Goal: Task Accomplishment & Management: Use online tool/utility

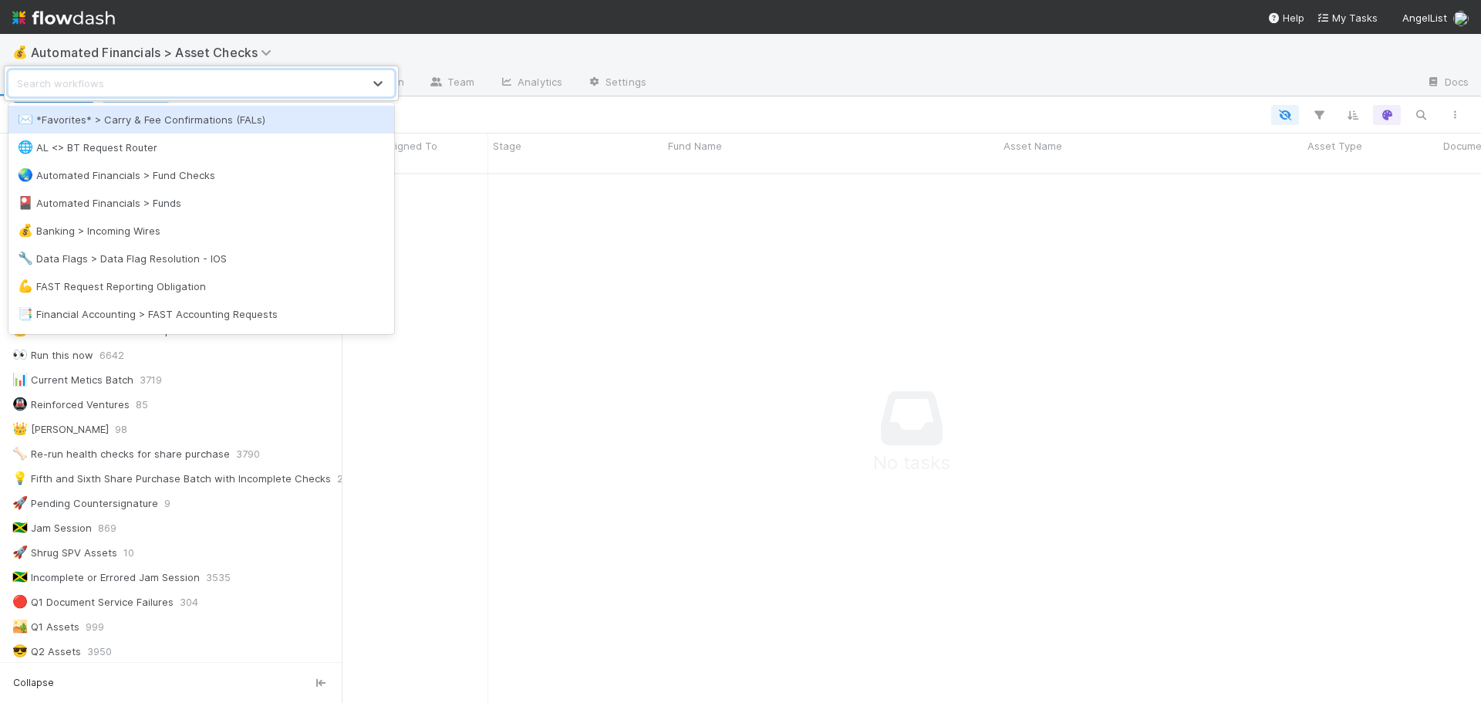
scroll to position [706, 0]
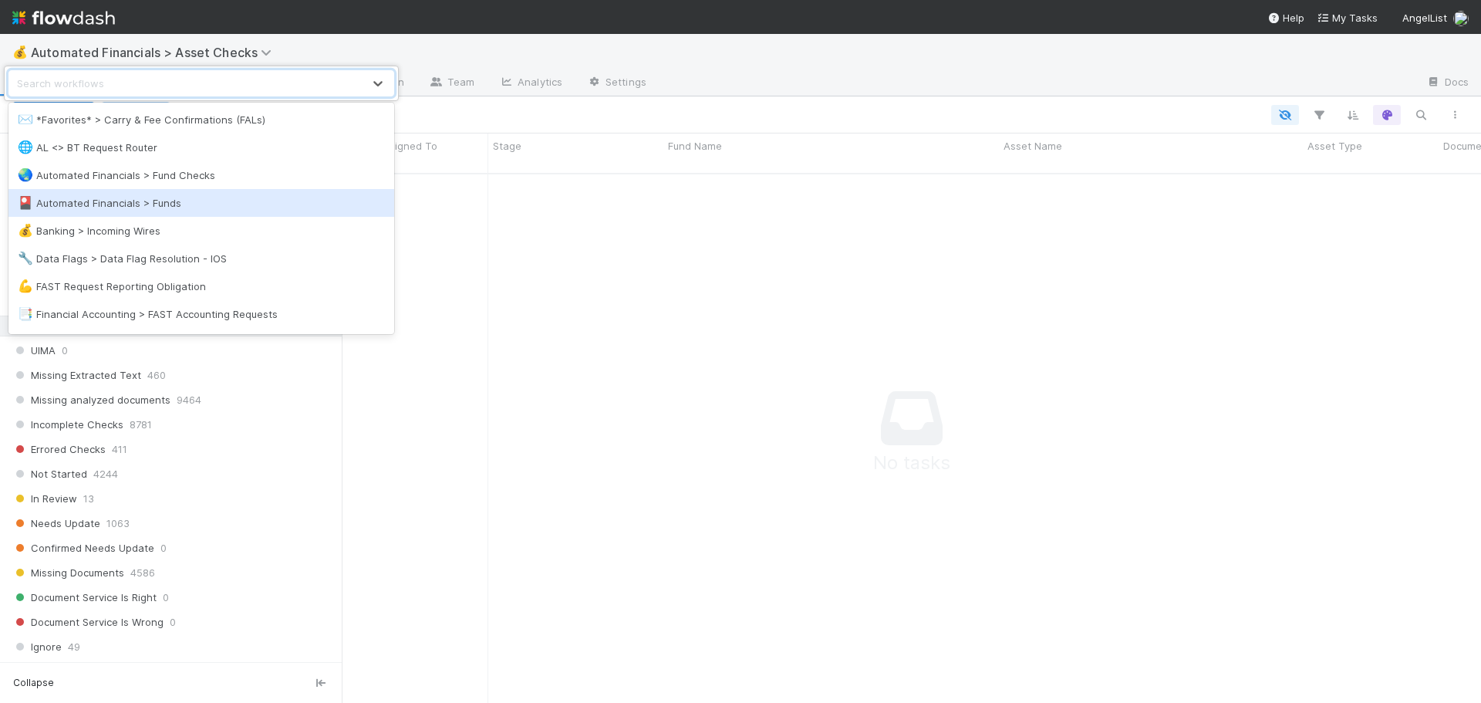
click at [100, 203] on div "🎴 Automated Financials > Funds" at bounding box center [201, 202] width 367 height 15
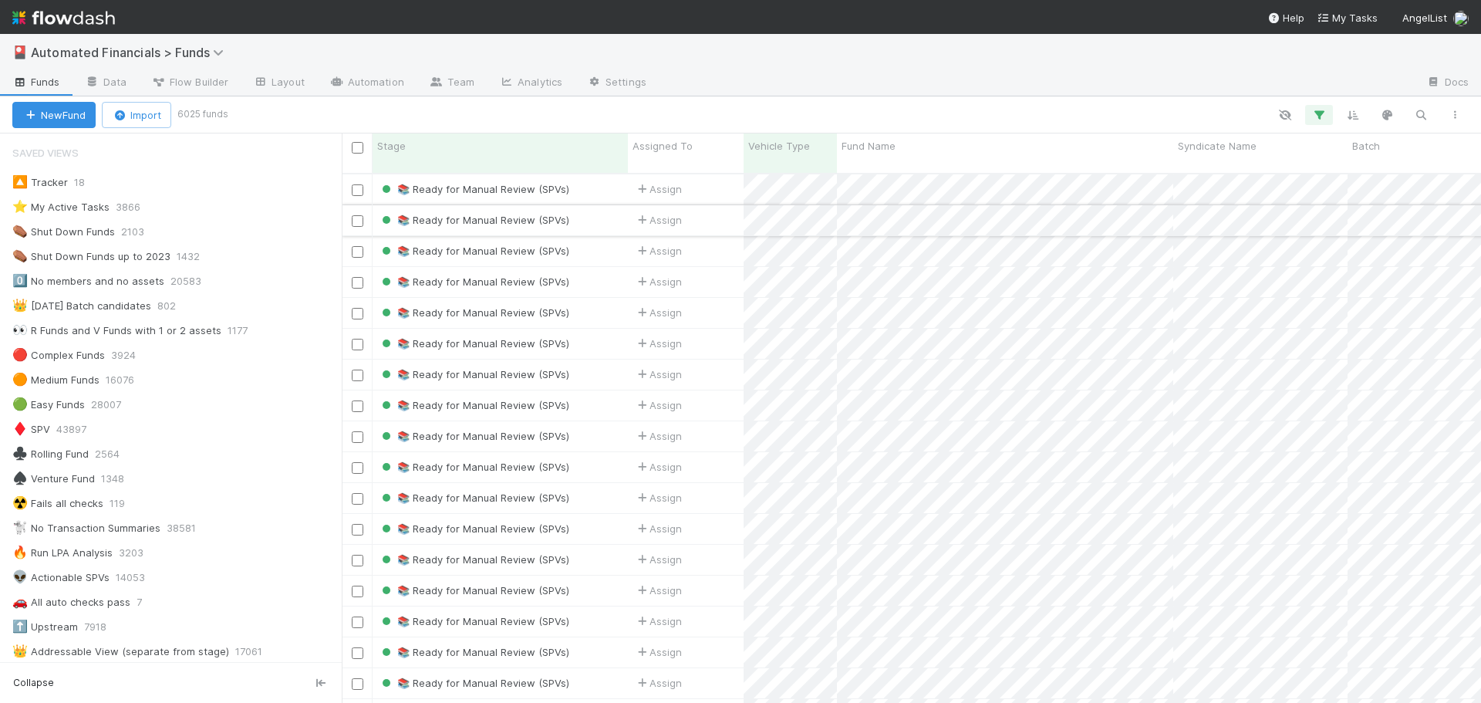
scroll to position [531, 1128]
click at [1322, 114] on icon "button" at bounding box center [1318, 115] width 15 height 14
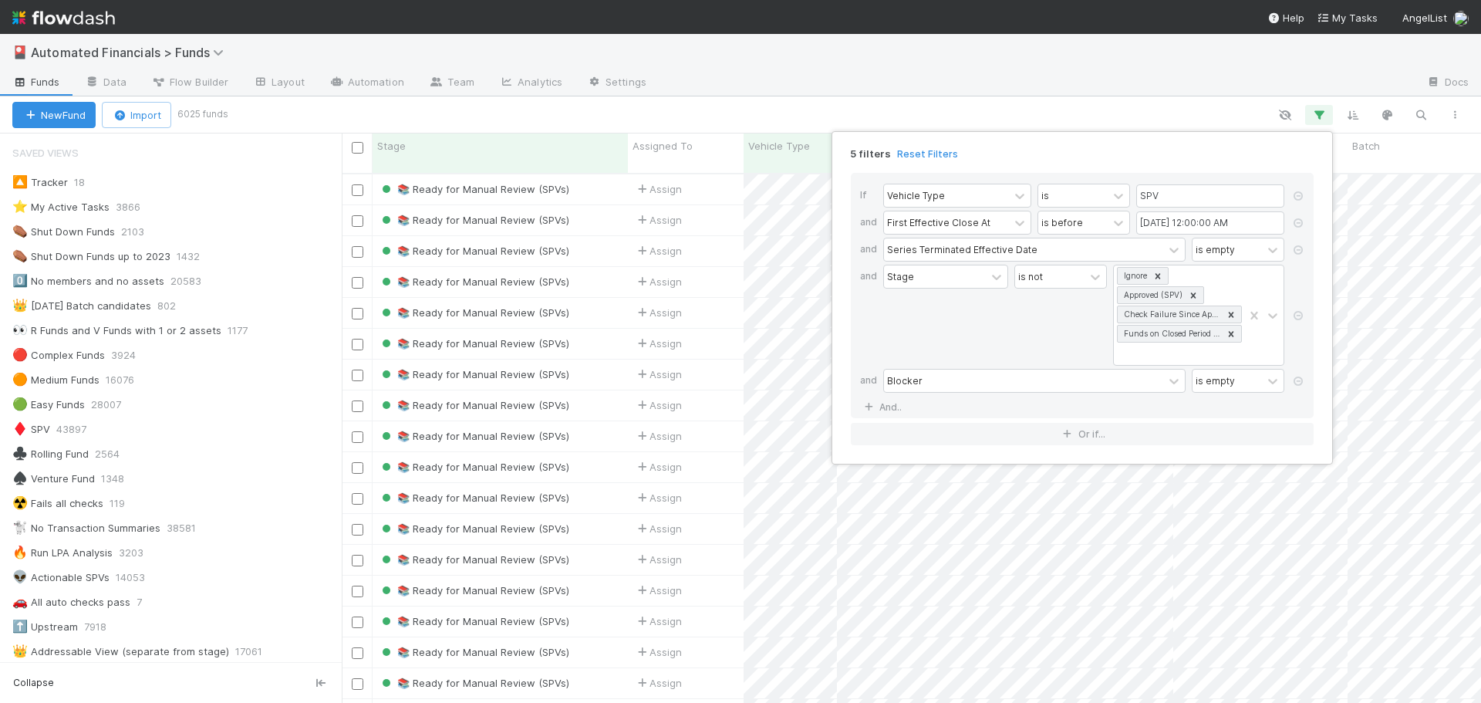
click at [928, 155] on link "Reset Filters" at bounding box center [927, 153] width 61 height 13
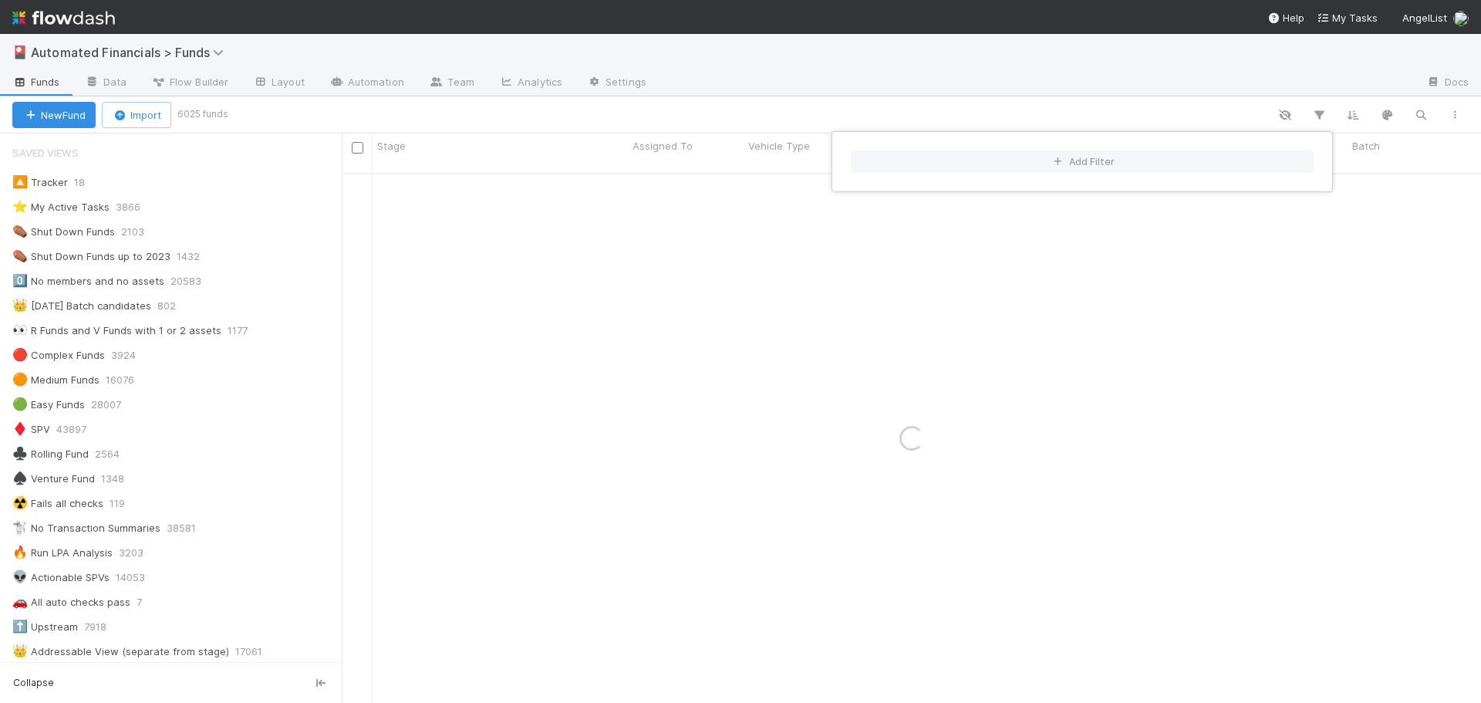
click at [338, 224] on div "Add Filter" at bounding box center [740, 351] width 1481 height 703
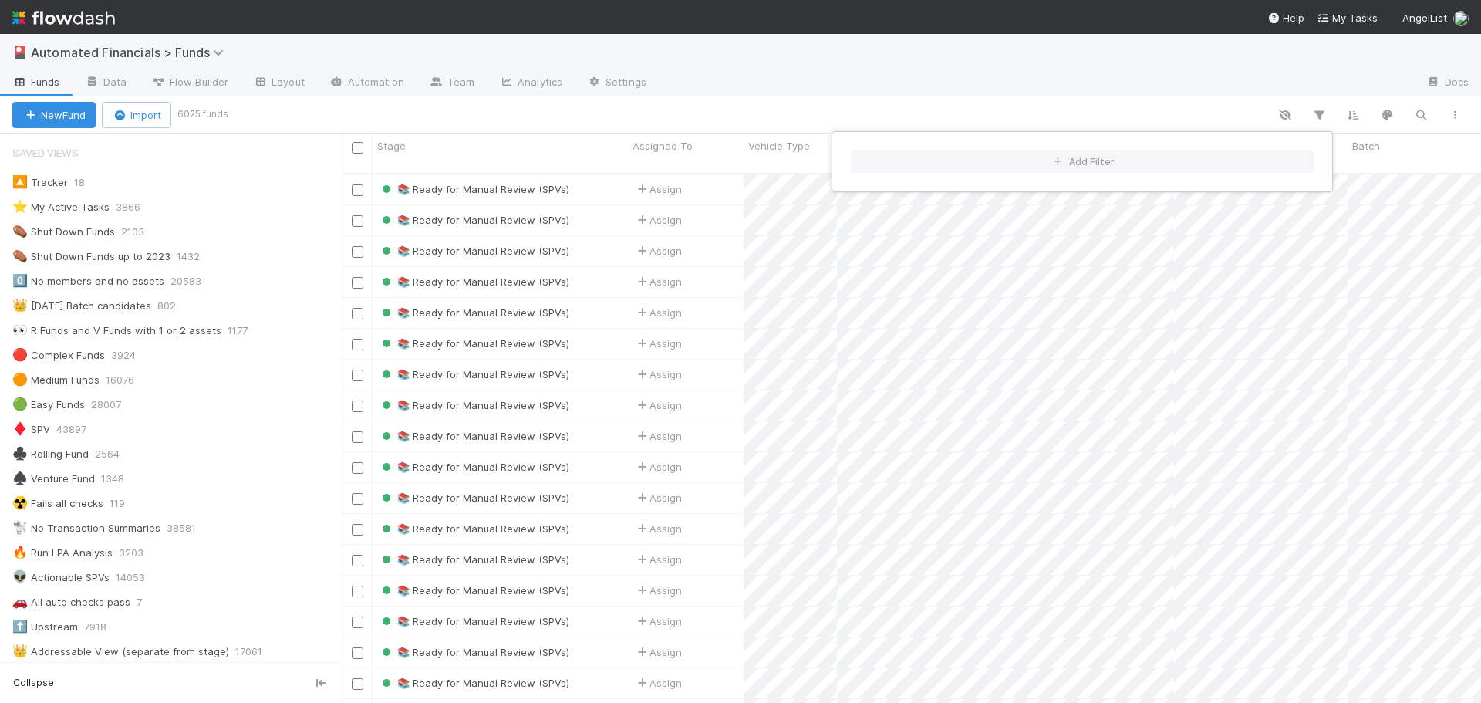
click at [332, 349] on div "Add Filter" at bounding box center [740, 351] width 1481 height 703
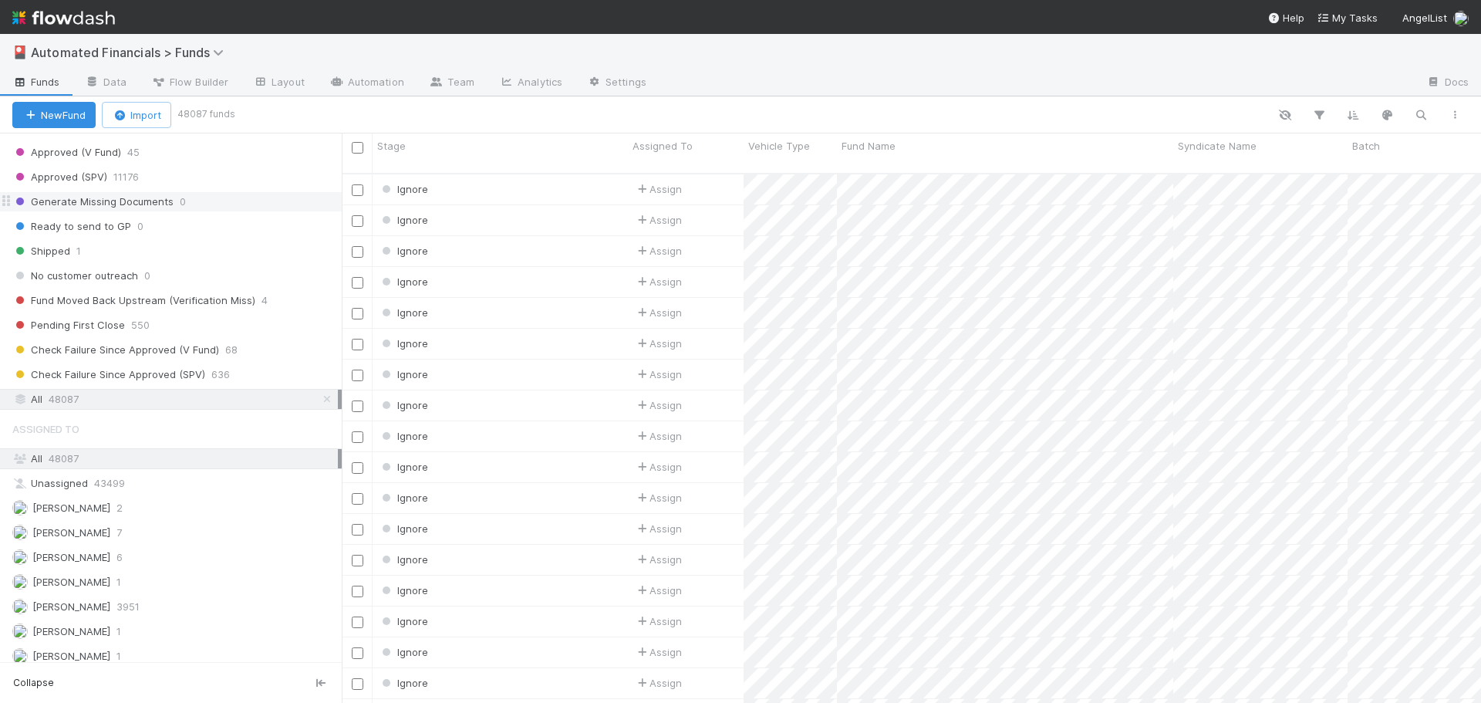
scroll to position [2099, 0]
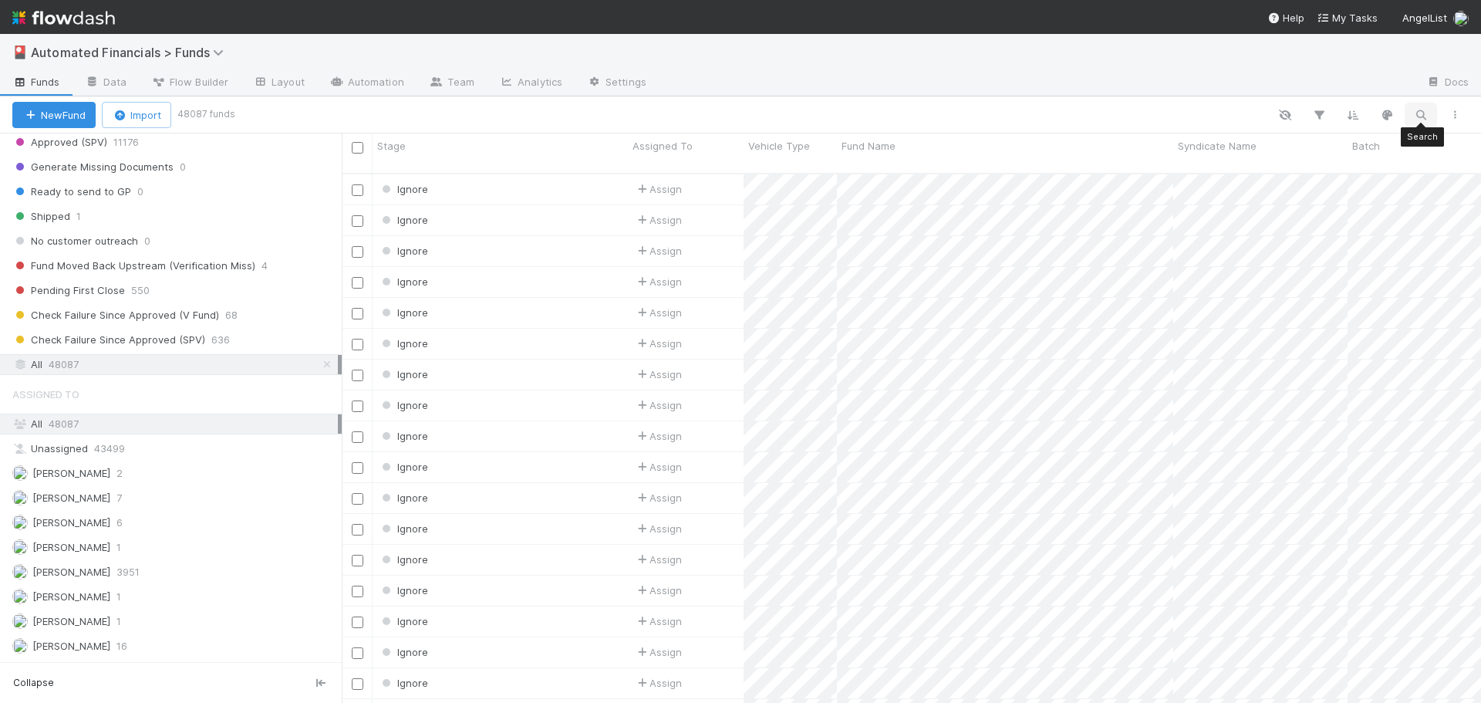
click at [1419, 114] on icon "button" at bounding box center [1420, 115] width 15 height 14
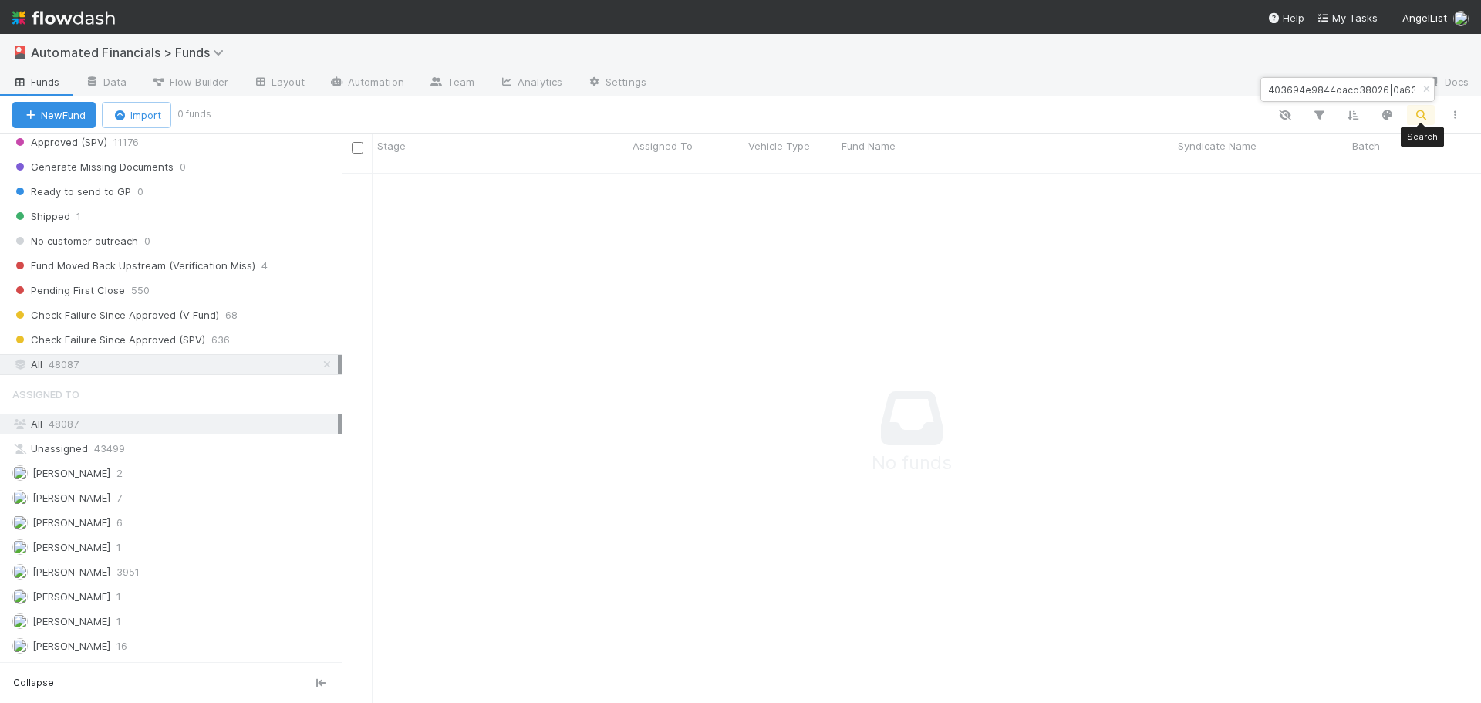
scroll to position [519, 1128]
type input "4d8f45d7170b403694e9844dacb380260a632c31201441d49357a1aa12ce40ec"
click at [1419, 86] on icon "button" at bounding box center [1426, 89] width 15 height 9
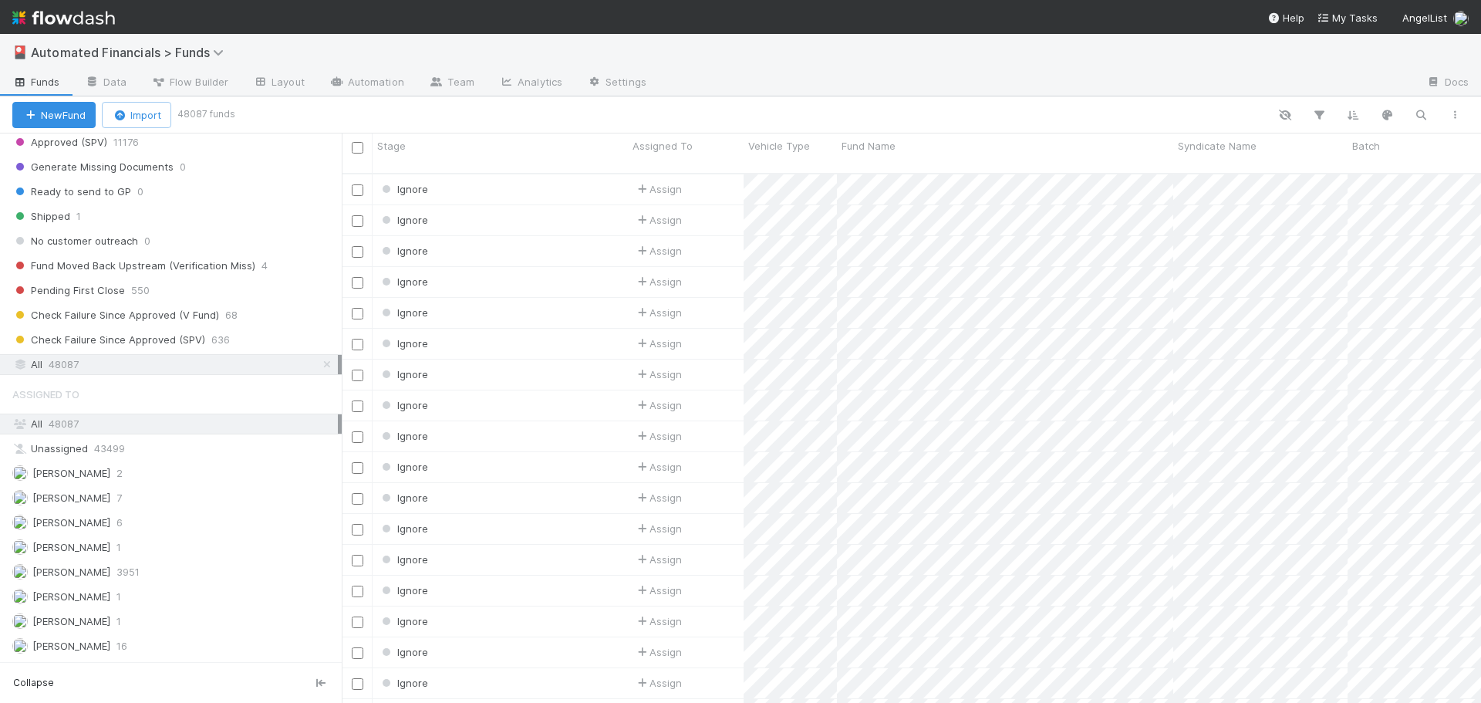
scroll to position [531, 1128]
click at [113, 81] on link "Data" at bounding box center [106, 83] width 66 height 25
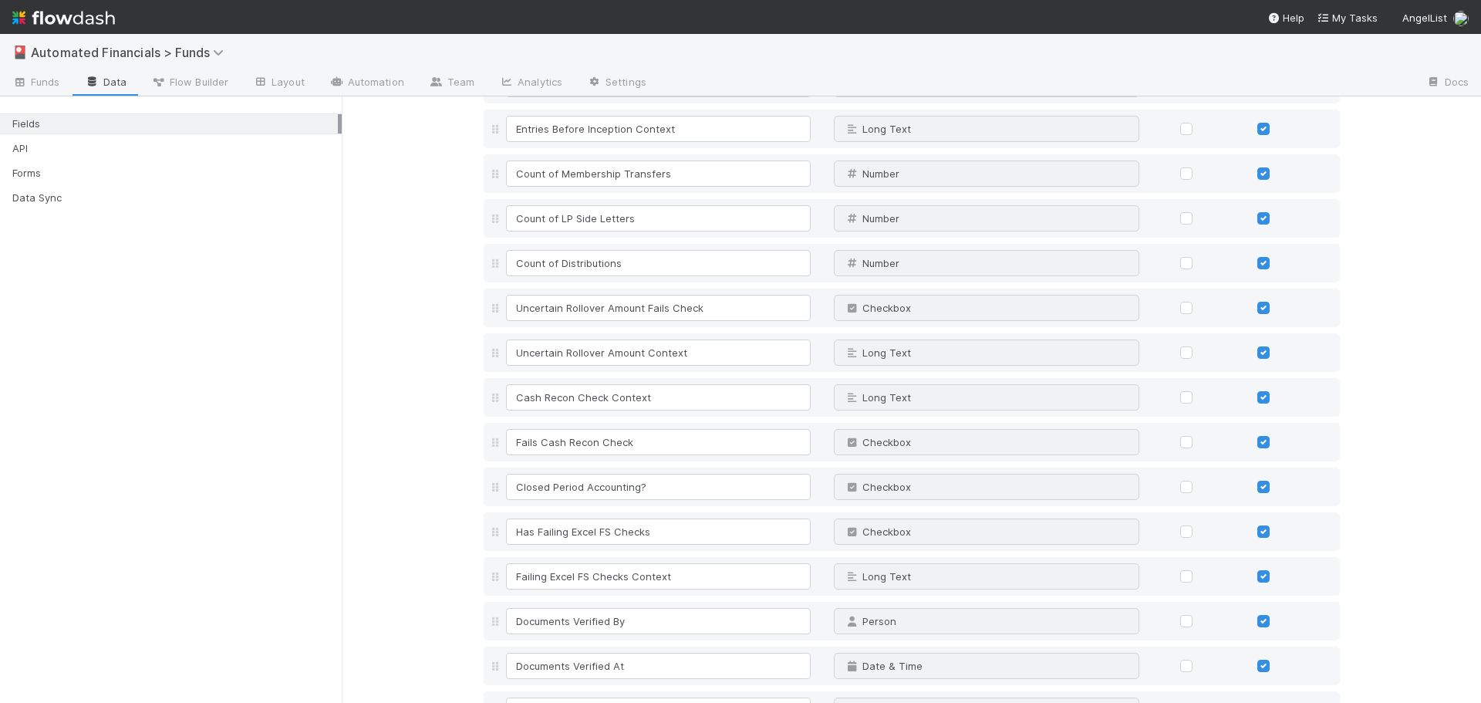
scroll to position [4089, 0]
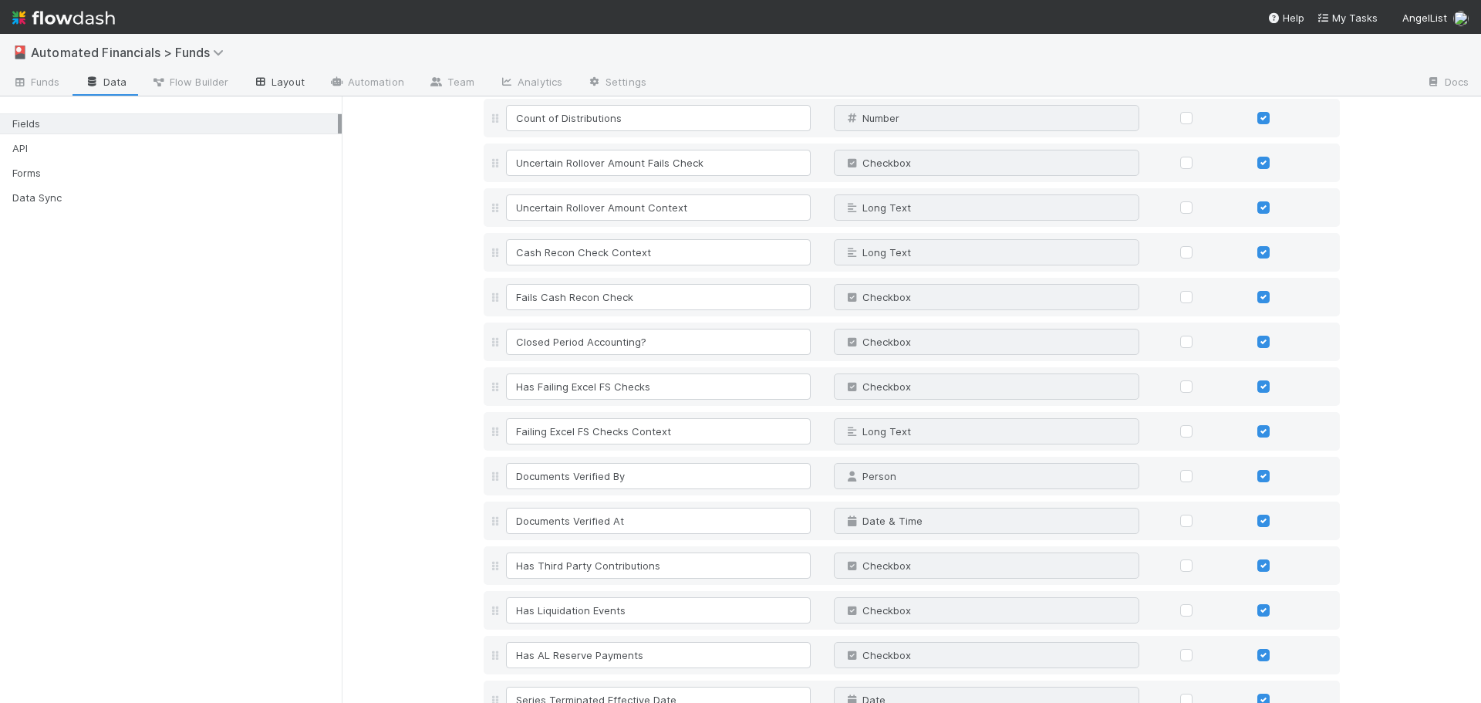
click at [275, 81] on link "Layout" at bounding box center [279, 83] width 76 height 25
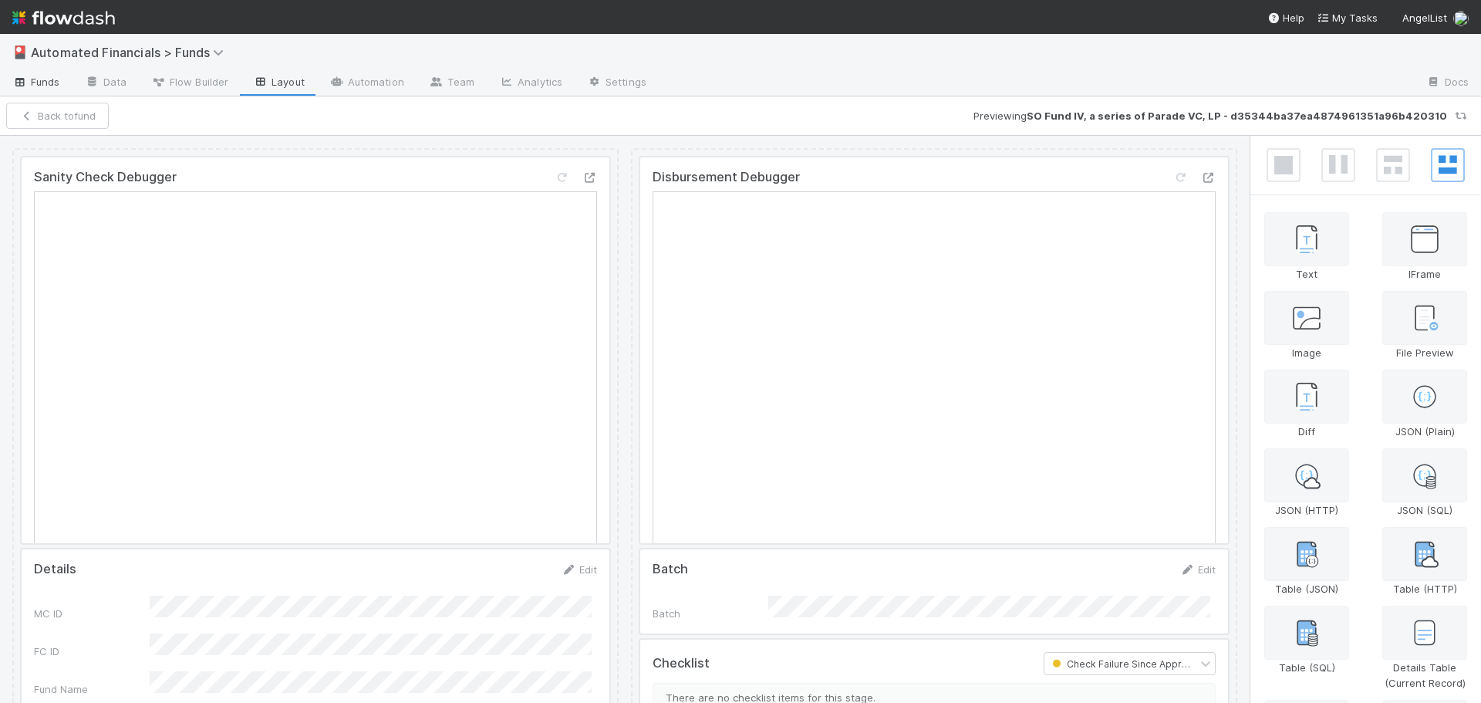
click at [52, 78] on span "Funds" at bounding box center [36, 81] width 48 height 15
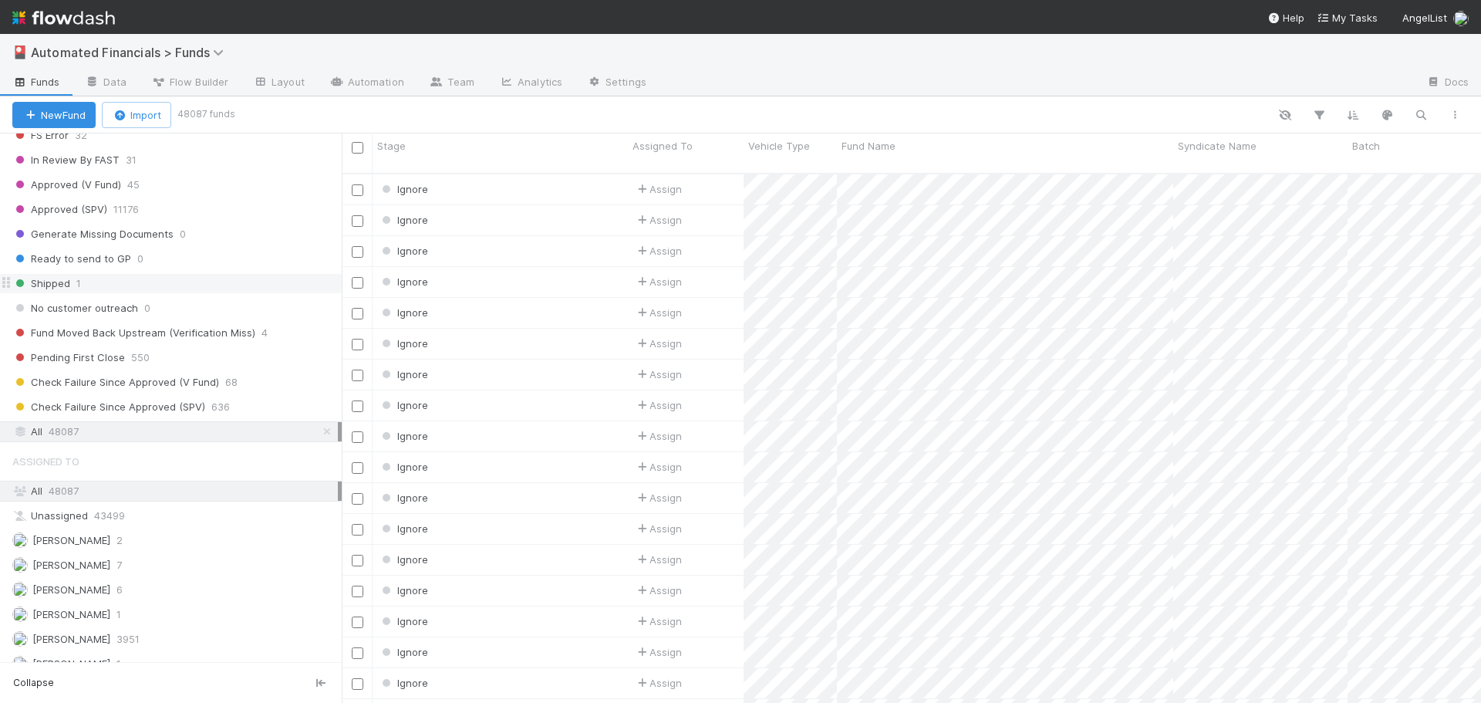
scroll to position [2083, 0]
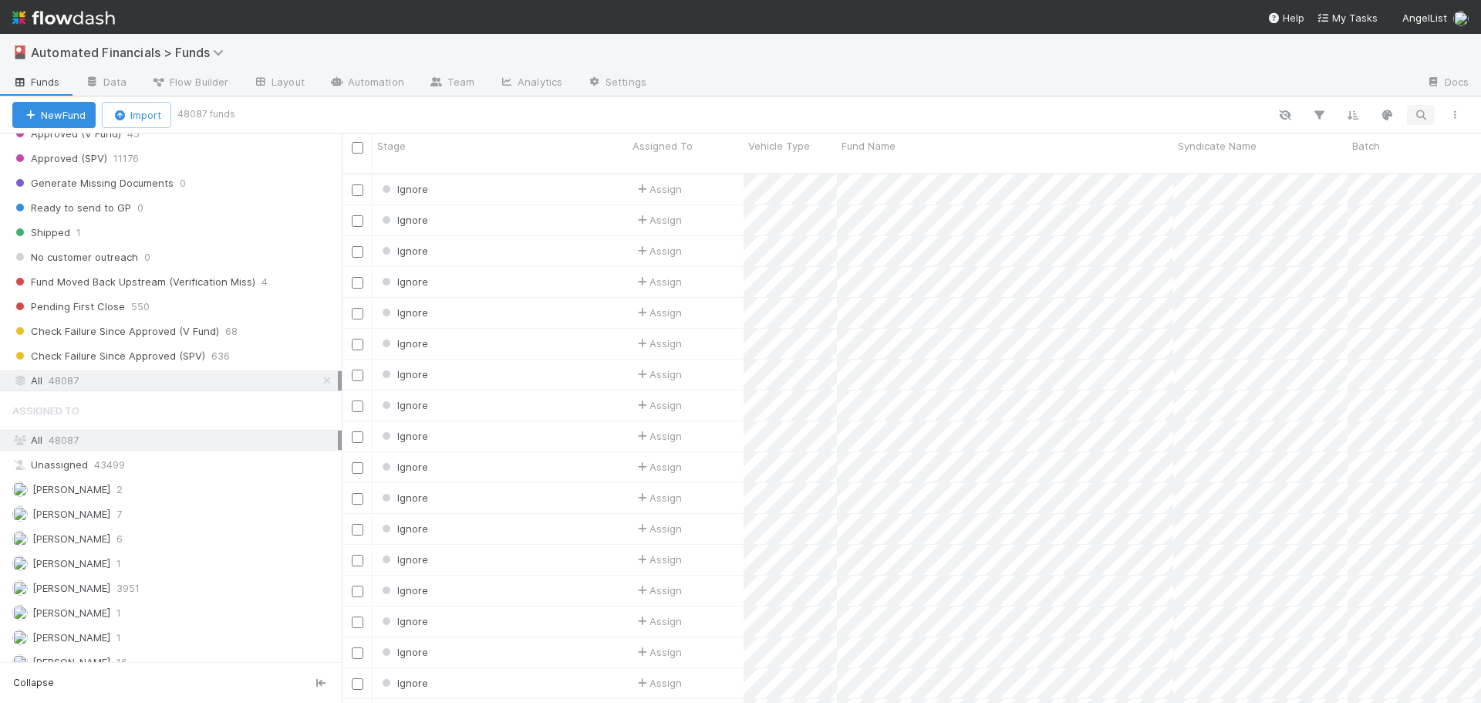
click at [77, 383] on span "48087" at bounding box center [64, 380] width 30 height 19
click at [1420, 113] on icon "button" at bounding box center [1420, 115] width 15 height 14
click at [1182, 116] on div at bounding box center [740, 351] width 1481 height 703
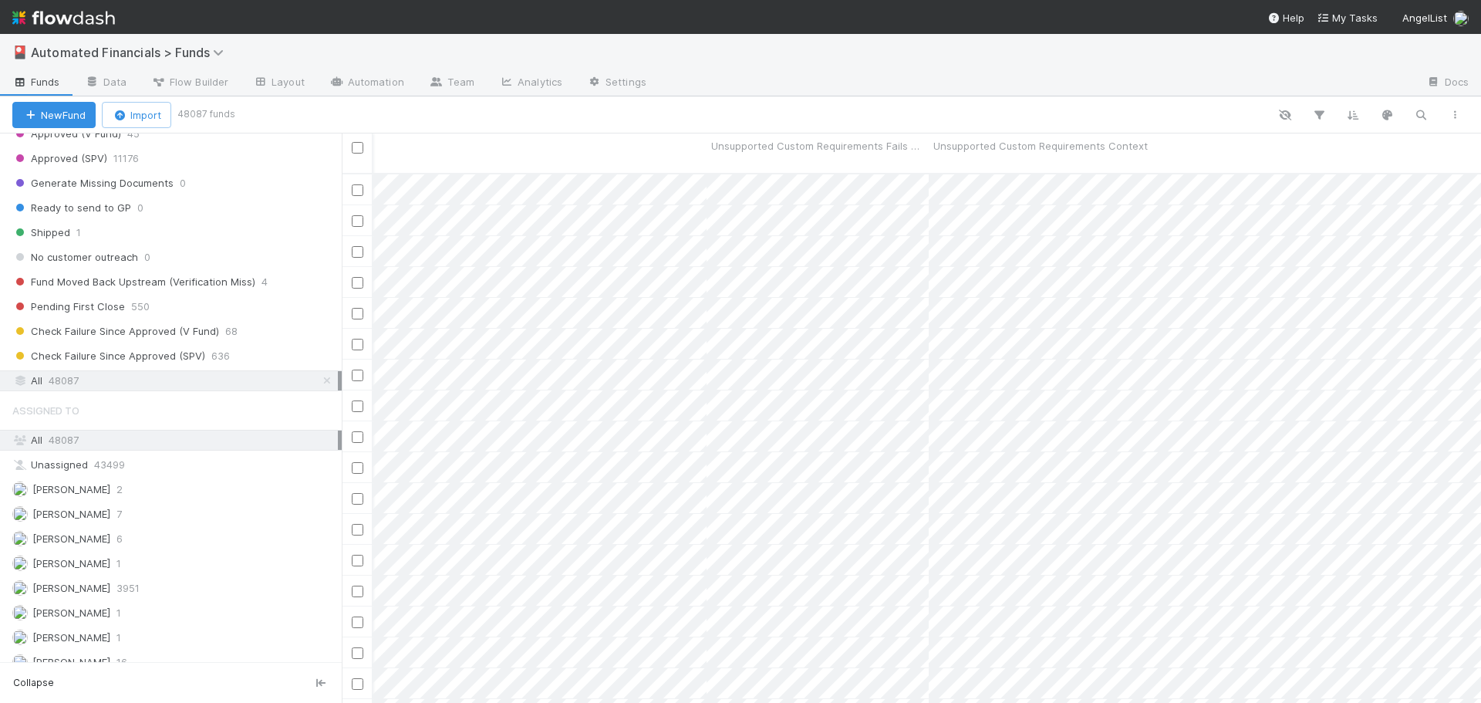
scroll to position [0, 10430]
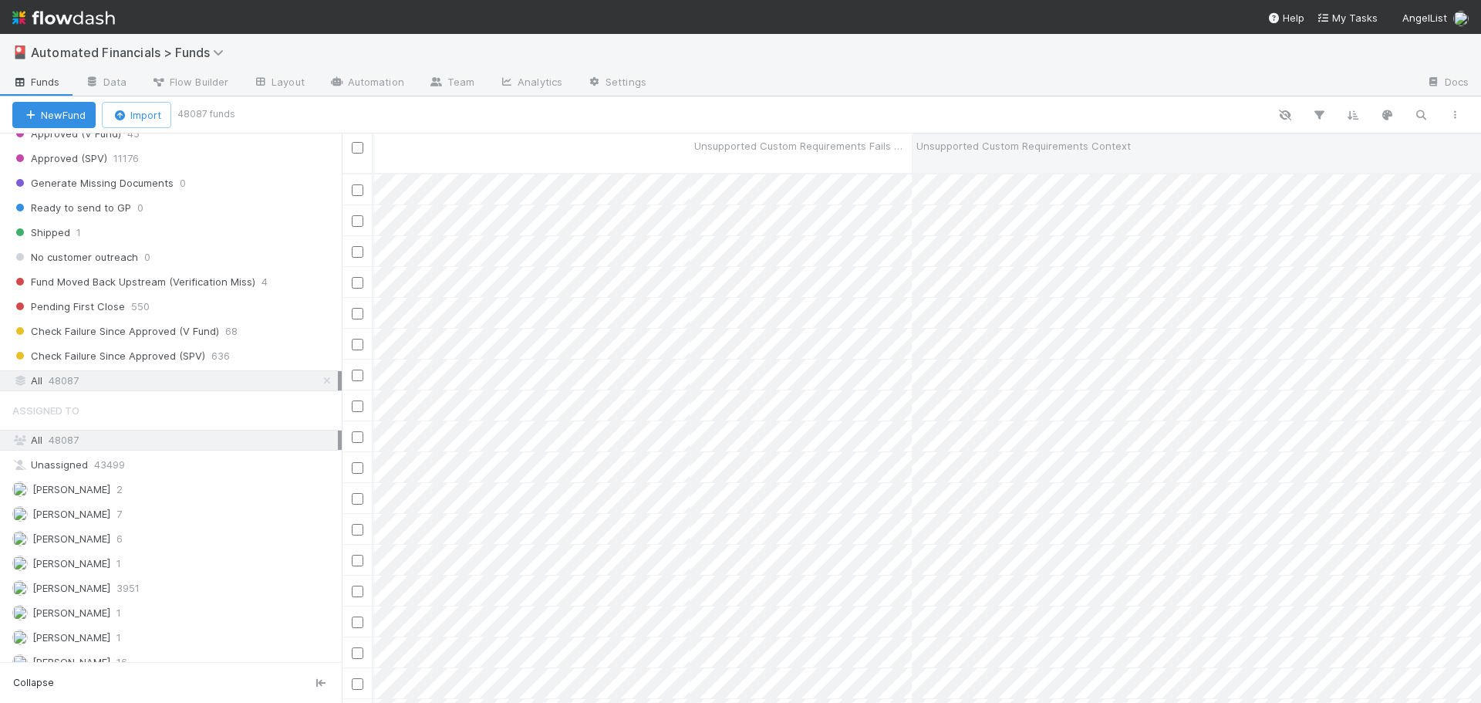
click at [1194, 145] on div "Unsupported Custom Requirements Context" at bounding box center [1288, 145] width 744 height 15
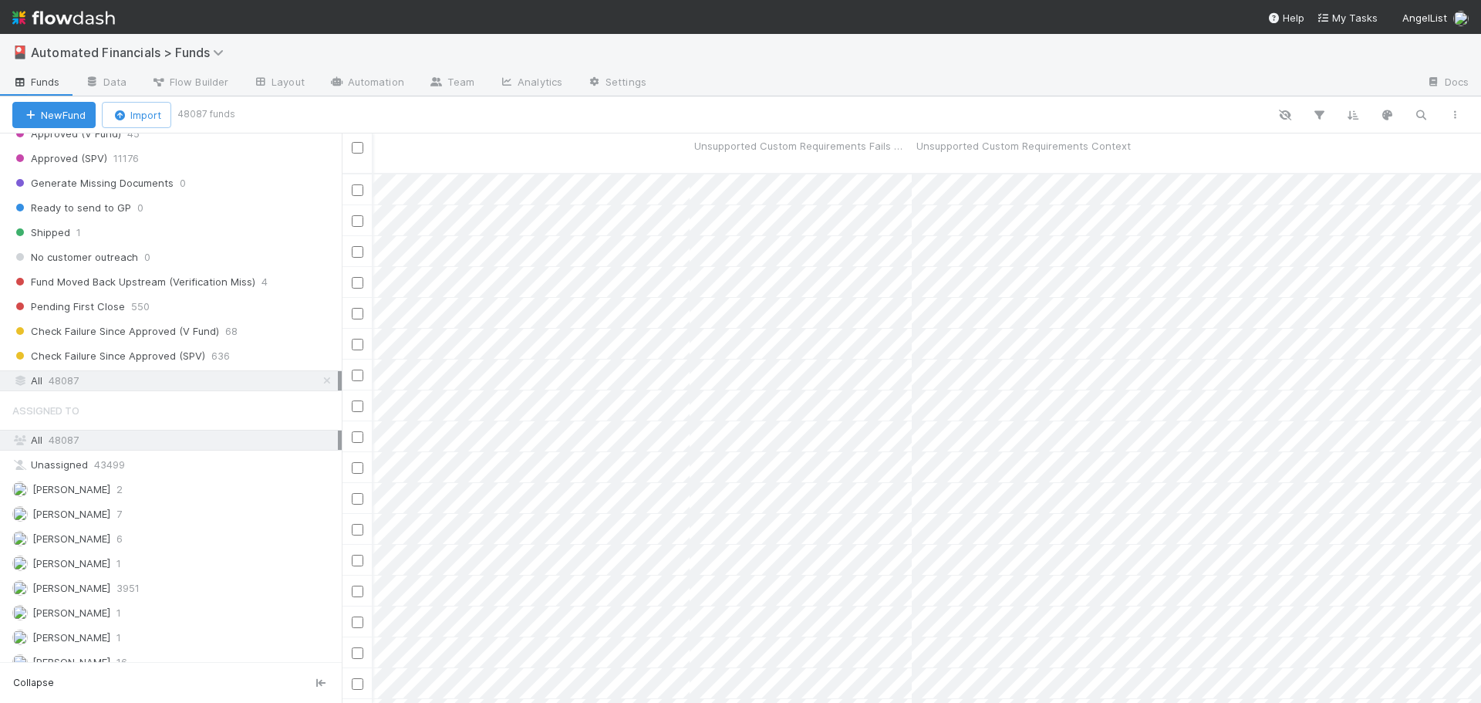
scroll to position [0, 9271]
drag, startPoint x: 788, startPoint y: 698, endPoint x: 1094, endPoint y: 677, distance: 306.3
click at [1094, 677] on div "Sort A → Z Sort Z → A Hide Edit field Delete field" at bounding box center [740, 351] width 1481 height 703
click at [1284, 119] on icon "button" at bounding box center [1285, 115] width 15 height 14
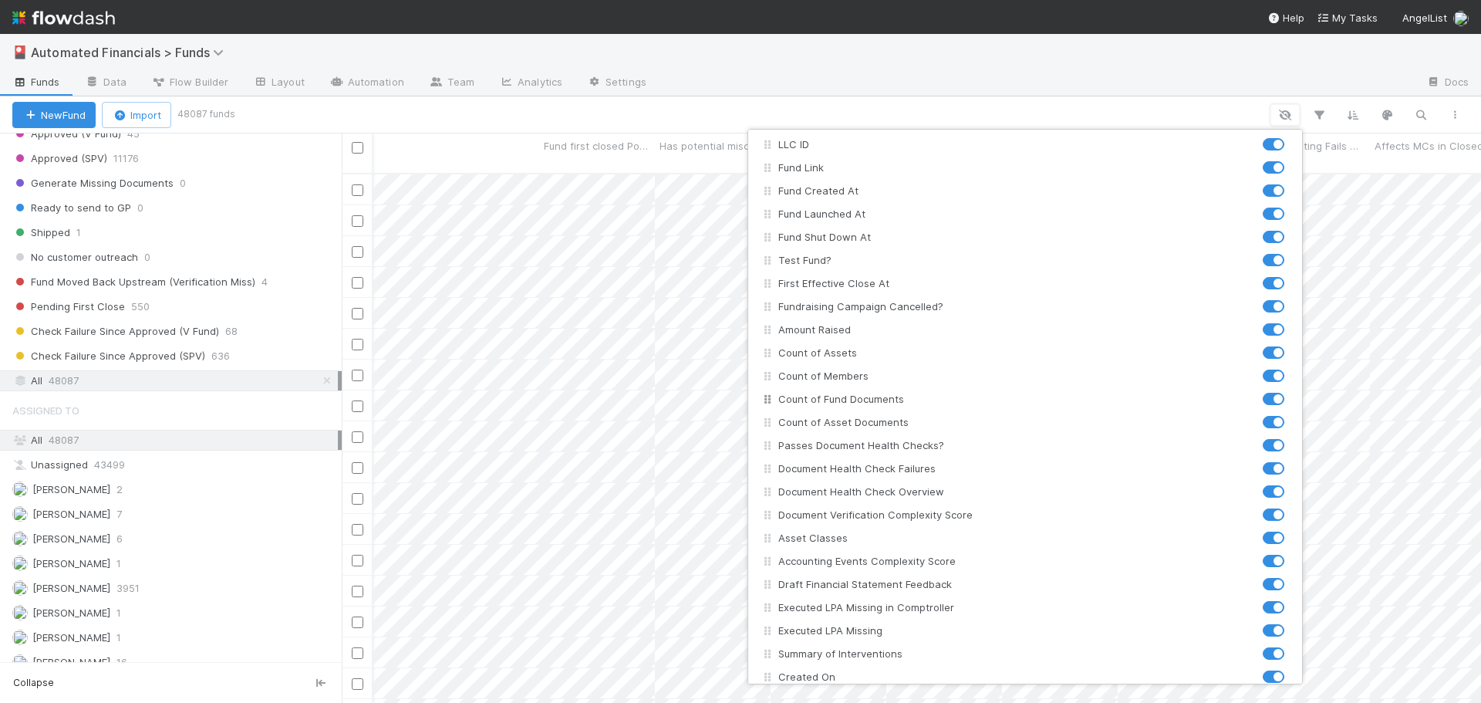
scroll to position [309, 0]
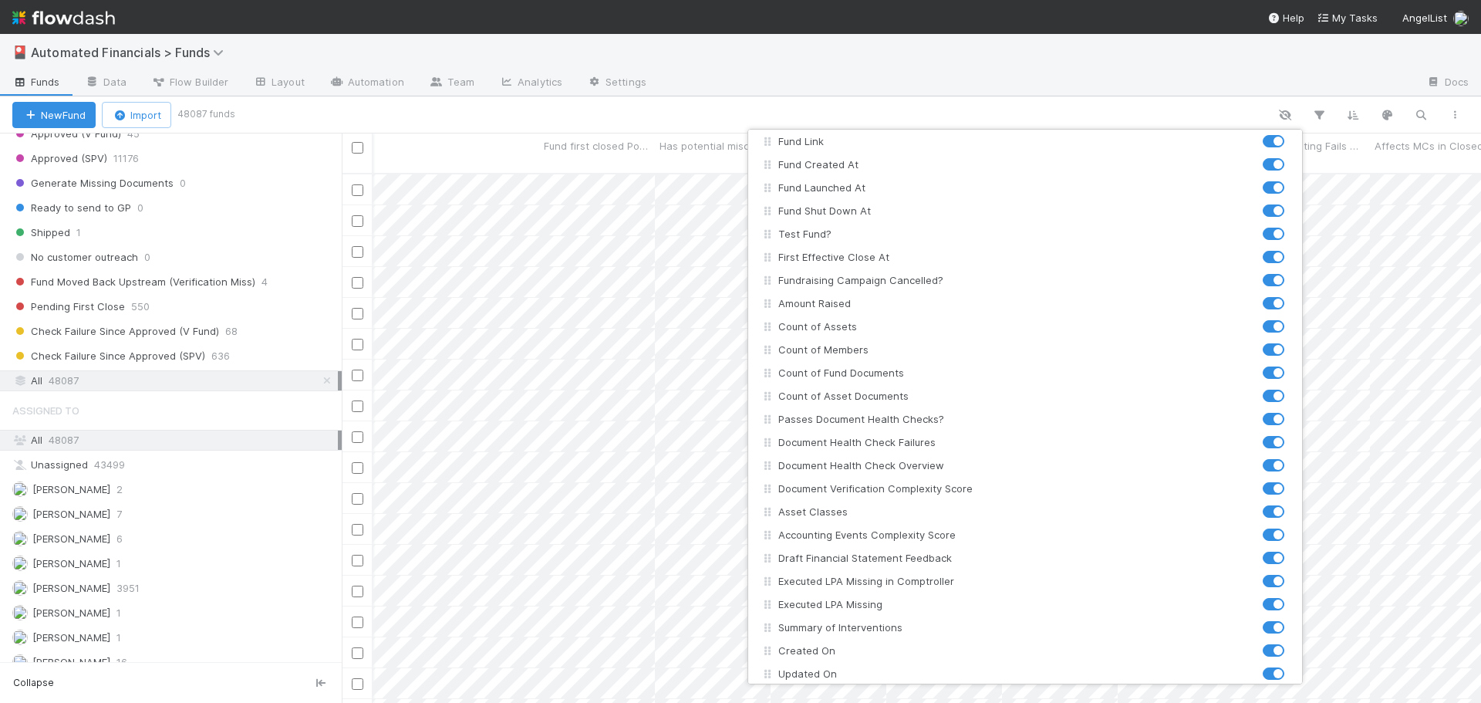
click at [924, 77] on div "Stage Assigned To Vehicle Type Fund Name Syndicate Name Batch Documents Verifie…" at bounding box center [740, 351] width 1481 height 703
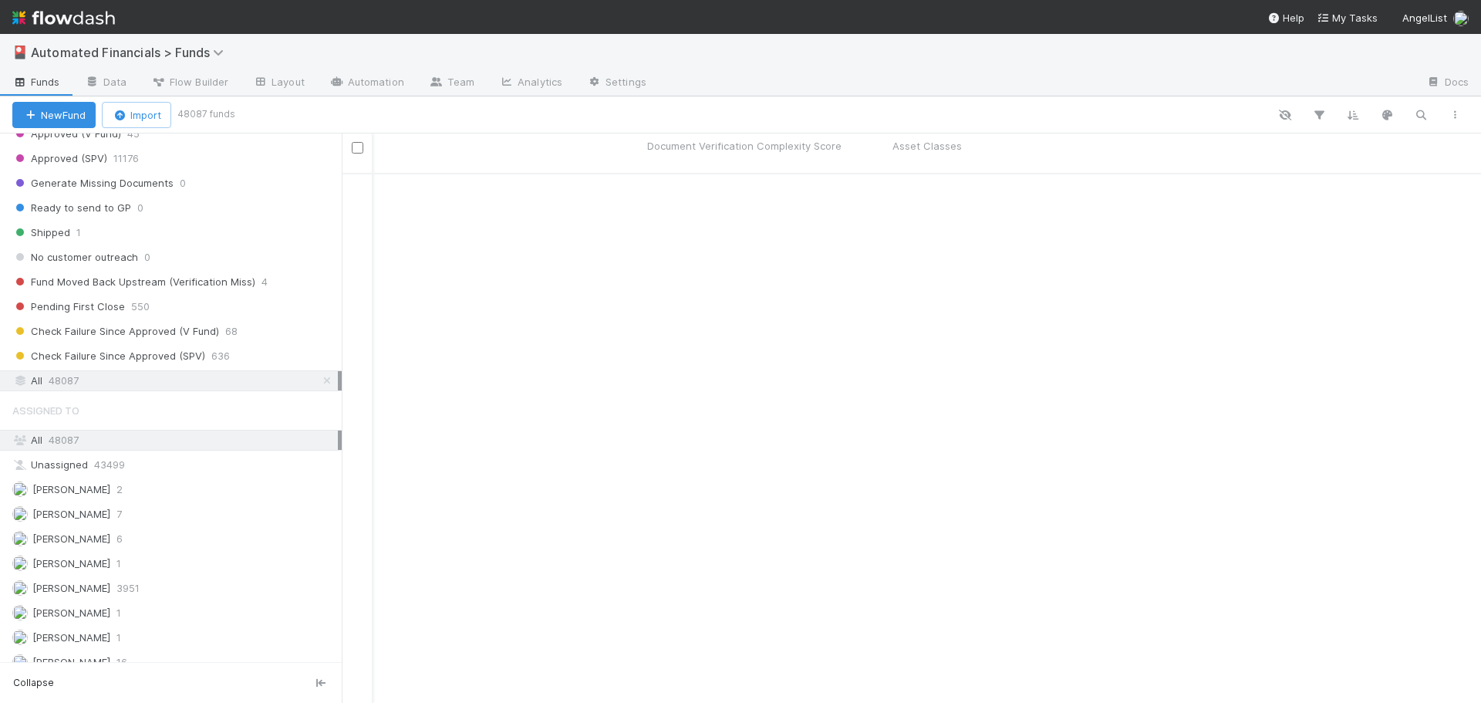
scroll to position [0, 6665]
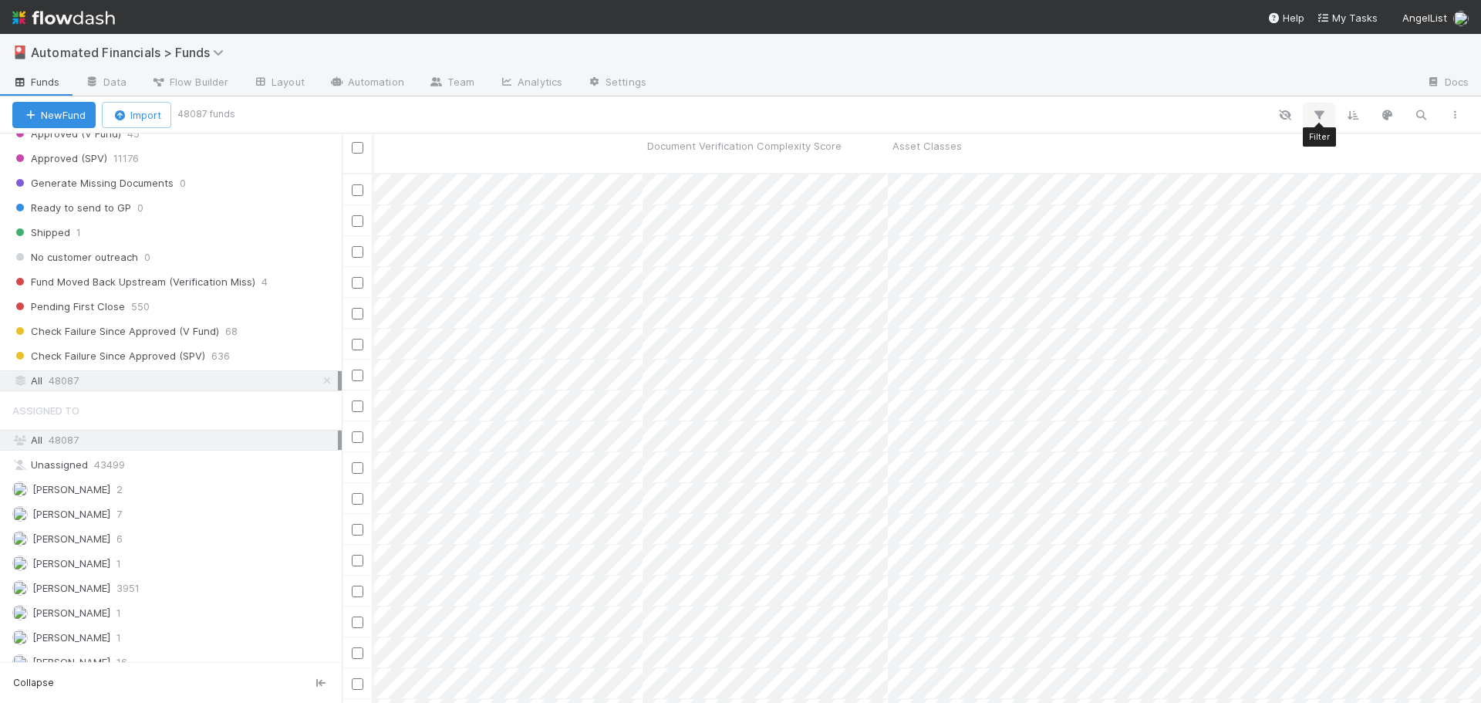
click at [1320, 110] on icon "button" at bounding box center [1318, 115] width 15 height 14
drag, startPoint x: 1149, startPoint y: 157, endPoint x: 1123, endPoint y: 167, distance: 28.1
click at [1149, 156] on button "Add Filter" at bounding box center [1082, 161] width 463 height 22
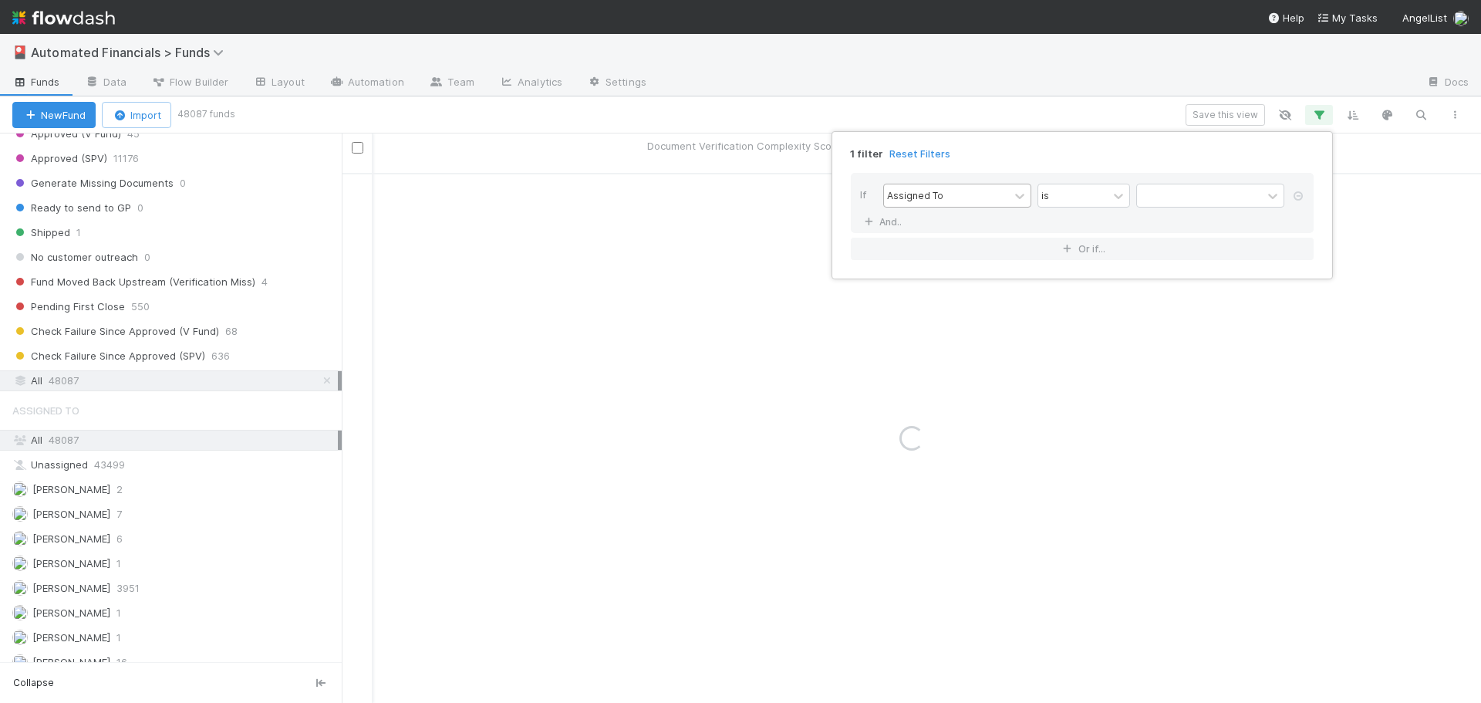
click at [969, 198] on div "Assigned To" at bounding box center [946, 195] width 125 height 22
type input "asset"
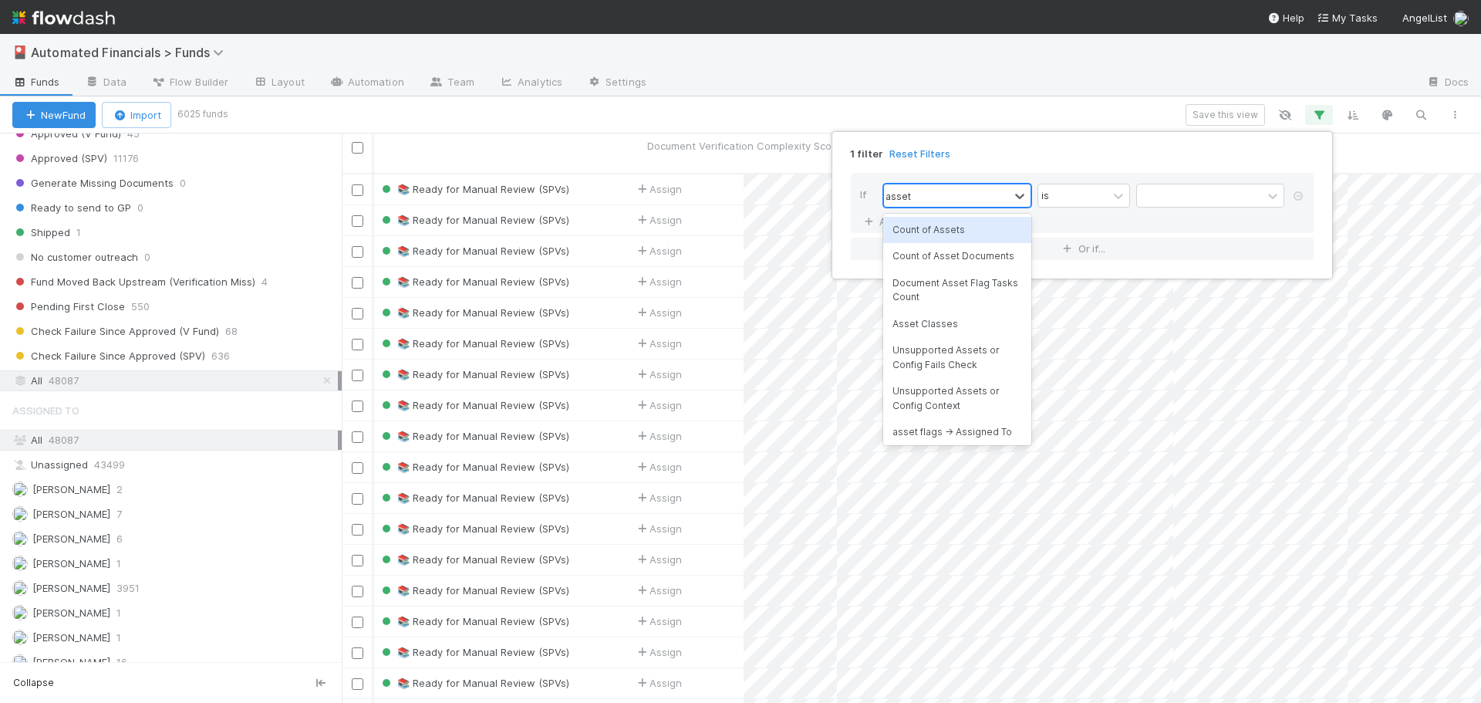
scroll to position [0, 0]
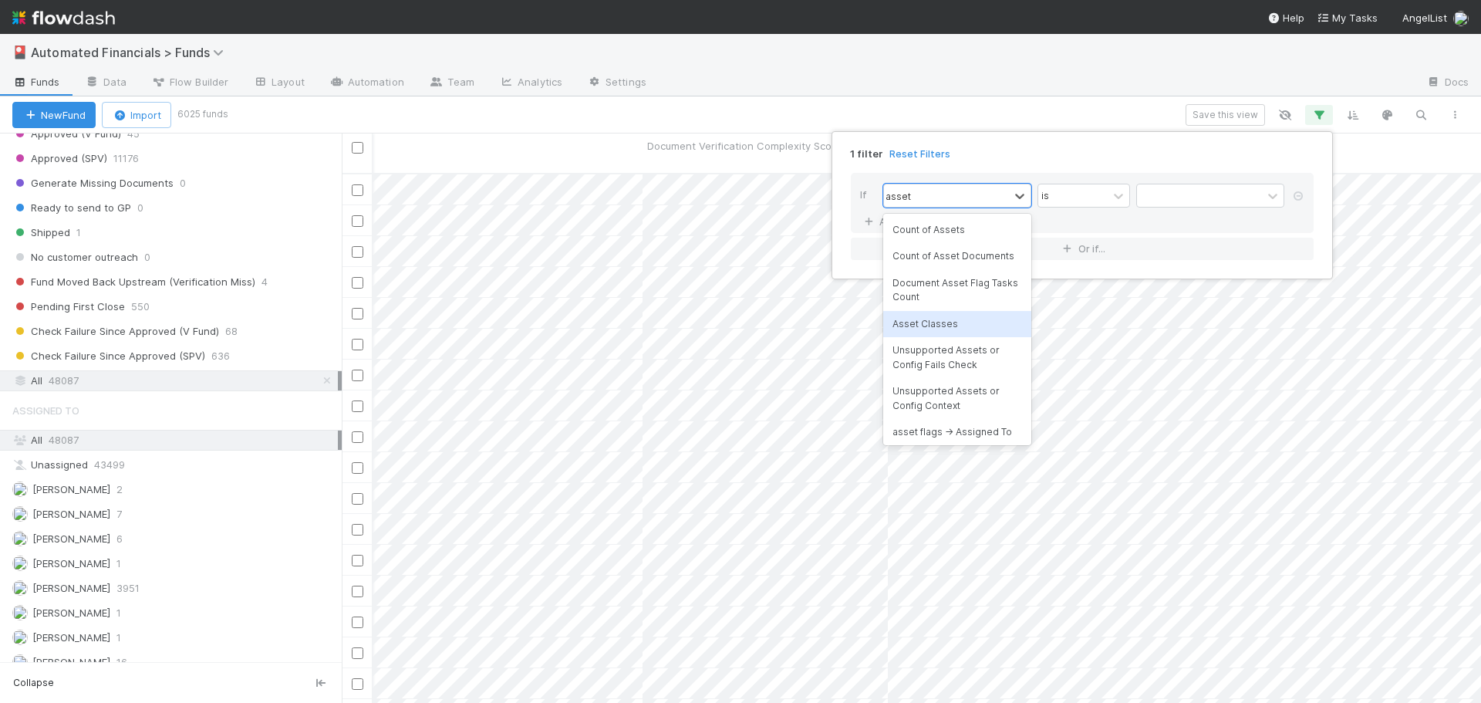
click at [950, 327] on div "Asset Classes" at bounding box center [957, 324] width 148 height 26
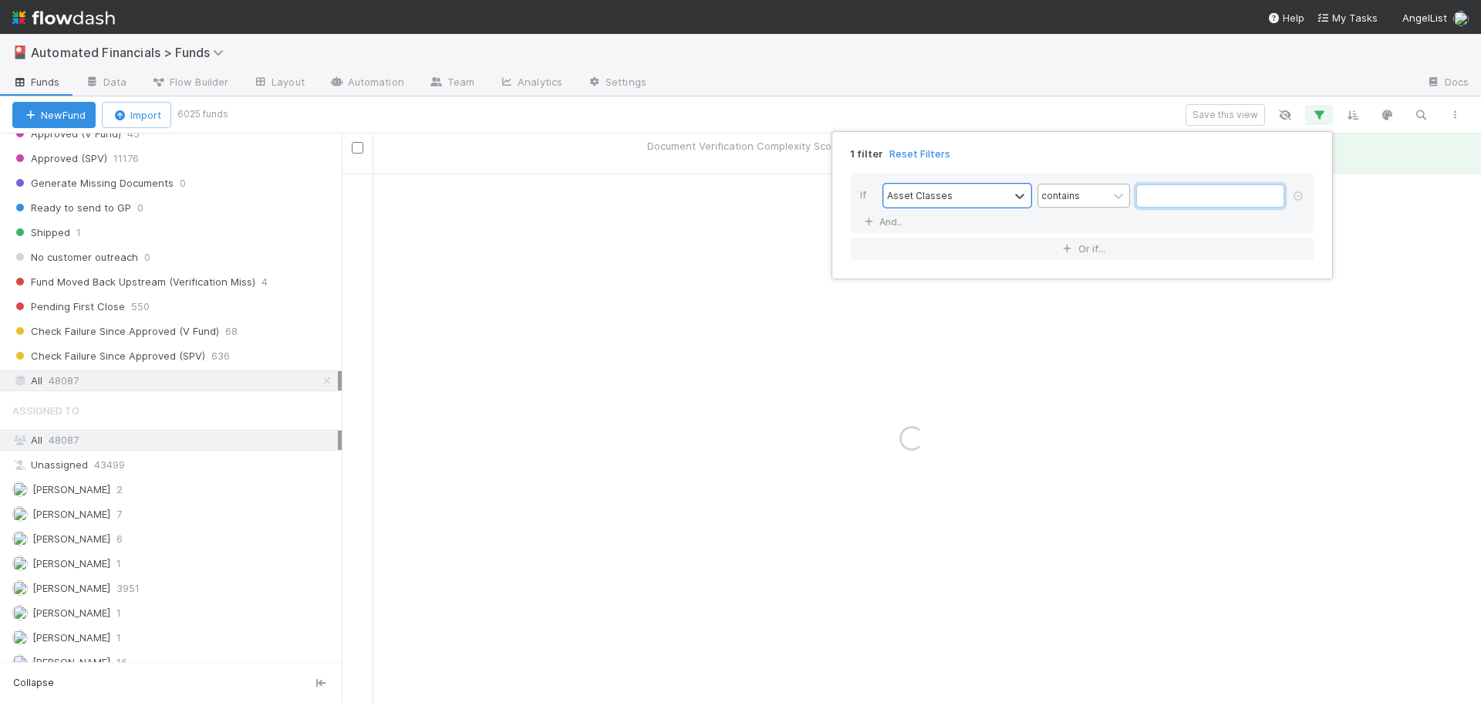
click at [1143, 188] on input "text" at bounding box center [1210, 195] width 148 height 23
click at [1083, 197] on div "contains" at bounding box center [1072, 195] width 69 height 22
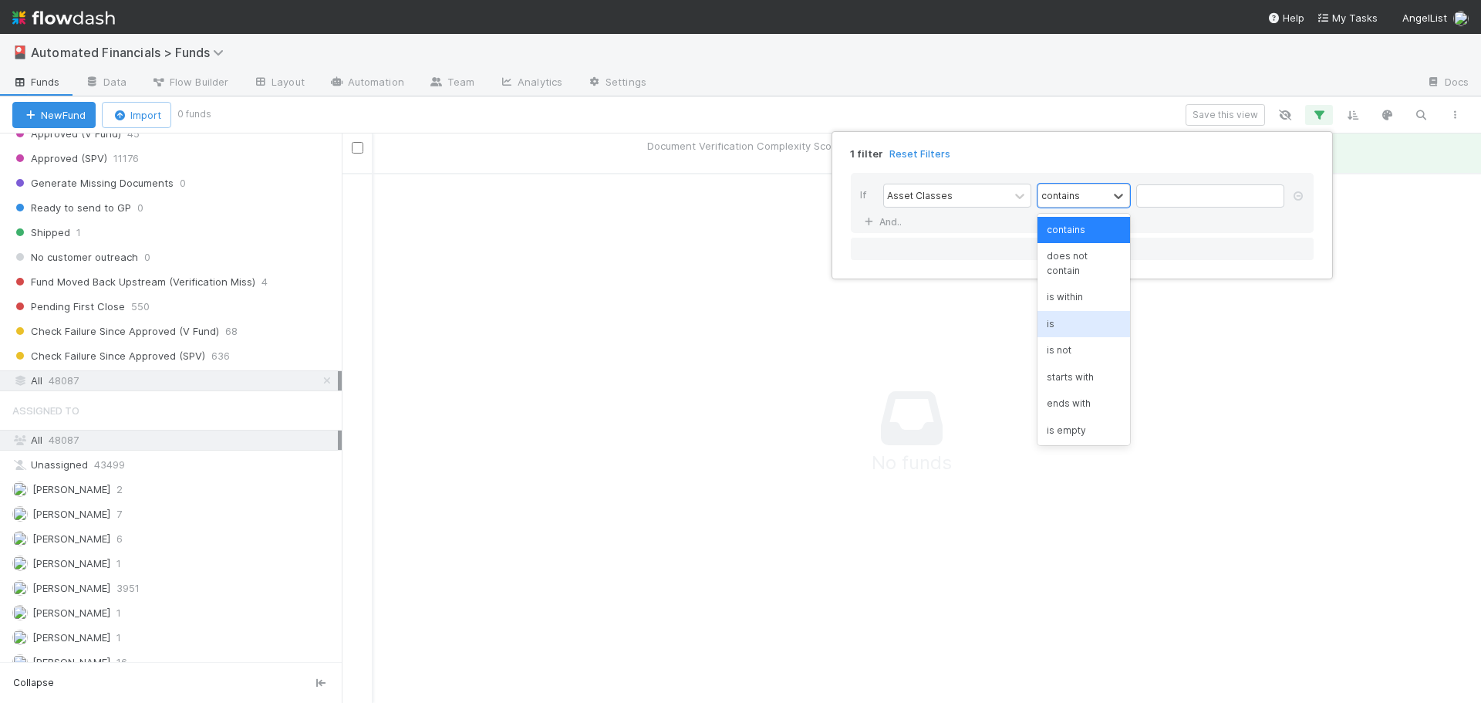
click at [1066, 320] on div "is" at bounding box center [1084, 324] width 93 height 26
click at [1181, 191] on input "text" at bounding box center [1210, 195] width 148 height 23
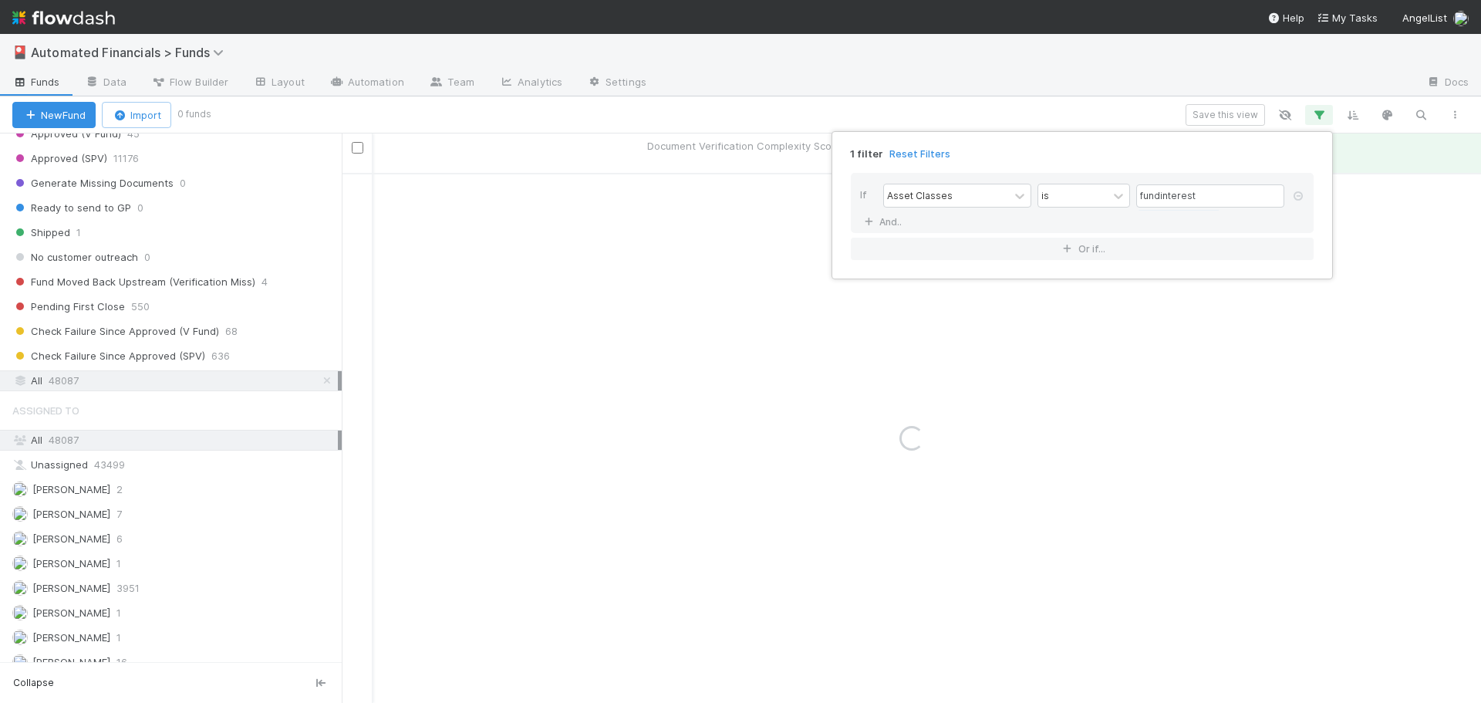
click at [1145, 154] on div "1 filter Reset Filters" at bounding box center [1083, 149] width 488 height 22
click at [1207, 197] on input "fundinterest" at bounding box center [1210, 195] width 148 height 23
drag, startPoint x: 1206, startPoint y: 197, endPoint x: 1122, endPoint y: 187, distance: 84.7
click at [1122, 187] on div "Asset Classes is fundinterest" at bounding box center [1086, 197] width 407 height 27
click at [1068, 186] on div "is" at bounding box center [1072, 195] width 69 height 22
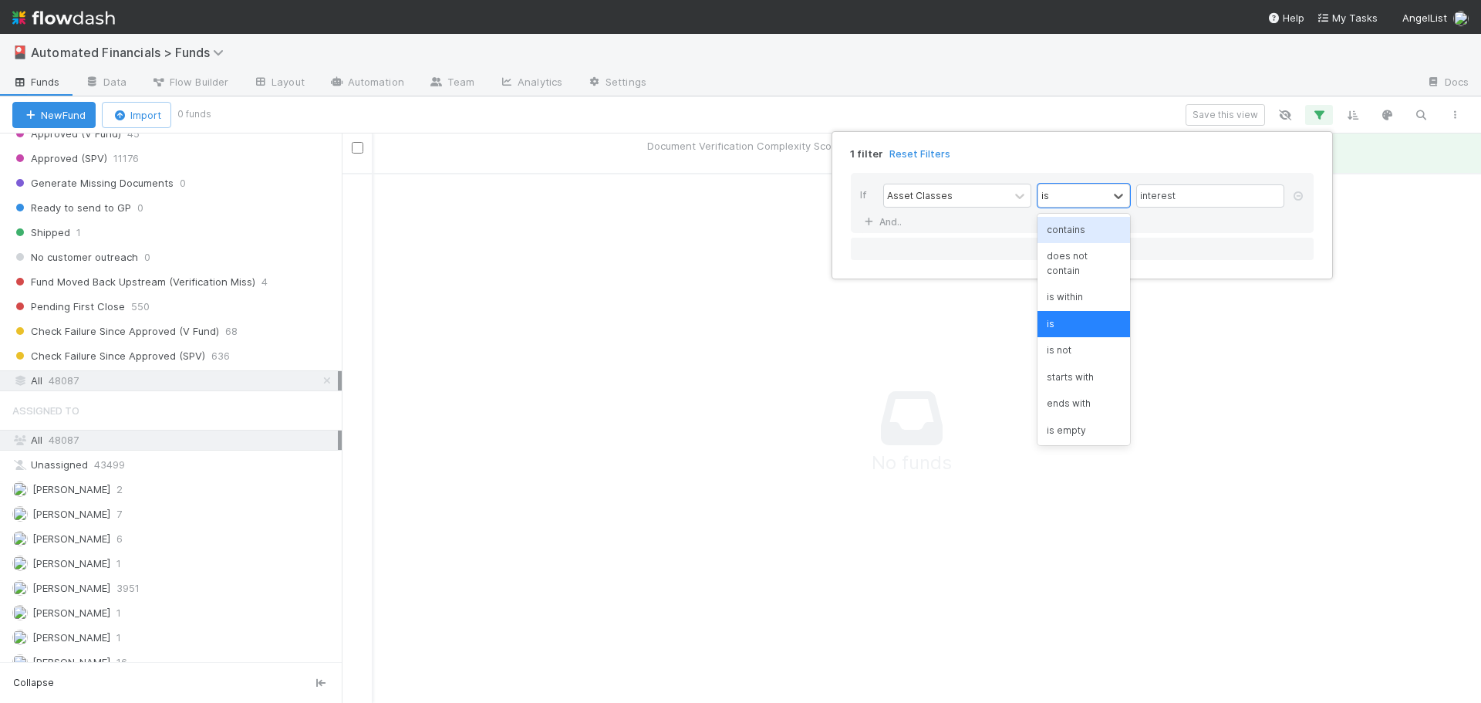
scroll to position [519, 1128]
click at [1068, 231] on div "contains" at bounding box center [1084, 230] width 93 height 26
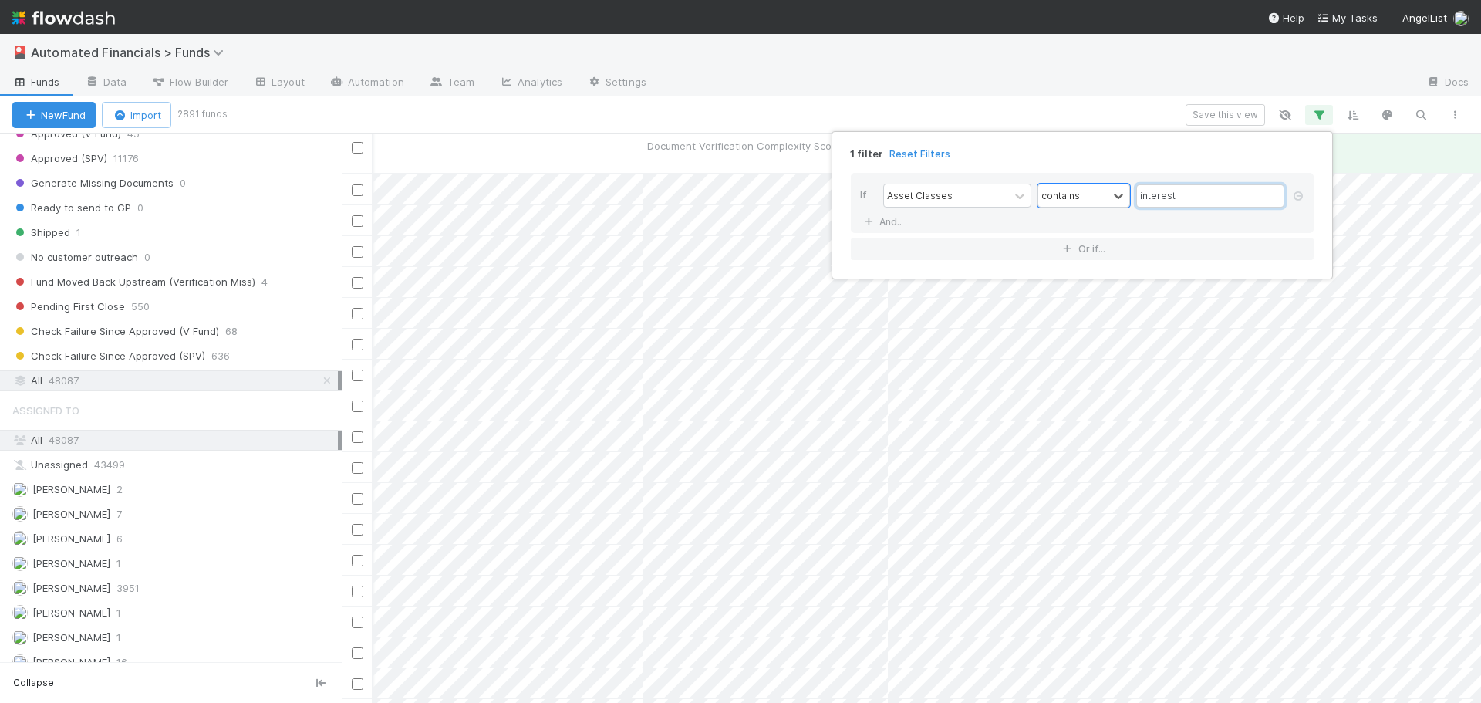
click at [1151, 203] on input "interest" at bounding box center [1210, 195] width 148 height 23
click at [1144, 196] on input "interest" at bounding box center [1210, 195] width 148 height 23
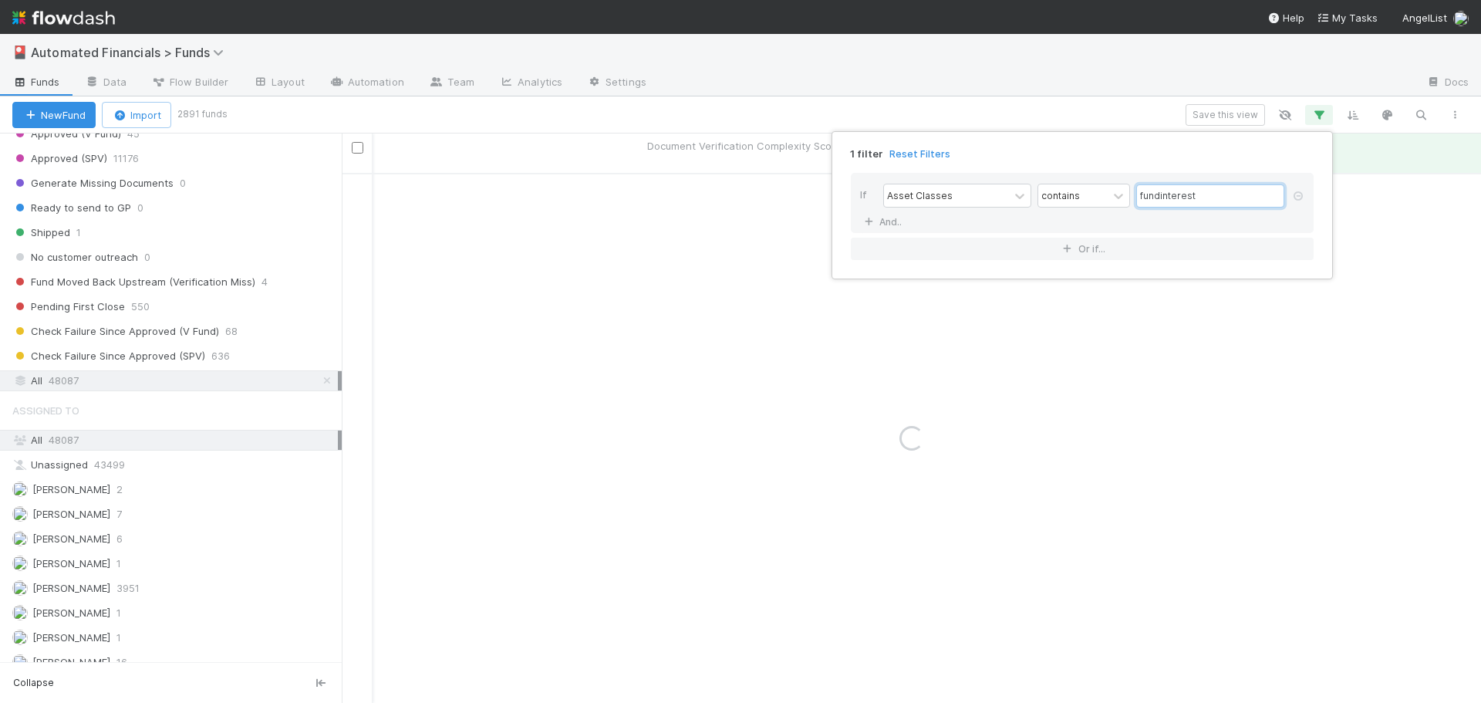
type input "fundinterest"
click at [1097, 150] on div "1 filter Reset Filters" at bounding box center [1083, 149] width 488 height 22
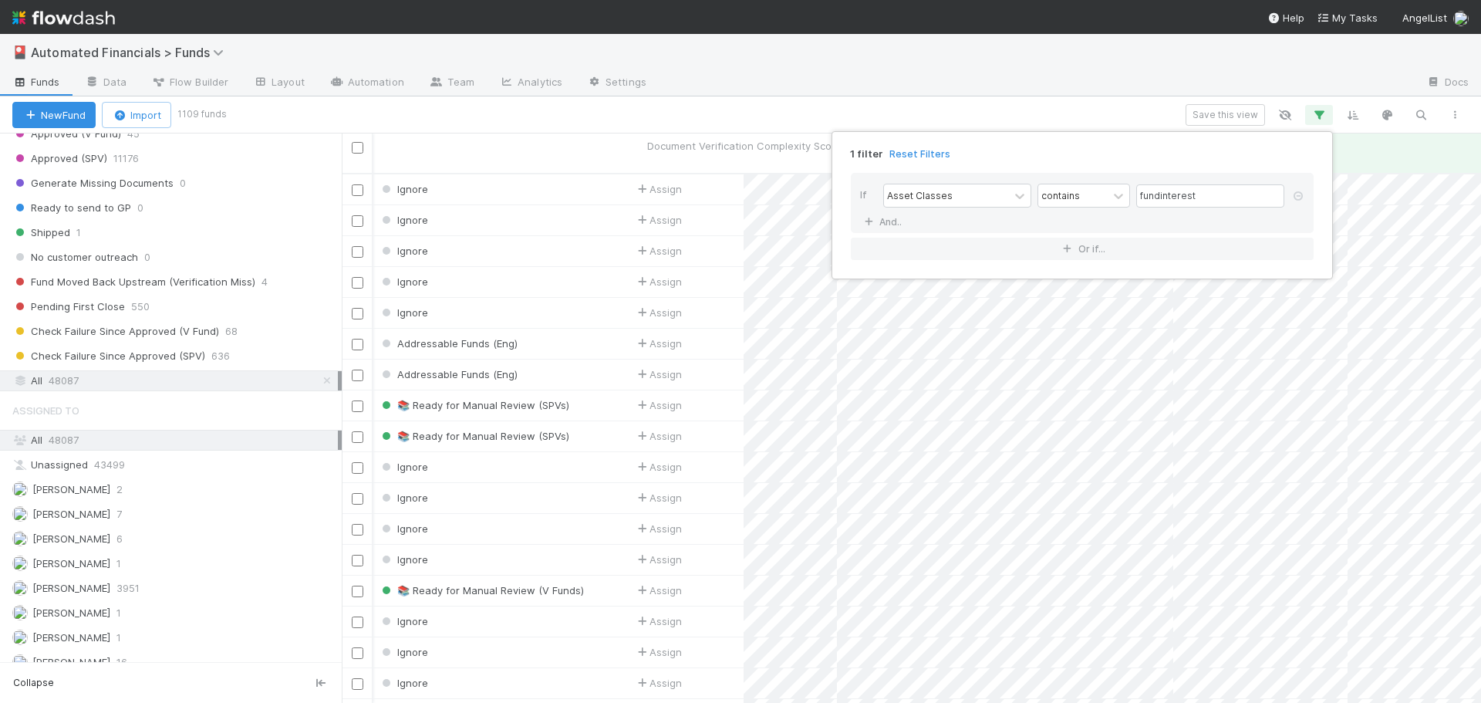
scroll to position [531, 1128]
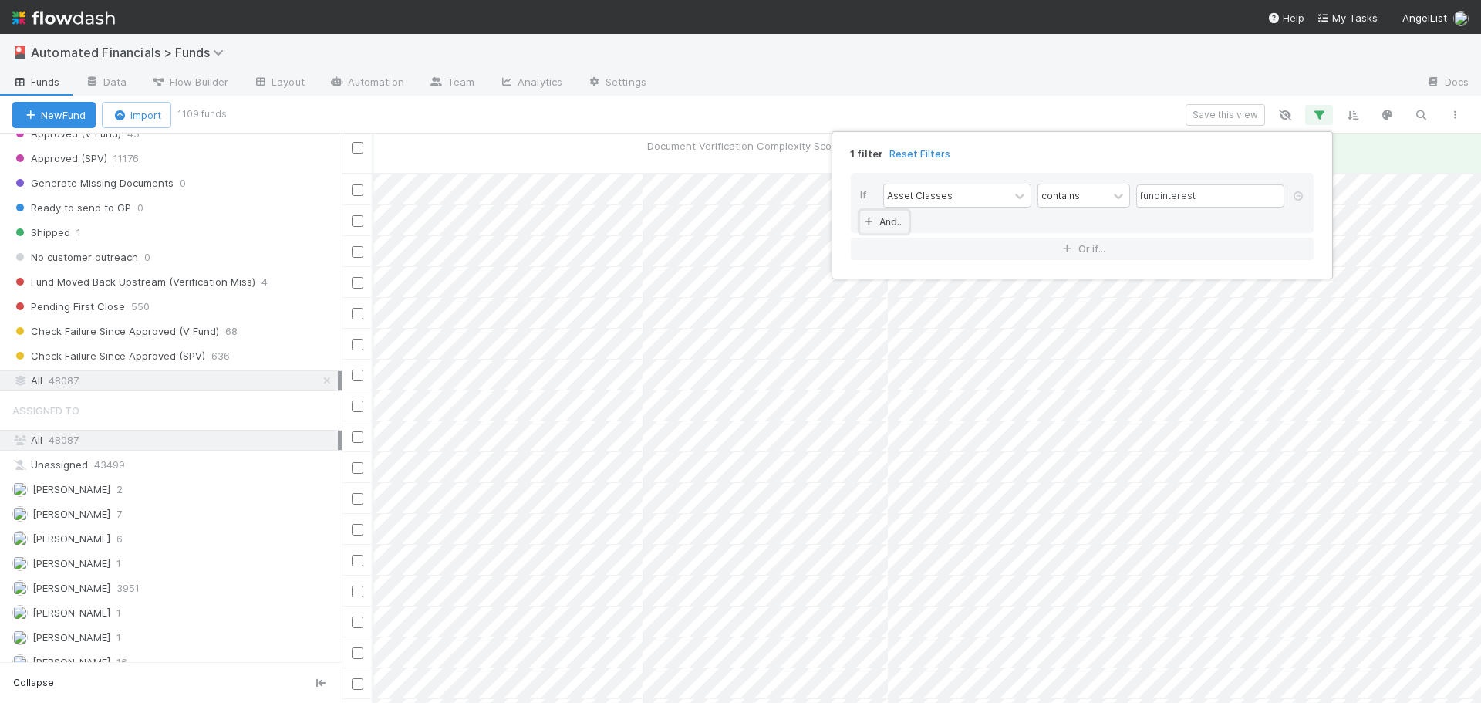
click at [885, 221] on link "And.." at bounding box center [884, 222] width 49 height 22
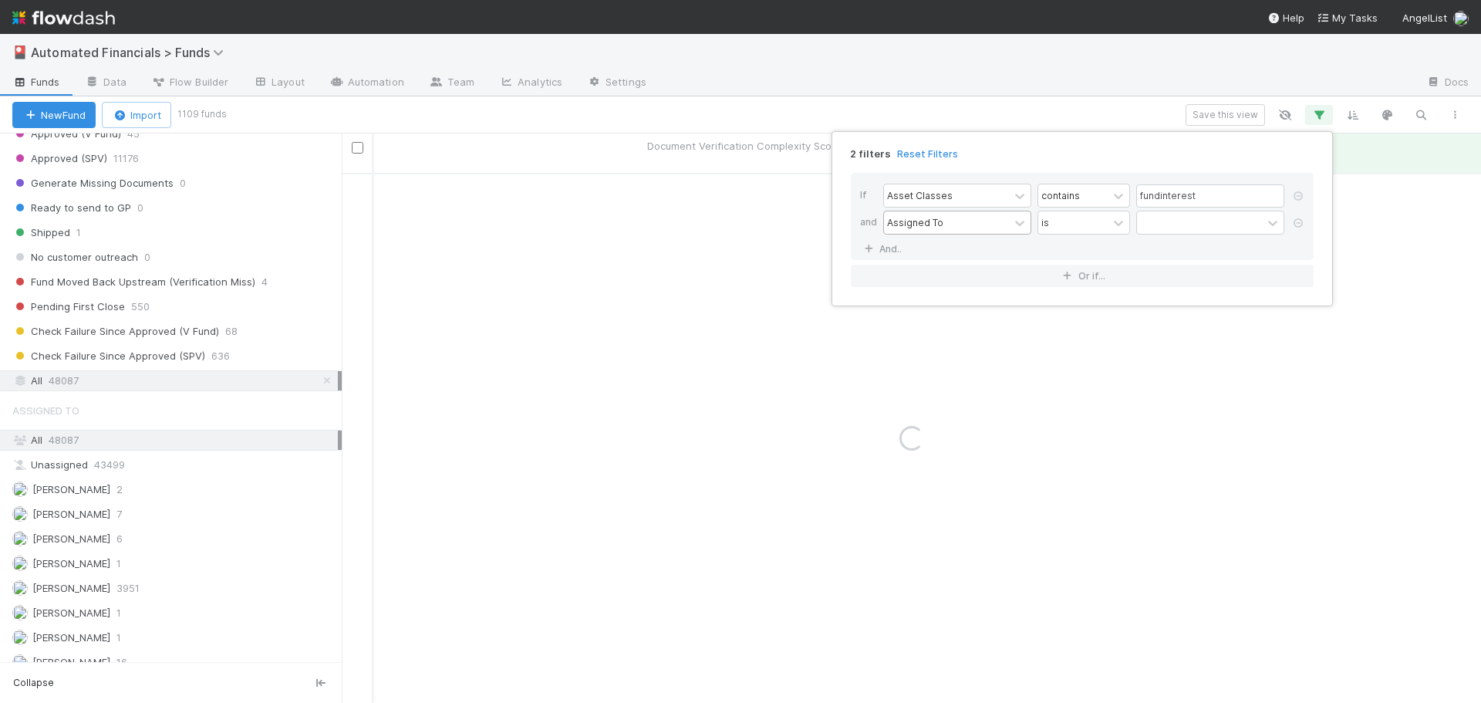
click at [918, 218] on div "Assigned To" at bounding box center [915, 222] width 56 height 14
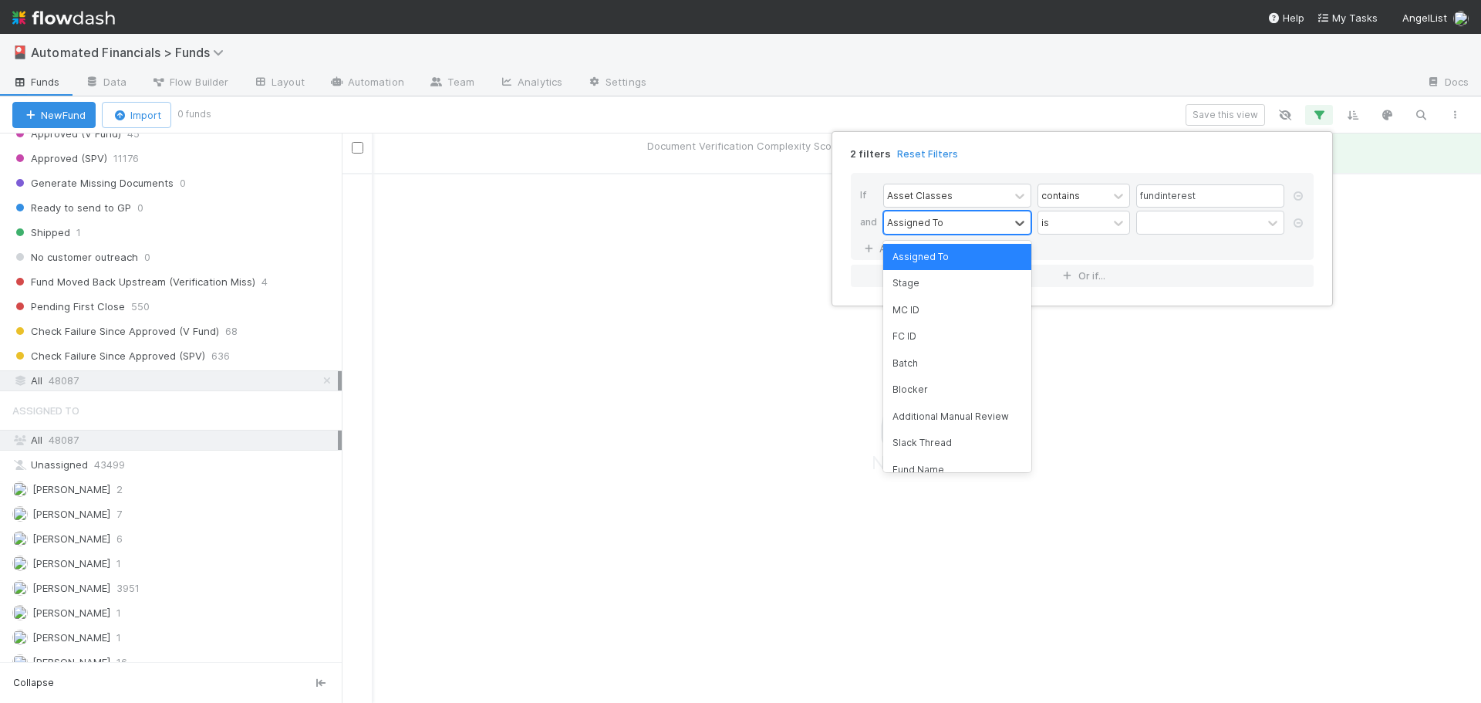
scroll to position [519, 1128]
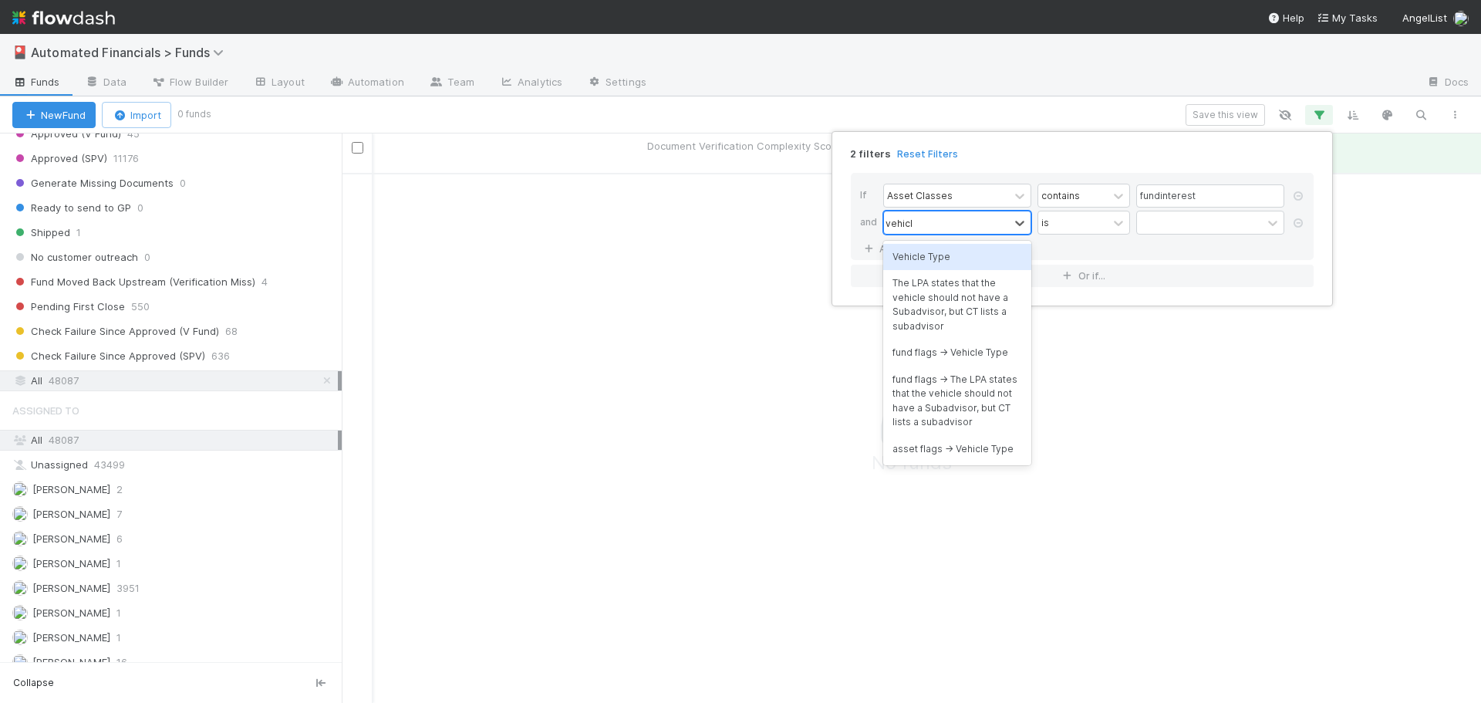
type input "vehicle"
click at [953, 250] on div "Vehicle Type" at bounding box center [957, 257] width 148 height 26
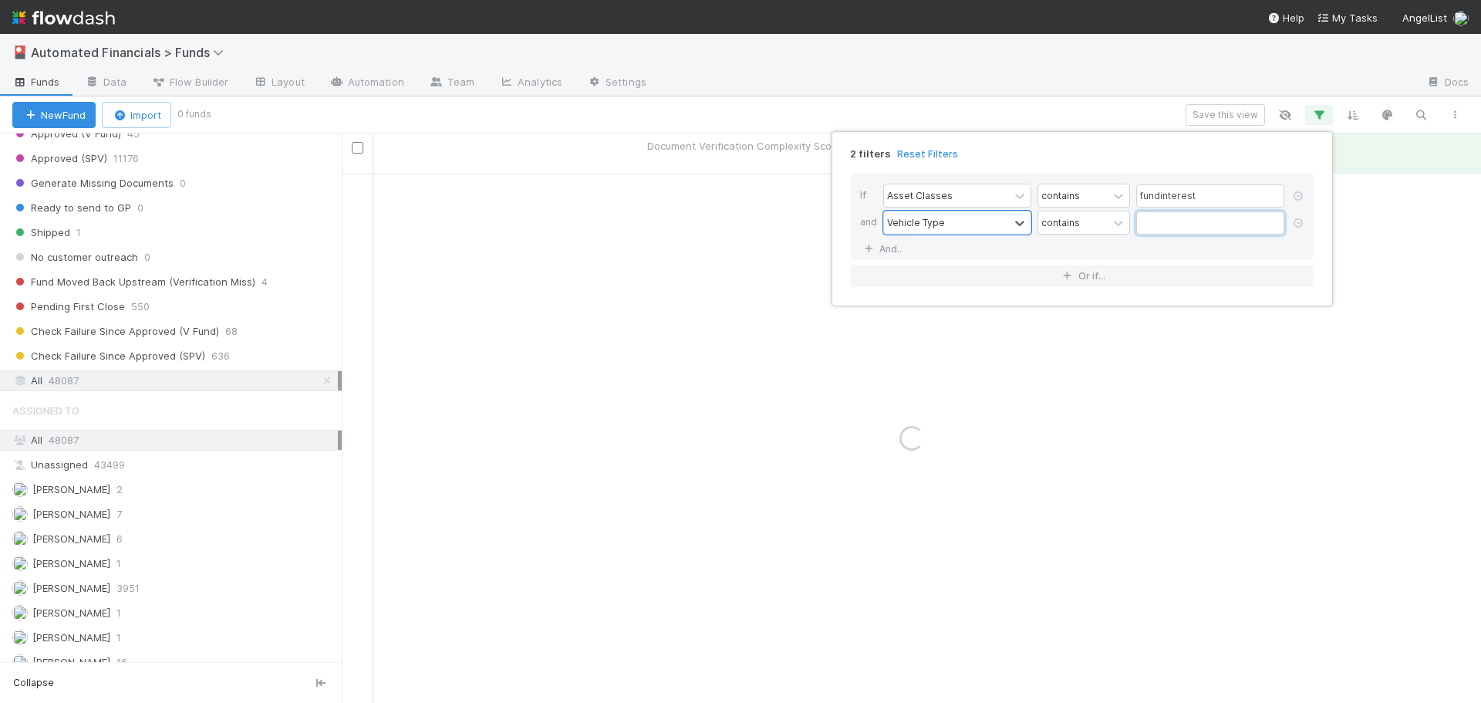
click at [1144, 225] on input "text" at bounding box center [1210, 222] width 148 height 23
type input "spv"
click at [1071, 220] on div "contains" at bounding box center [1060, 222] width 39 height 14
click at [1069, 349] on div "is" at bounding box center [1084, 351] width 93 height 26
click at [1178, 246] on div "If Asset Classes contains fundinterest and Vehicle Type option is within focuse…" at bounding box center [1082, 216] width 463 height 87
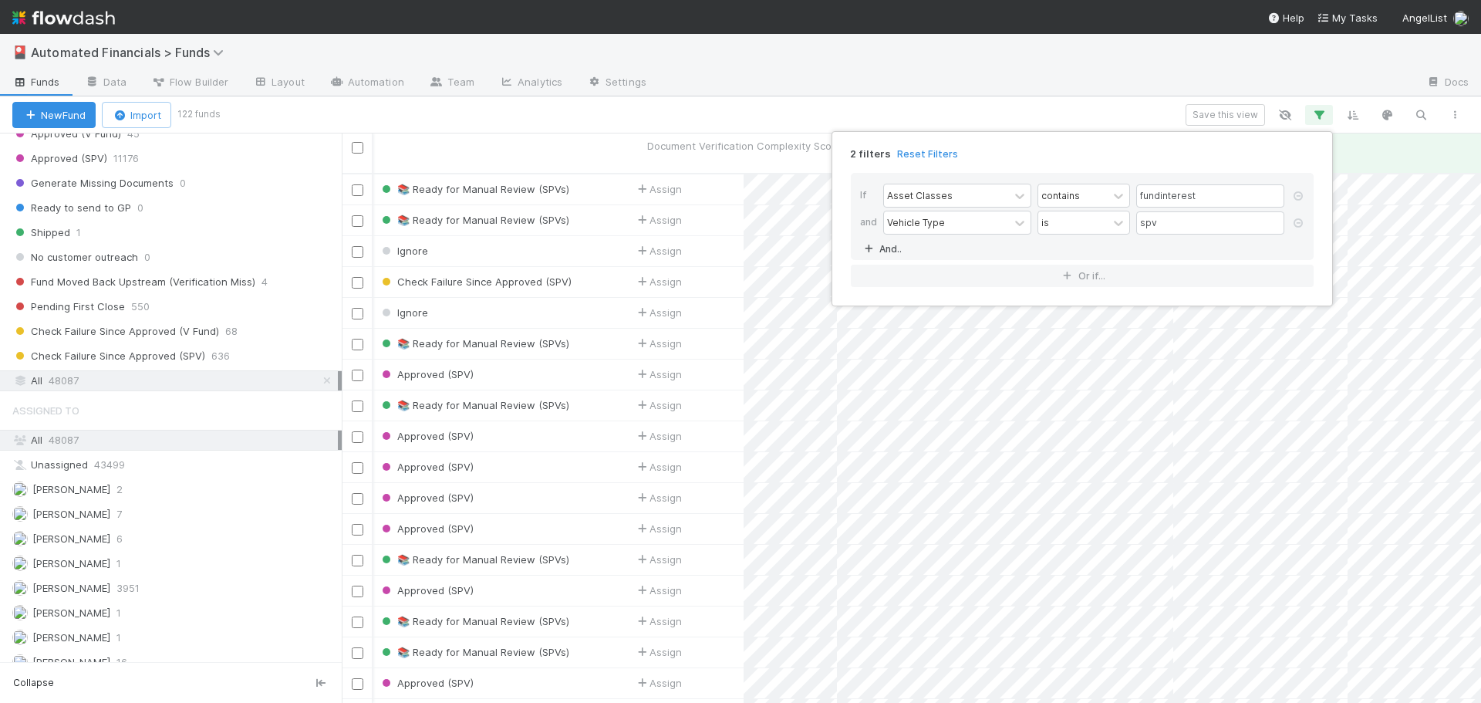
scroll to position [531, 1128]
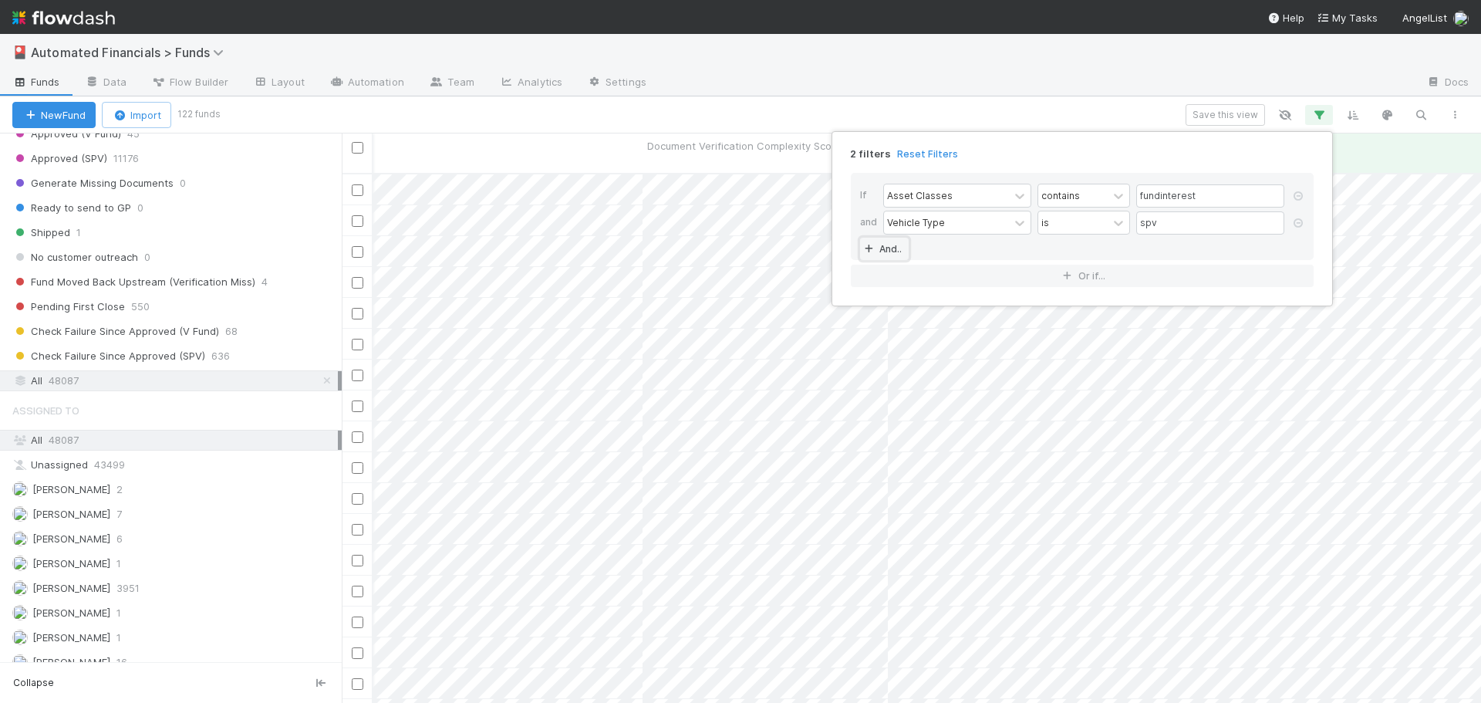
drag, startPoint x: 893, startPoint y: 251, endPoint x: 1229, endPoint y: 156, distance: 348.7
click at [893, 251] on link "And.." at bounding box center [884, 249] width 49 height 22
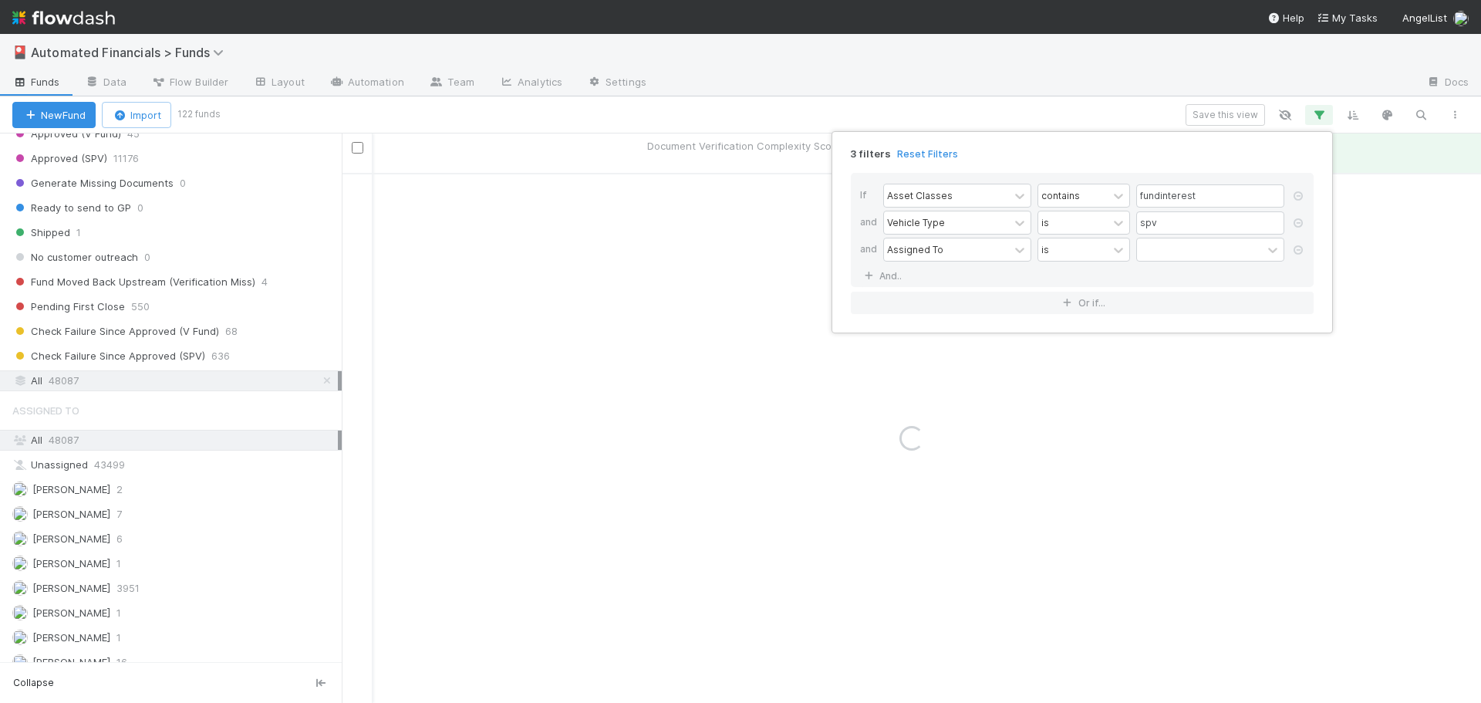
click at [1023, 114] on div "3 filters Reset Filters If Asset Classes contains fundinterest and Vehicle Type…" at bounding box center [740, 351] width 1481 height 703
click at [977, 107] on div "3 filters Reset Filters If Asset Classes contains fundinterest and Vehicle Type…" at bounding box center [740, 351] width 1481 height 703
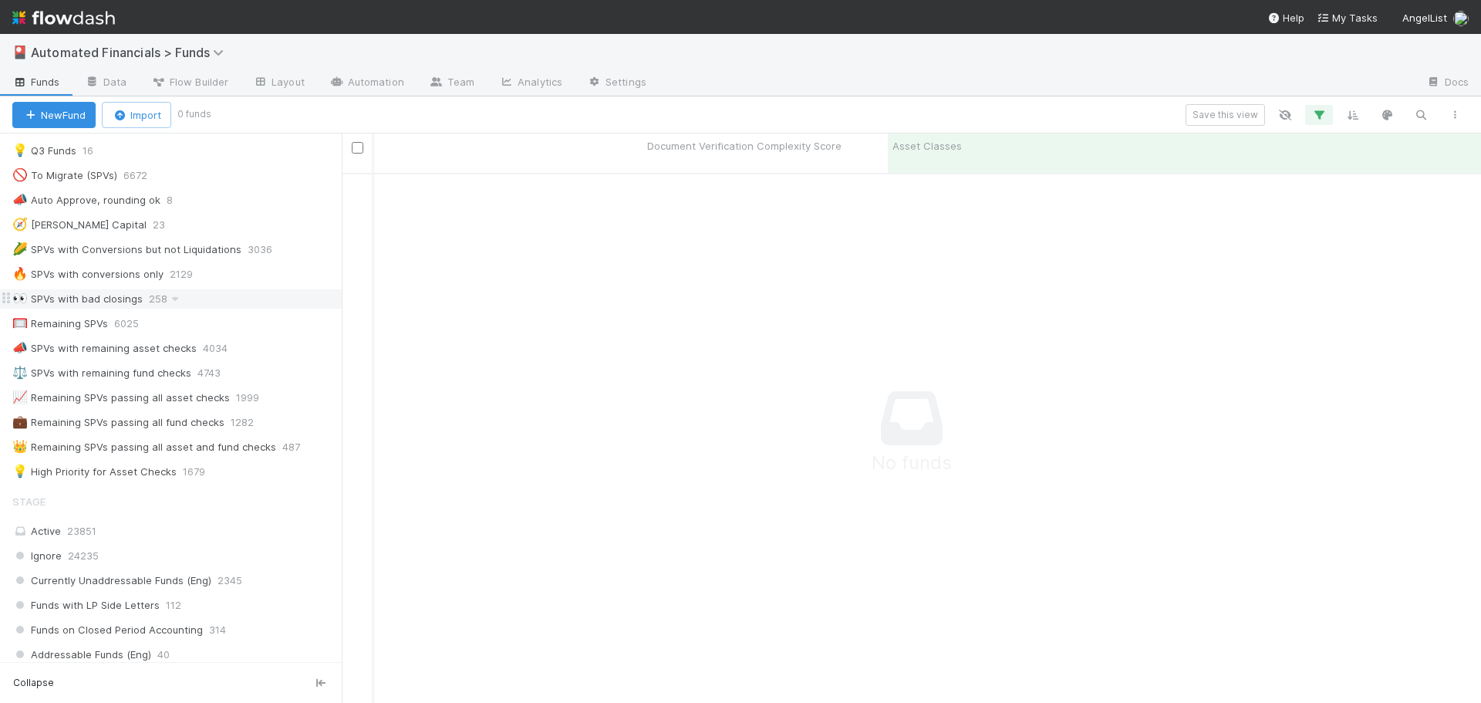
scroll to position [1080, 0]
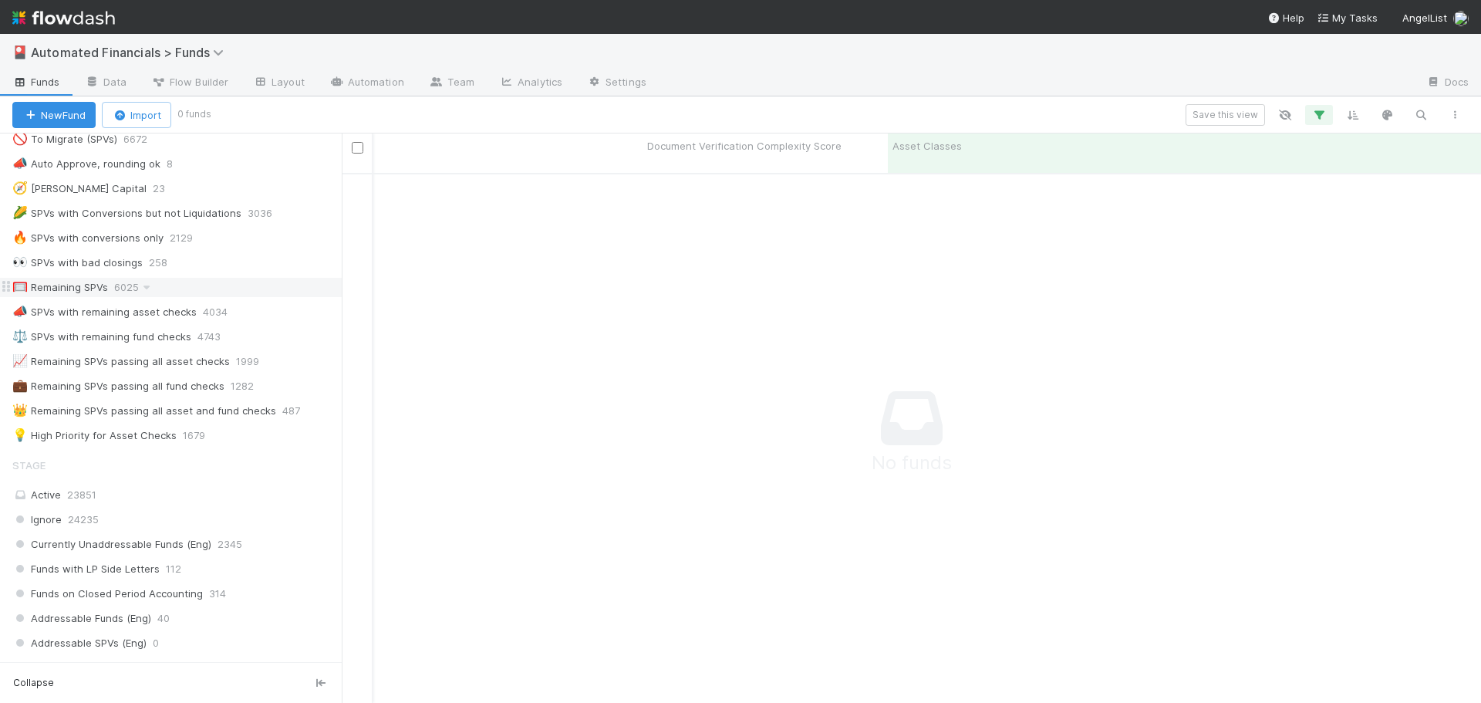
click at [79, 285] on div "🥅 Remaining SPVs" at bounding box center [60, 287] width 96 height 19
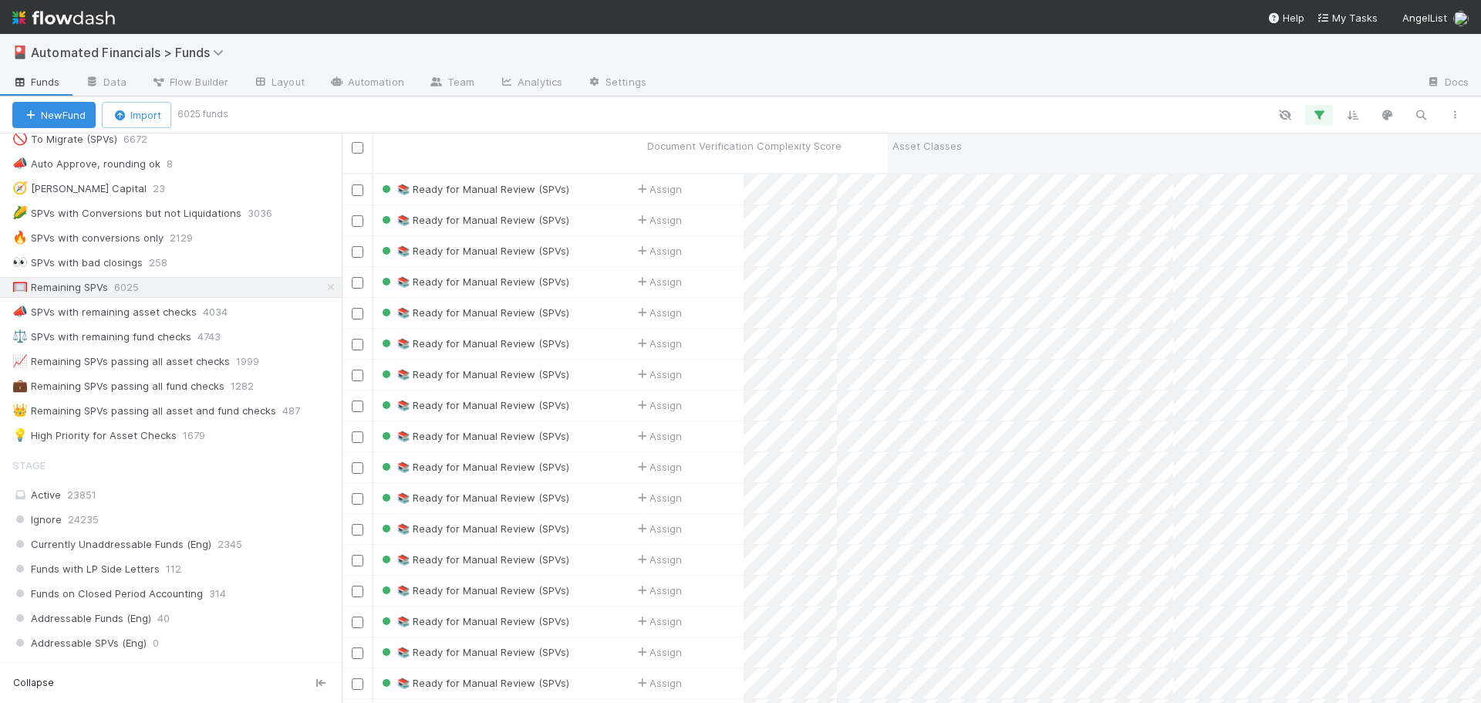
scroll to position [531, 1128]
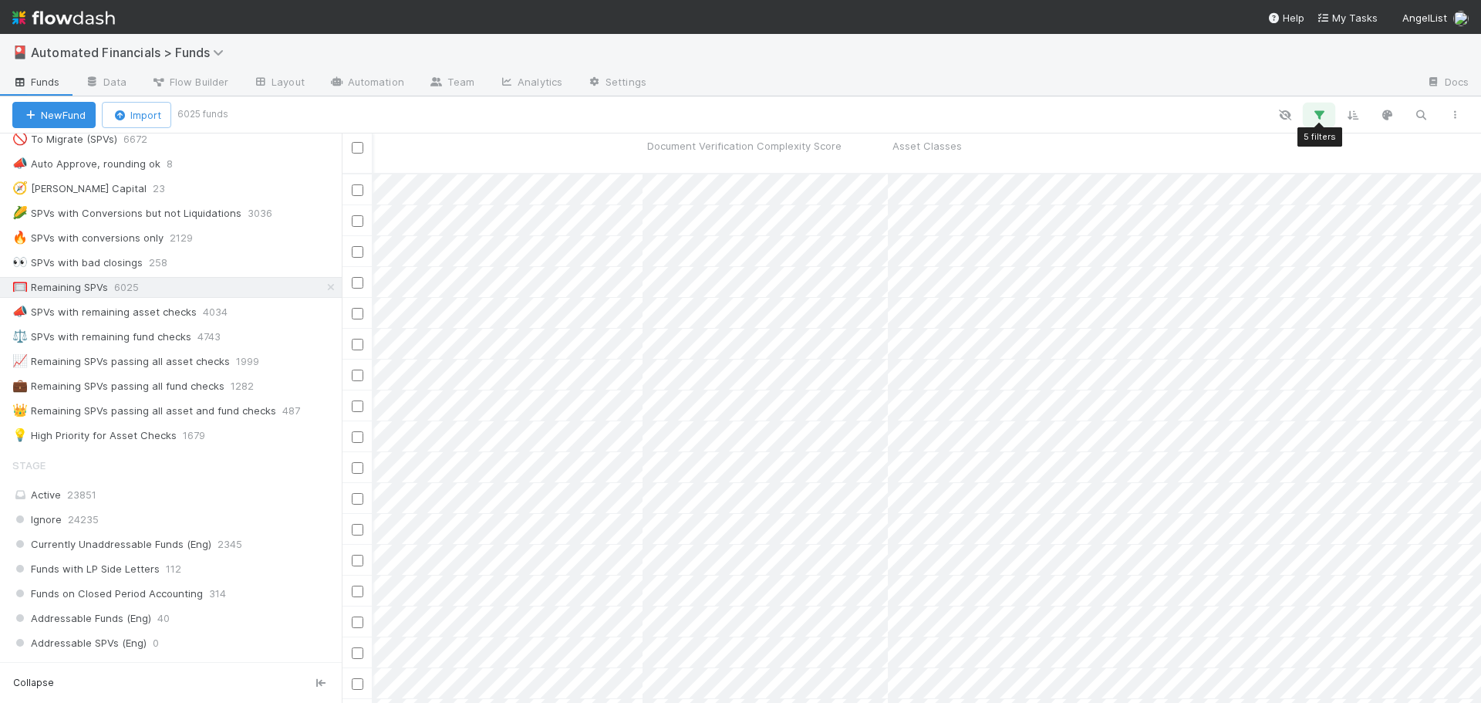
click at [1323, 113] on icon "button" at bounding box center [1318, 115] width 15 height 14
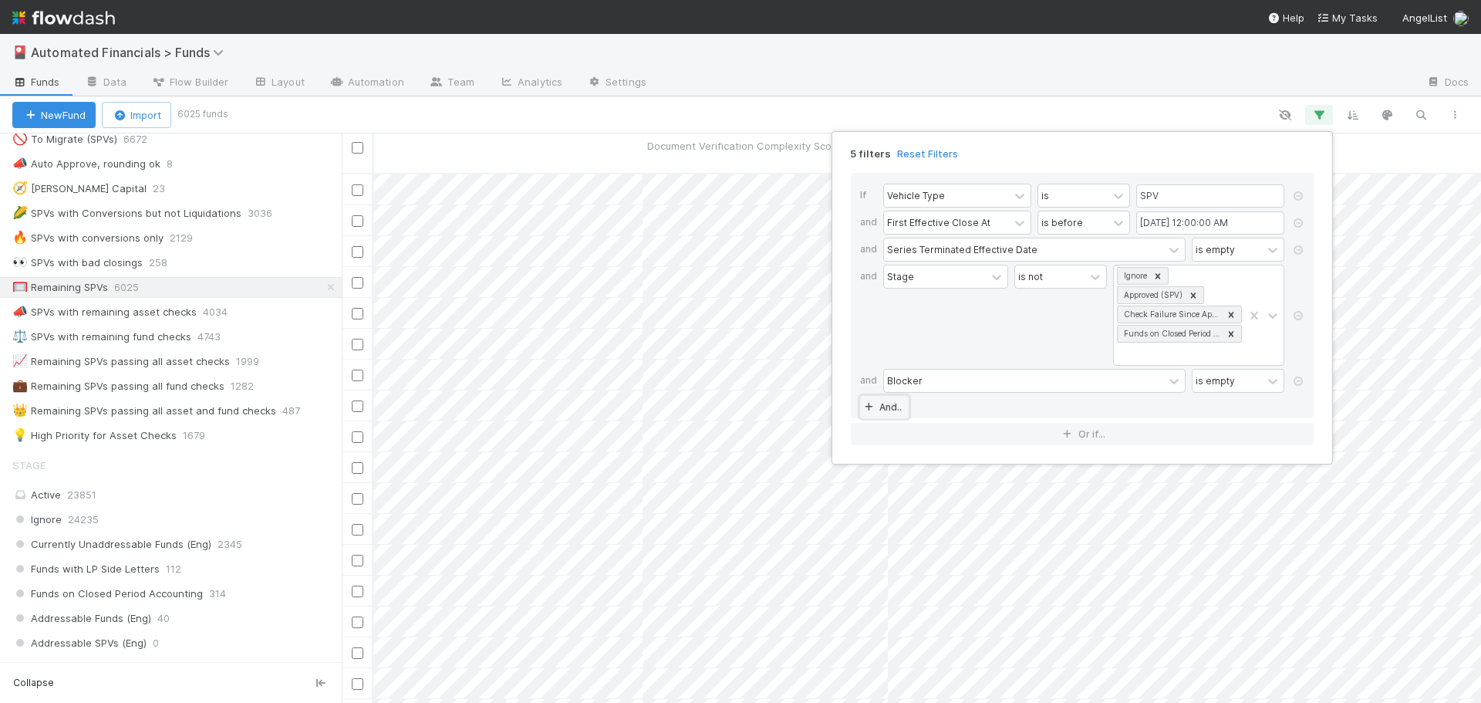
click at [884, 407] on link "And.." at bounding box center [884, 407] width 49 height 22
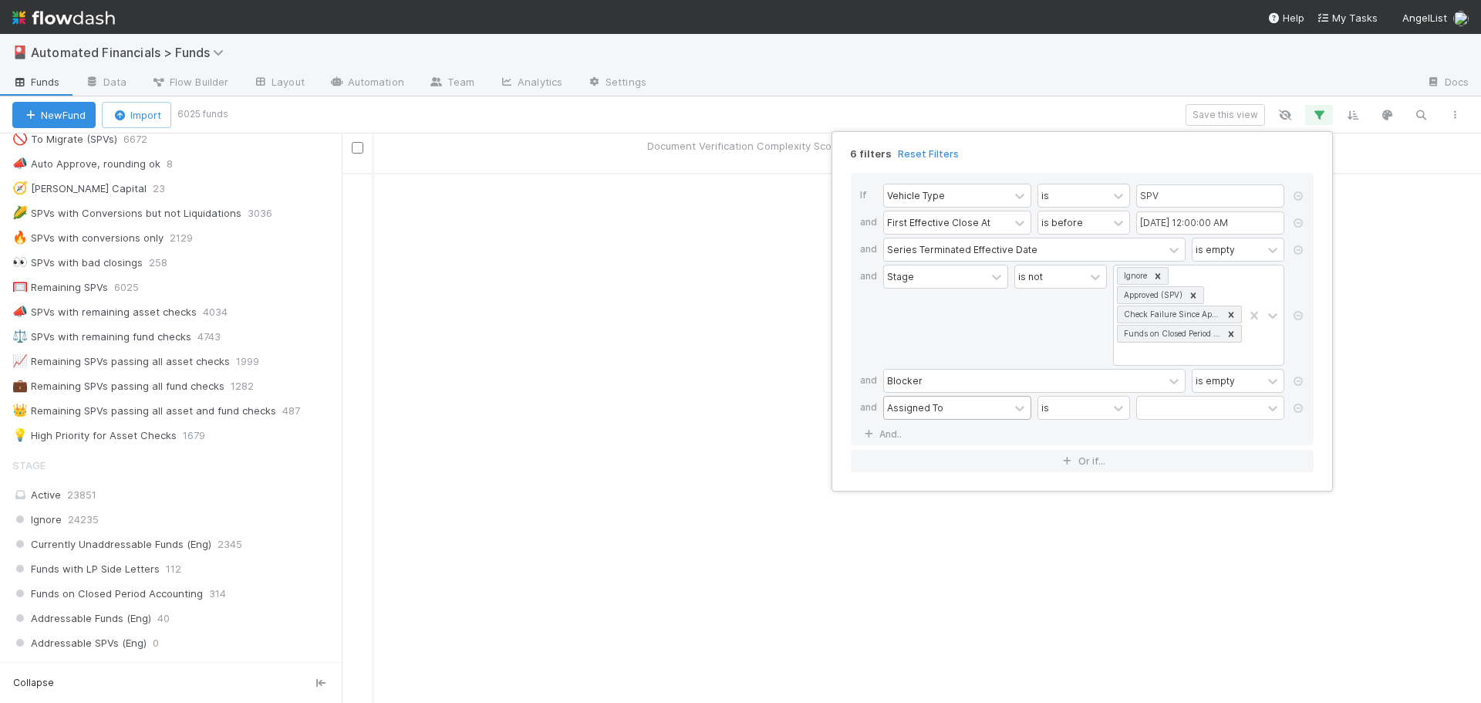
click at [925, 403] on div "Assigned To" at bounding box center [915, 407] width 56 height 14
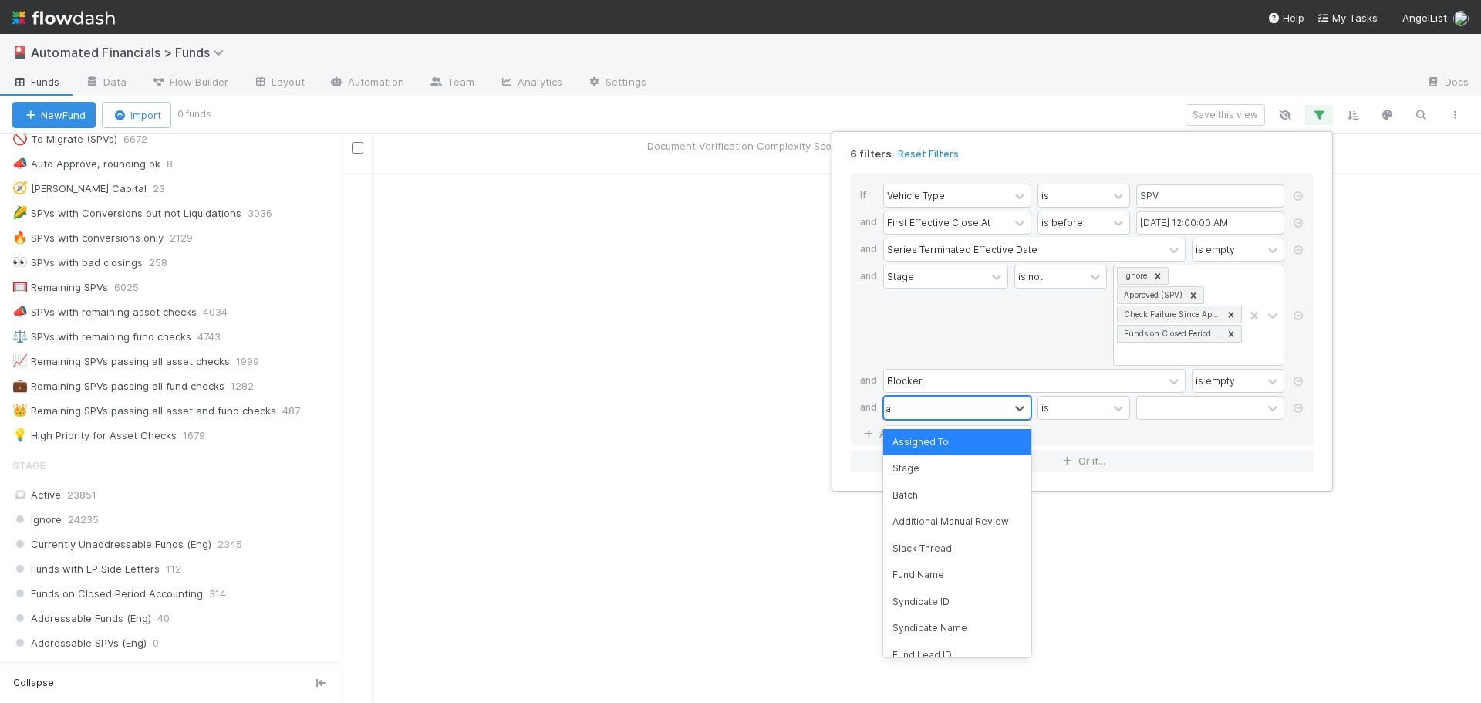
scroll to position [519, 1128]
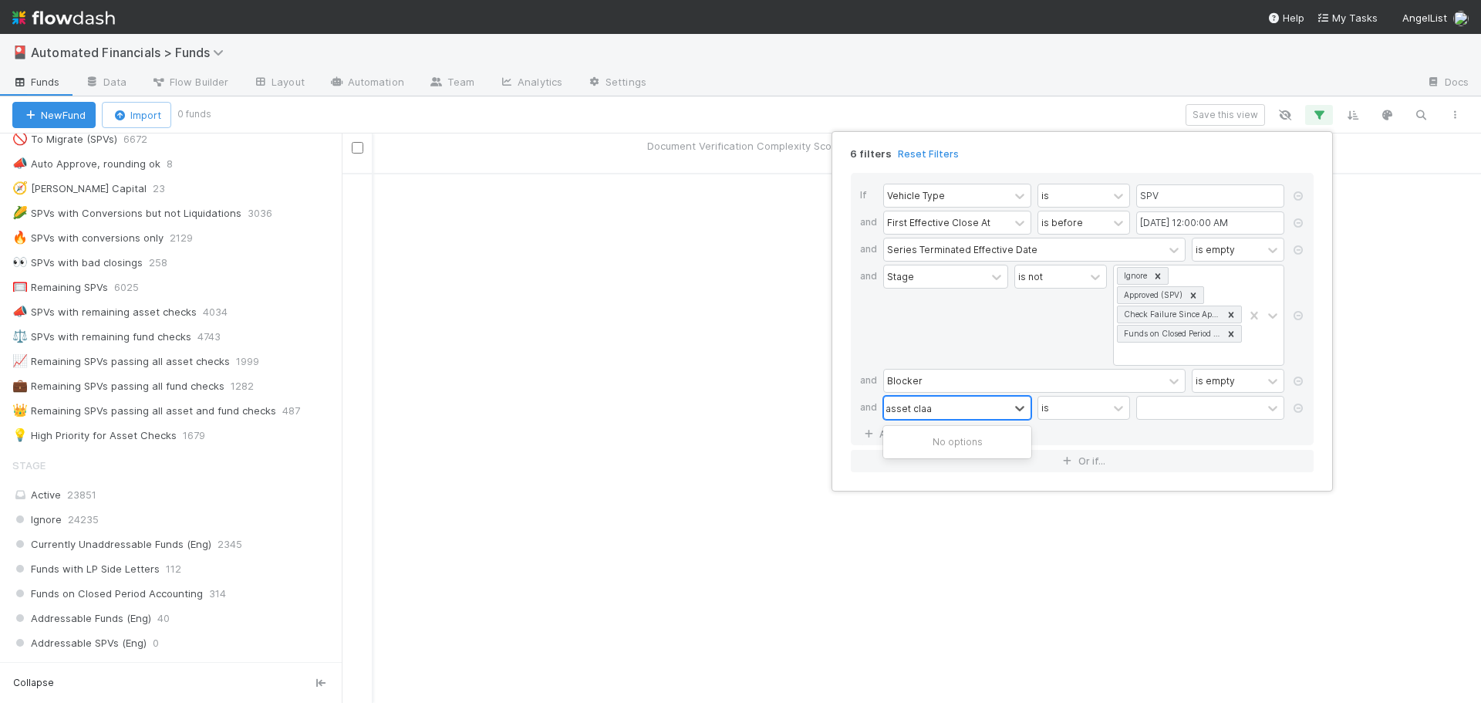
type input "asset cla"
drag, startPoint x: 919, startPoint y: 442, endPoint x: 930, endPoint y: 440, distance: 11.0
click at [918, 443] on div "Asset Classes" at bounding box center [957, 442] width 148 height 26
click at [1052, 407] on div "contains" at bounding box center [1060, 407] width 39 height 14
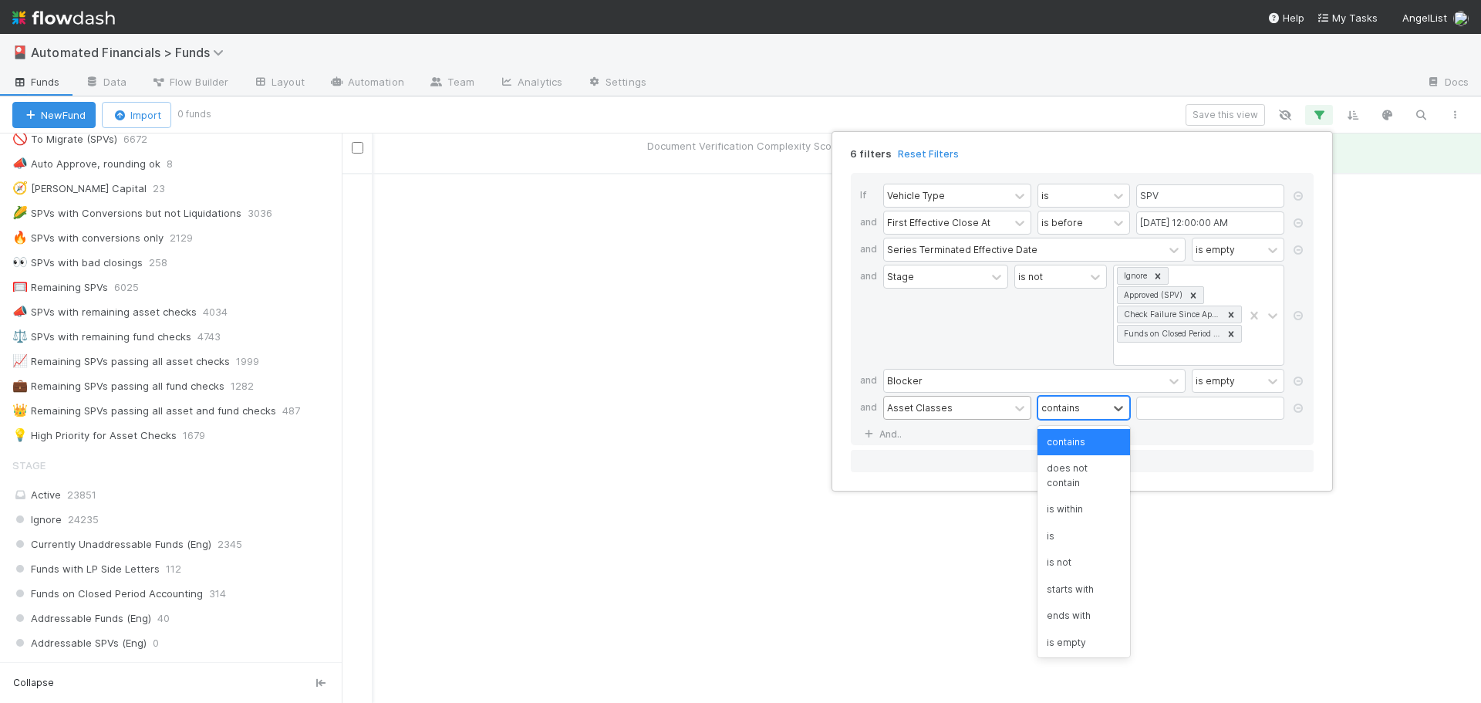
click at [1053, 408] on div "contains" at bounding box center [1060, 407] width 39 height 14
click at [1149, 409] on input "text" at bounding box center [1210, 408] width 148 height 23
type input "fundinterest"
click at [1125, 432] on div "If Vehicle Type is SPV and First Effective Close At is before 07/01/2025 12:00:…" at bounding box center [1082, 309] width 463 height 272
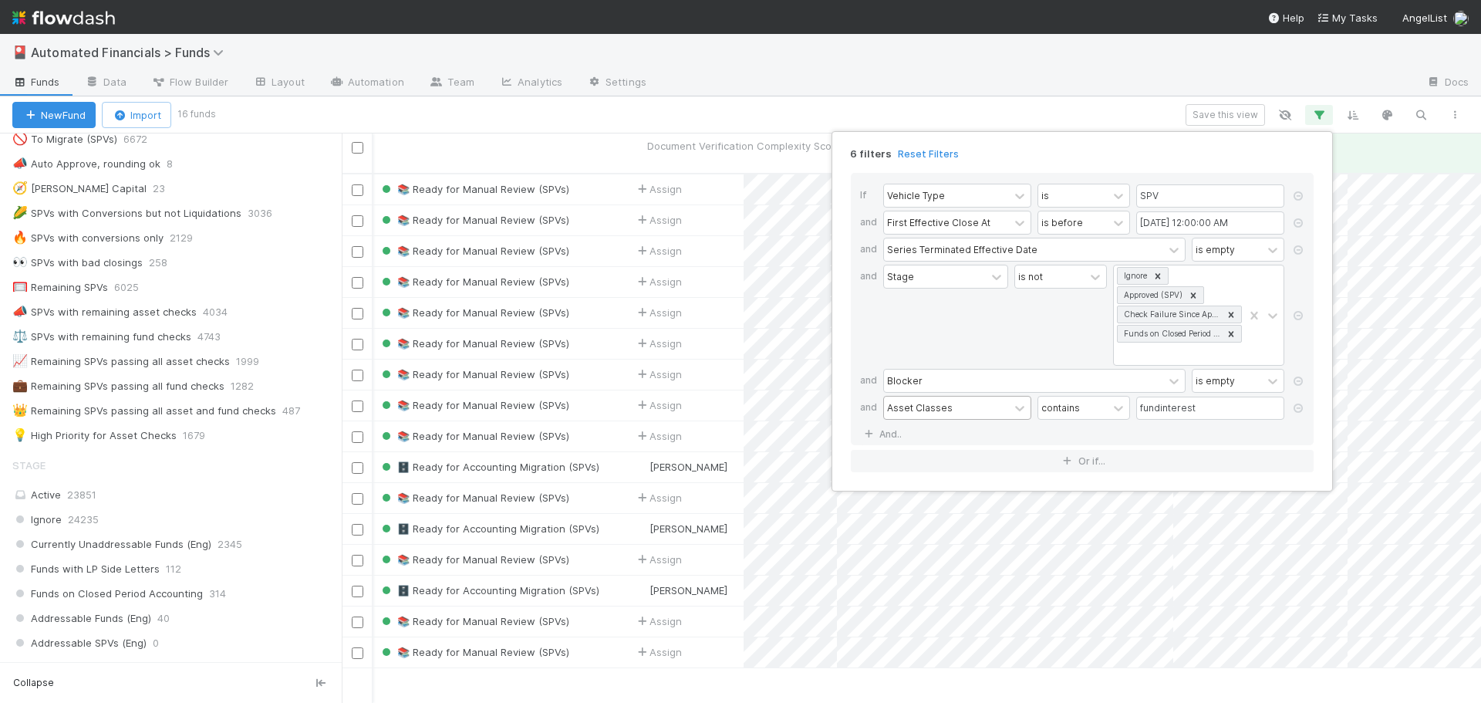
scroll to position [531, 1128]
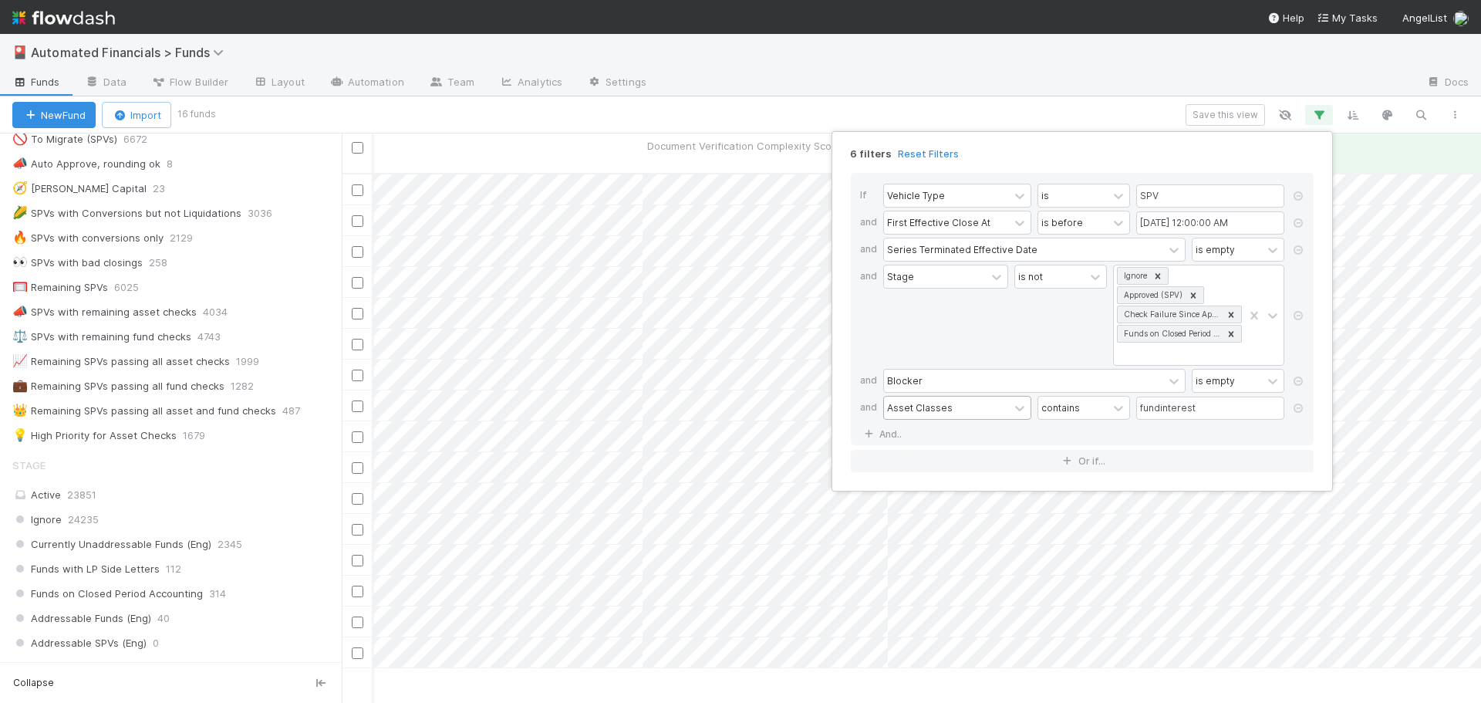
click at [994, 113] on div "6 filters Reset Filters If Vehicle Type is SPV and First Effective Close At is …" at bounding box center [740, 351] width 1481 height 703
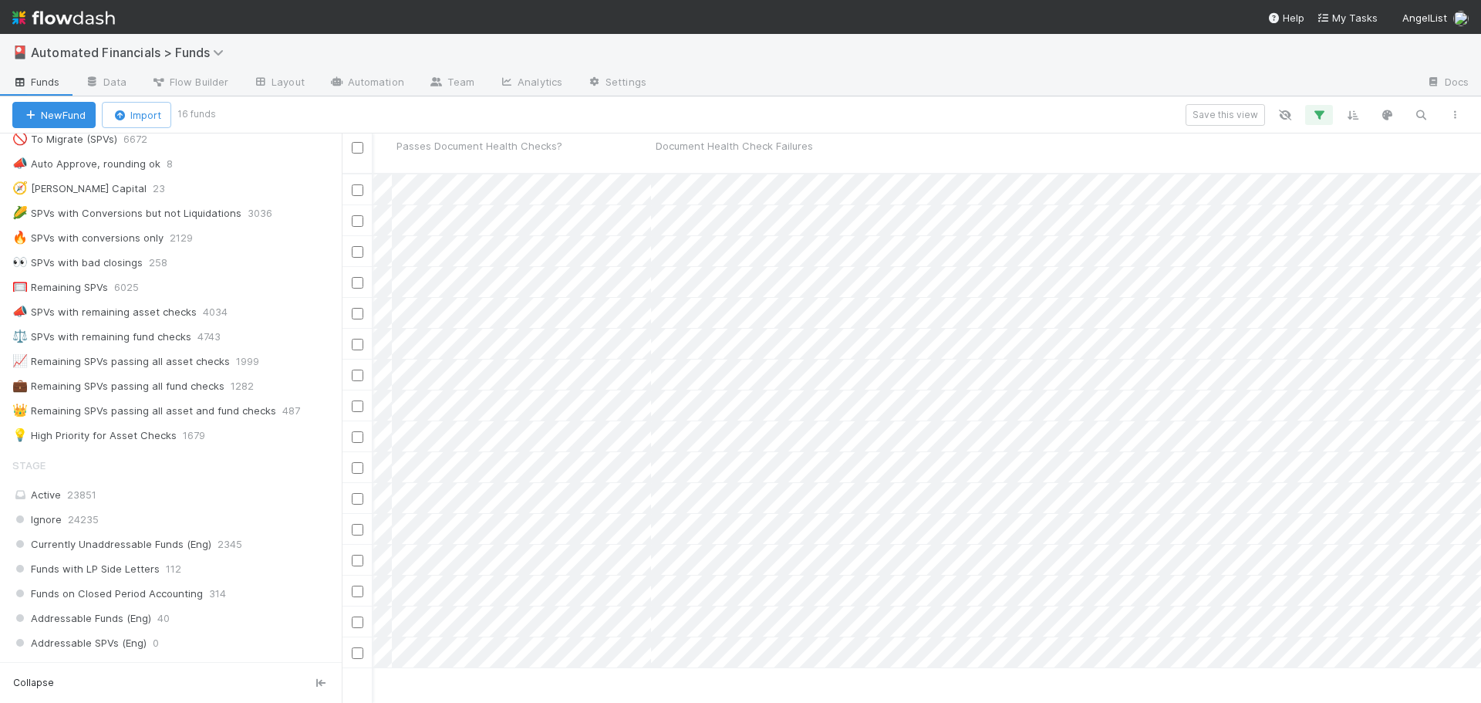
scroll to position [0, 544]
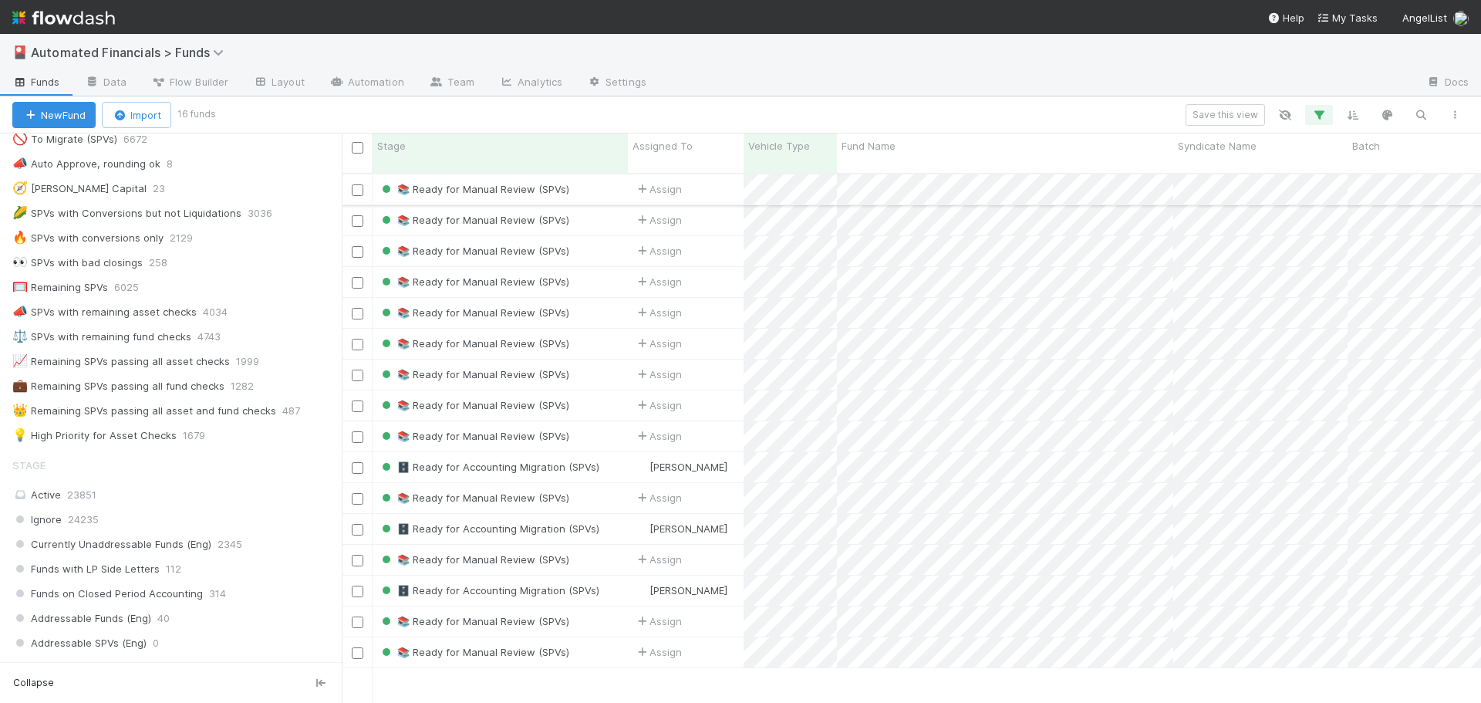
click at [605, 177] on div "📚 Ready for Manual Review (SPVs)" at bounding box center [500, 189] width 255 height 30
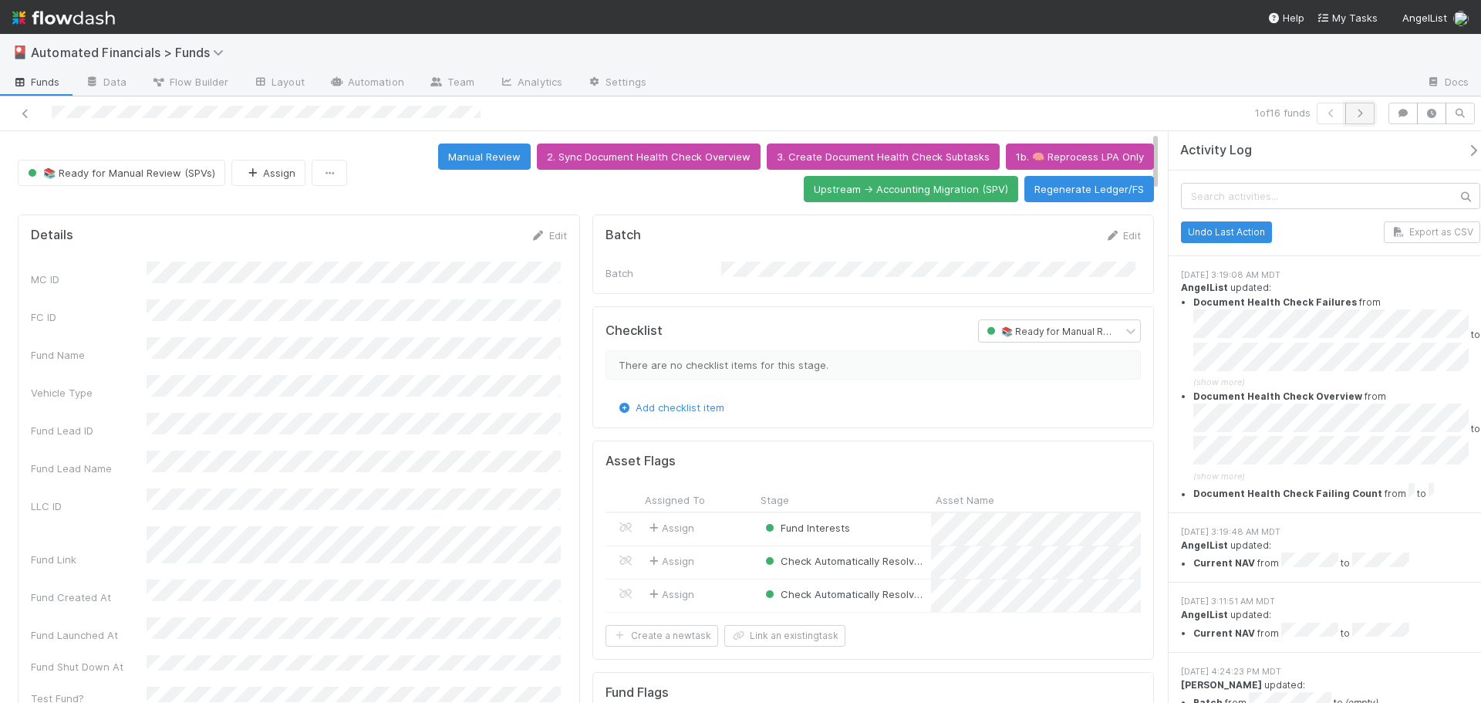
click at [1369, 115] on button "button" at bounding box center [1359, 114] width 29 height 22
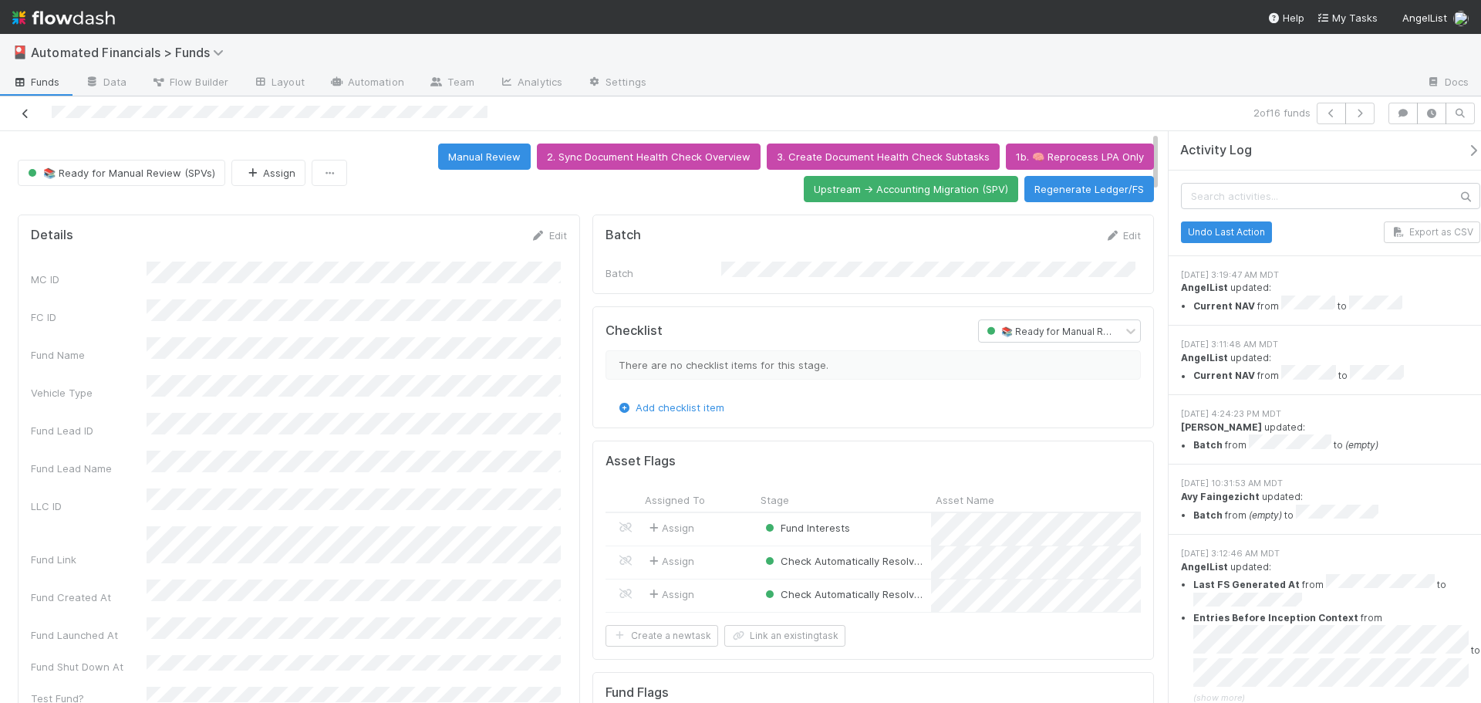
click at [22, 112] on icon at bounding box center [25, 114] width 15 height 10
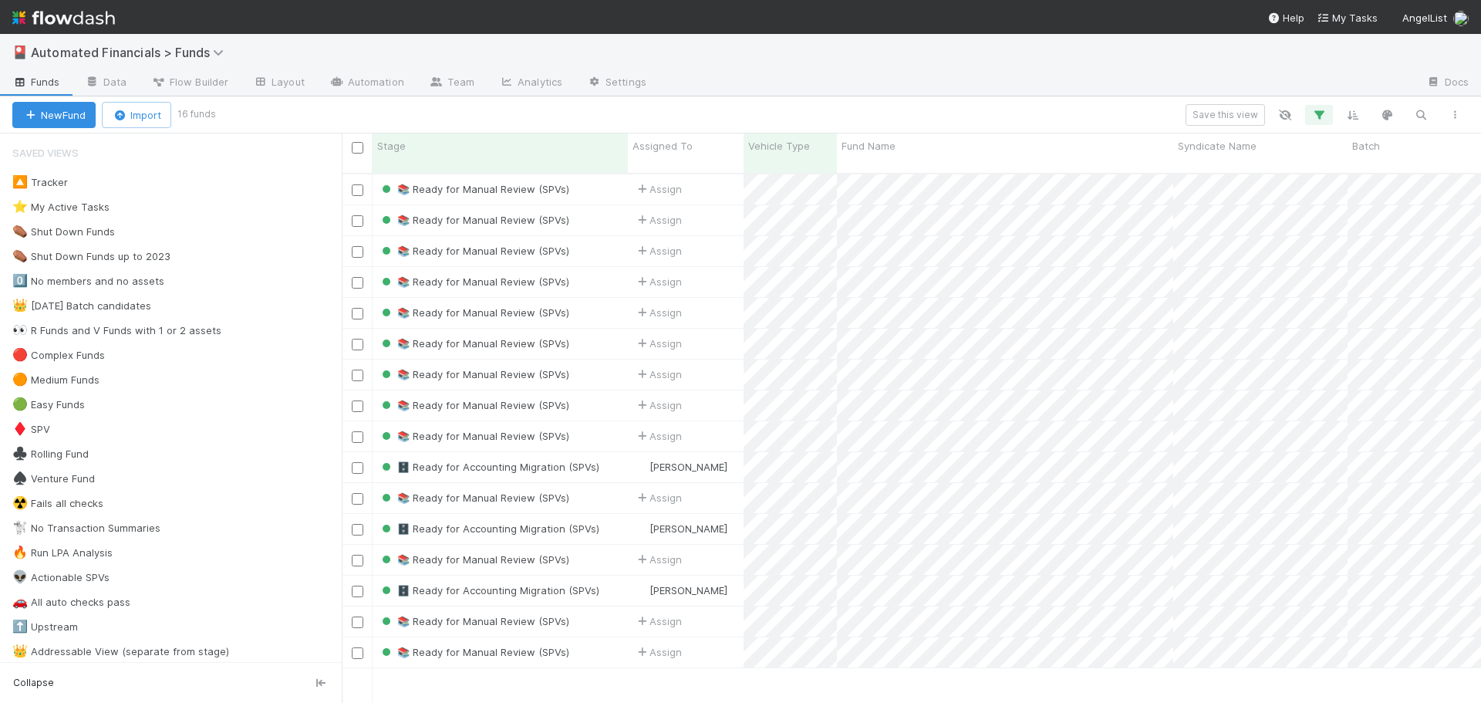
scroll to position [531, 1128]
click at [1317, 117] on icon "button" at bounding box center [1318, 115] width 15 height 14
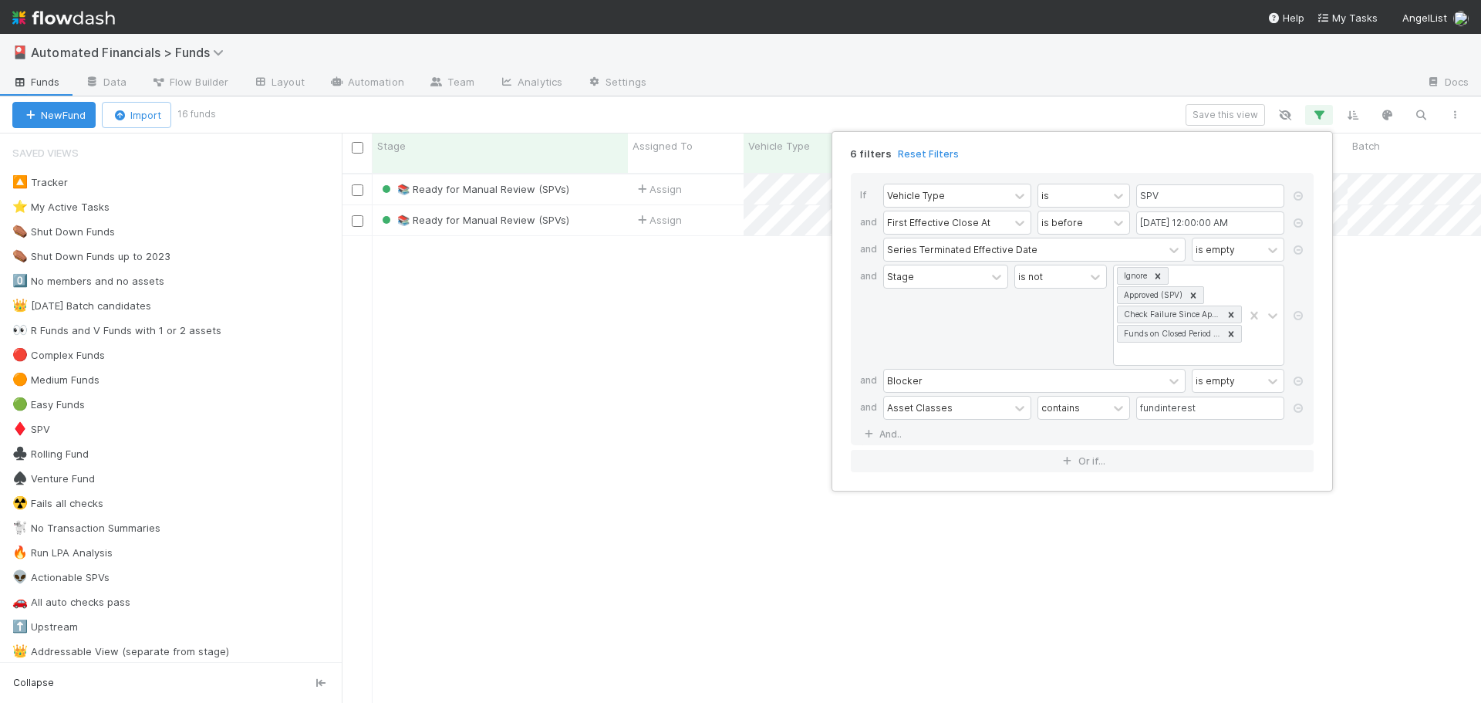
drag, startPoint x: 338, startPoint y: 183, endPoint x: 326, endPoint y: 230, distance: 48.7
click at [326, 230] on div "6 filters Reset Filters If Vehicle Type is SPV and First Effective Close At is …" at bounding box center [740, 351] width 1481 height 703
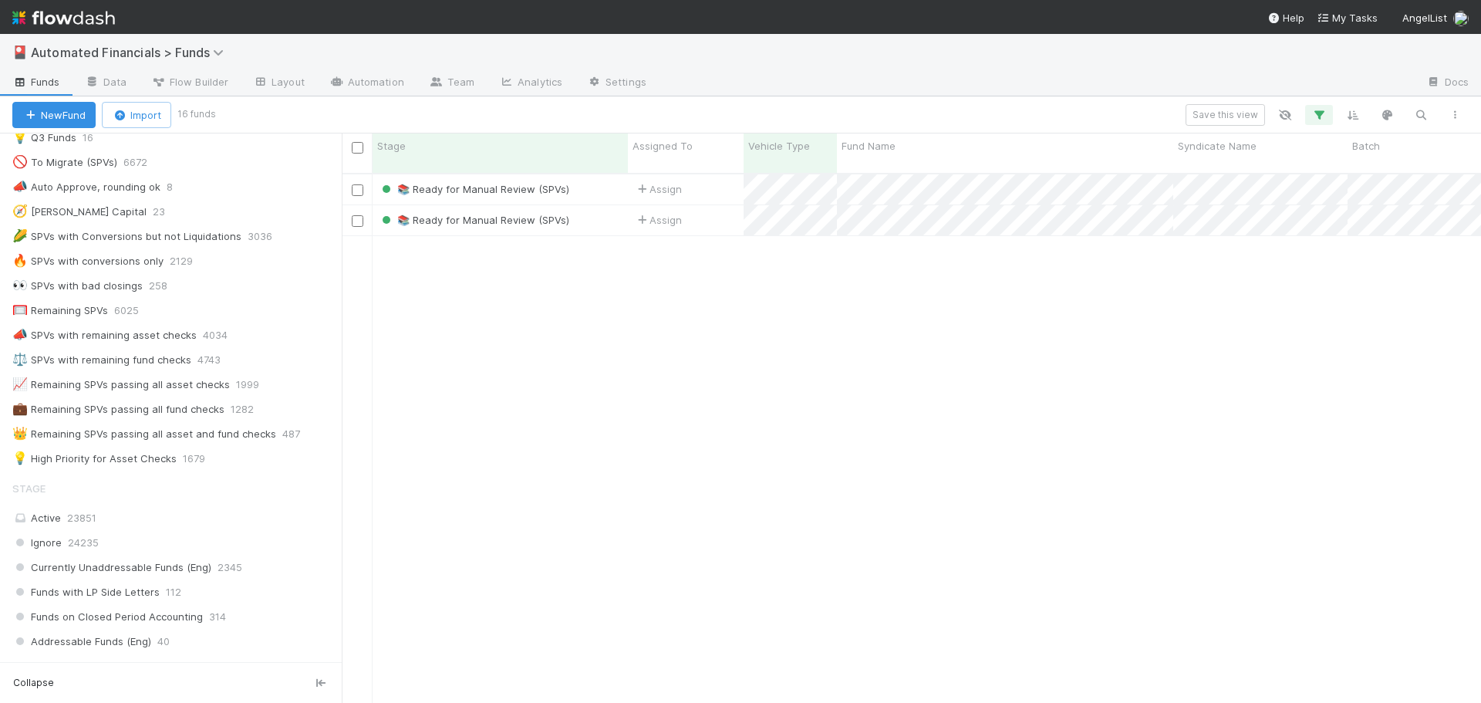
scroll to position [949, 0]
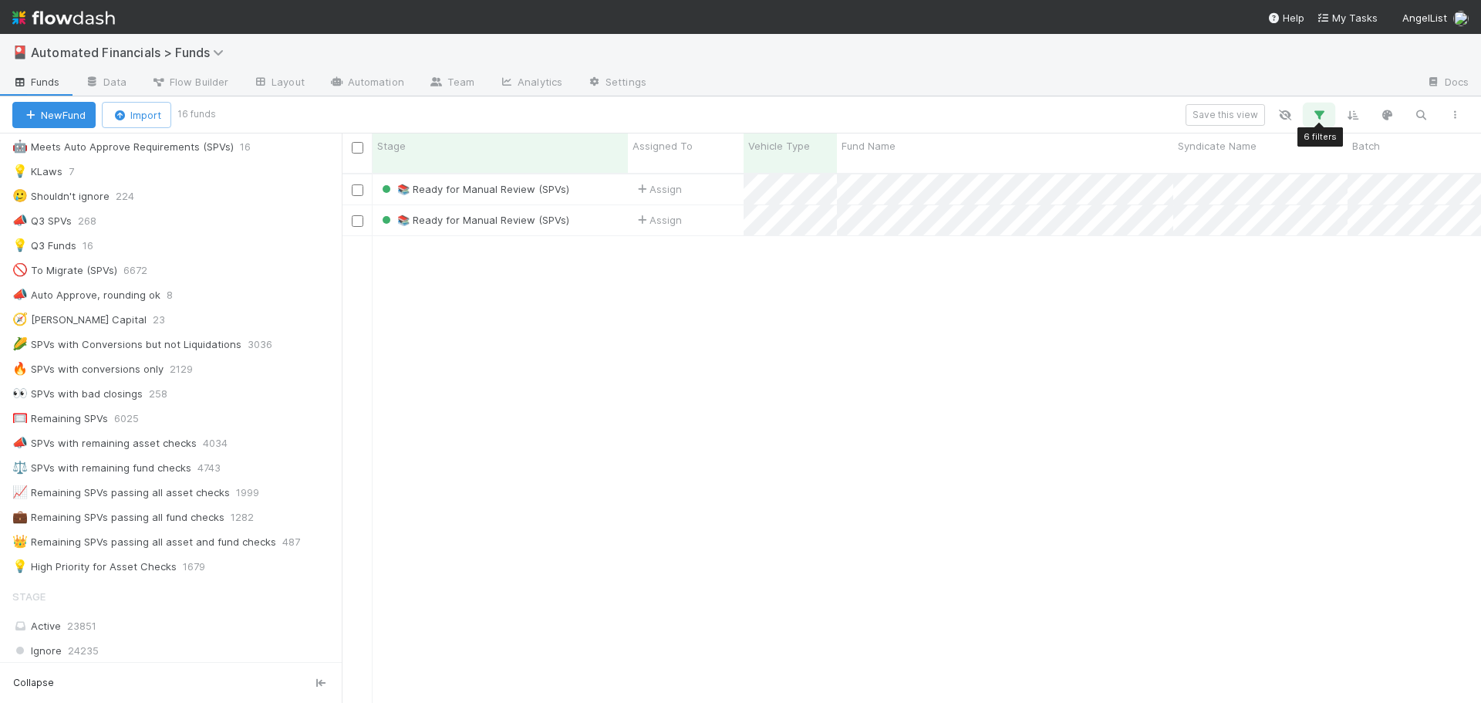
click at [1318, 117] on icon "button" at bounding box center [1318, 115] width 15 height 14
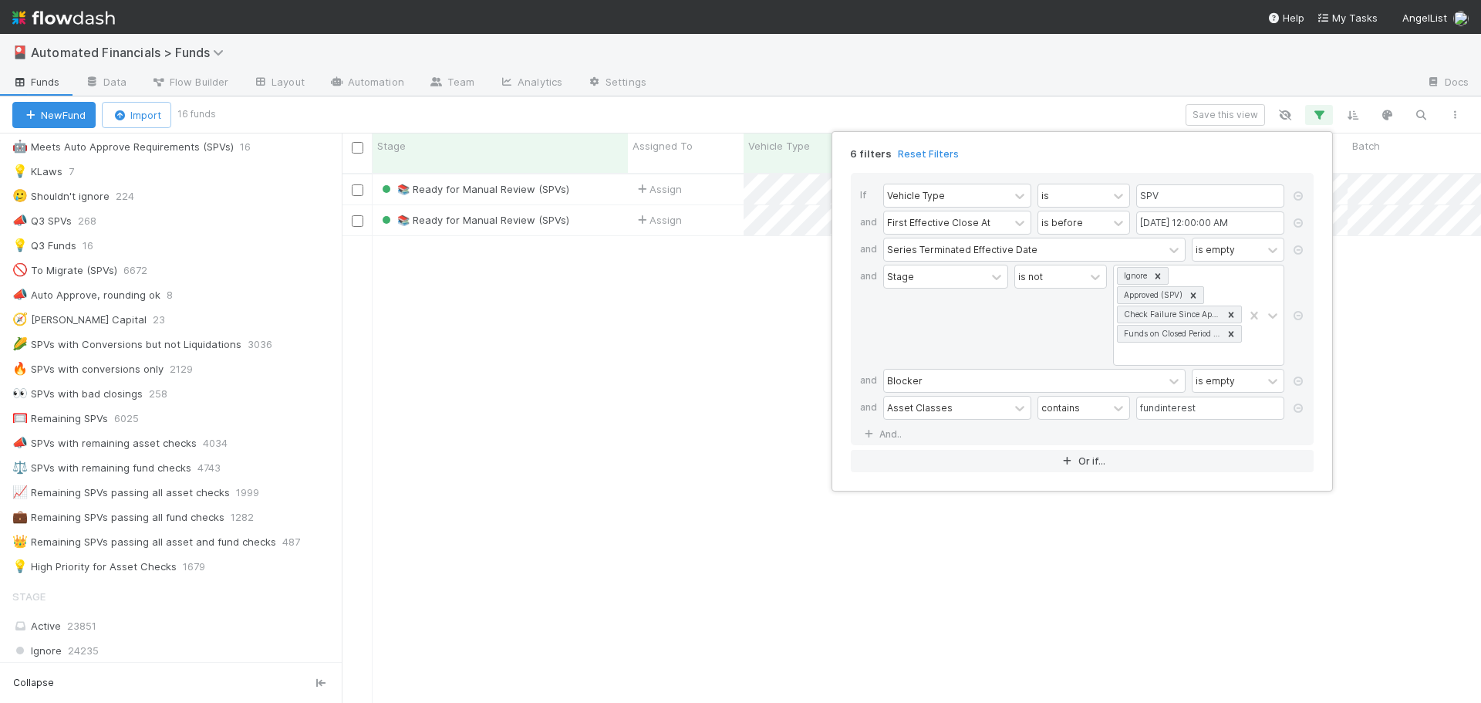
drag, startPoint x: 1299, startPoint y: 408, endPoint x: 913, endPoint y: 433, distance: 386.5
click at [1300, 408] on icon at bounding box center [1298, 407] width 15 height 9
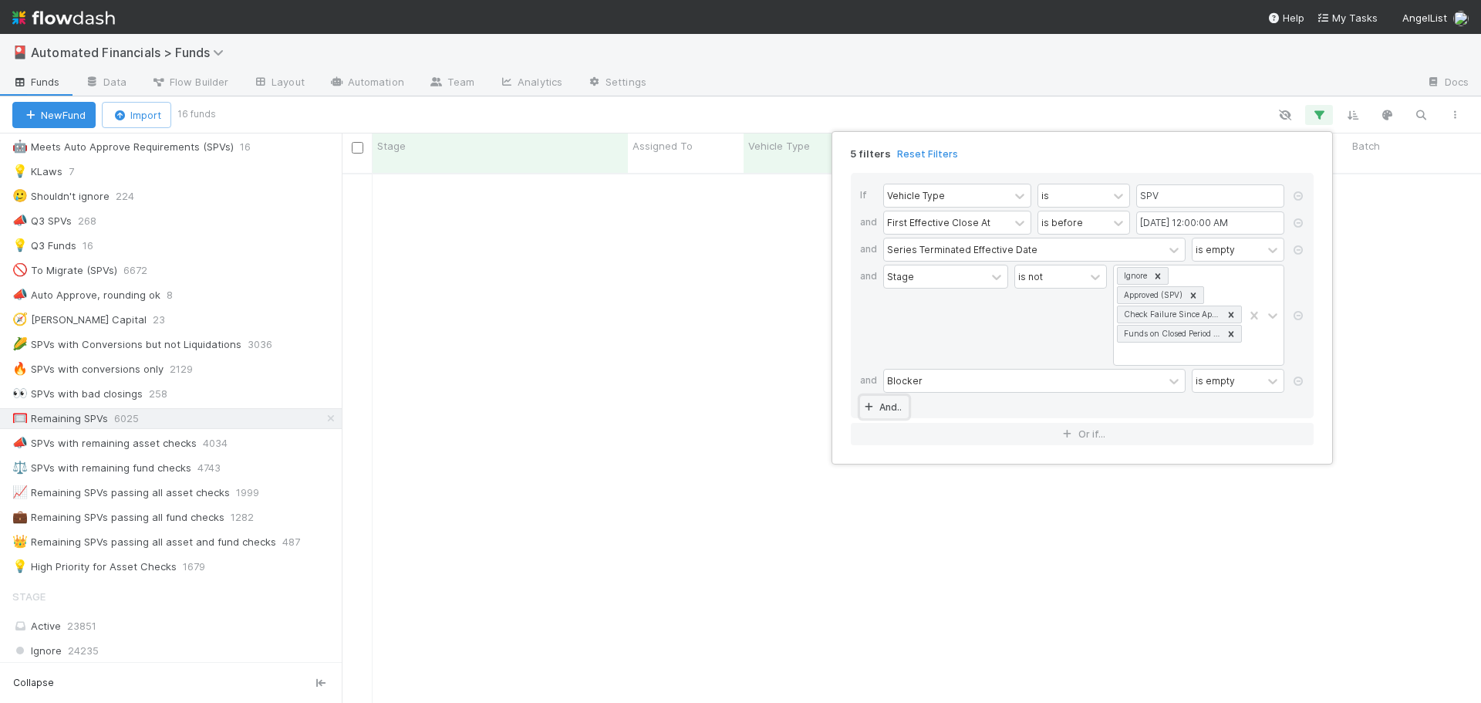
click at [886, 410] on link "And.." at bounding box center [884, 407] width 49 height 22
click at [906, 406] on div "Assigned To" at bounding box center [915, 407] width 56 height 14
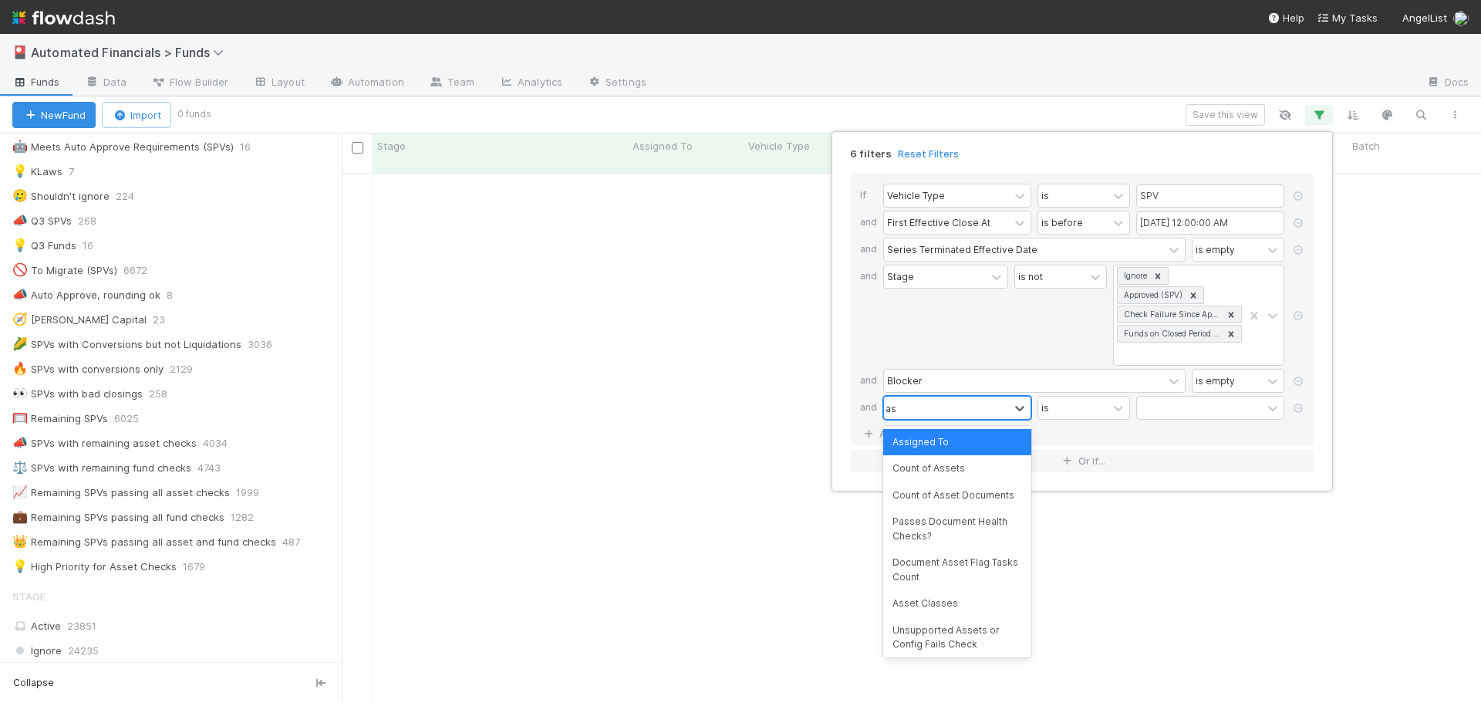
type input "a"
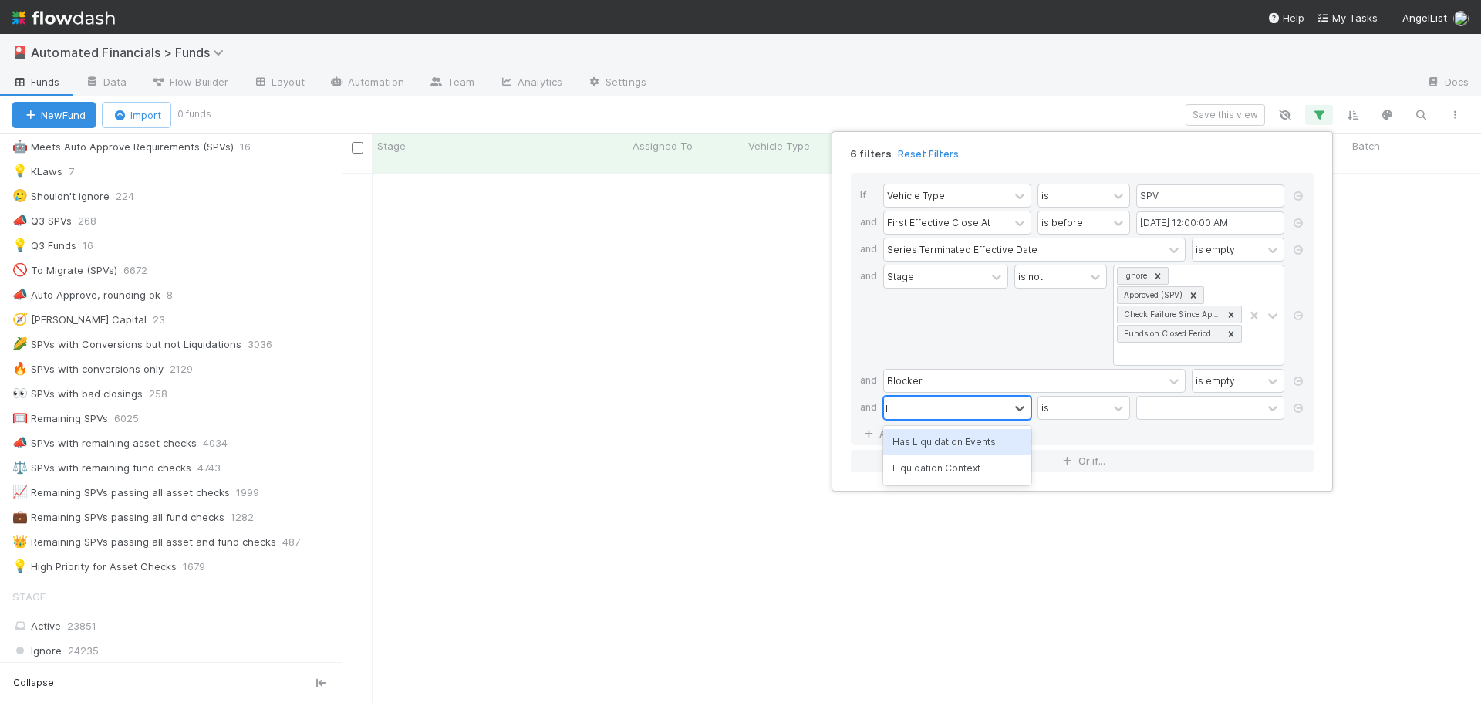
type input "l"
type input "has liqu"
click at [930, 445] on div "Has Liquidation Events" at bounding box center [957, 442] width 148 height 26
click at [1155, 400] on label at bounding box center [1155, 400] width 0 height 0
click at [1145, 412] on input "checkbox" at bounding box center [1142, 411] width 12 height 23
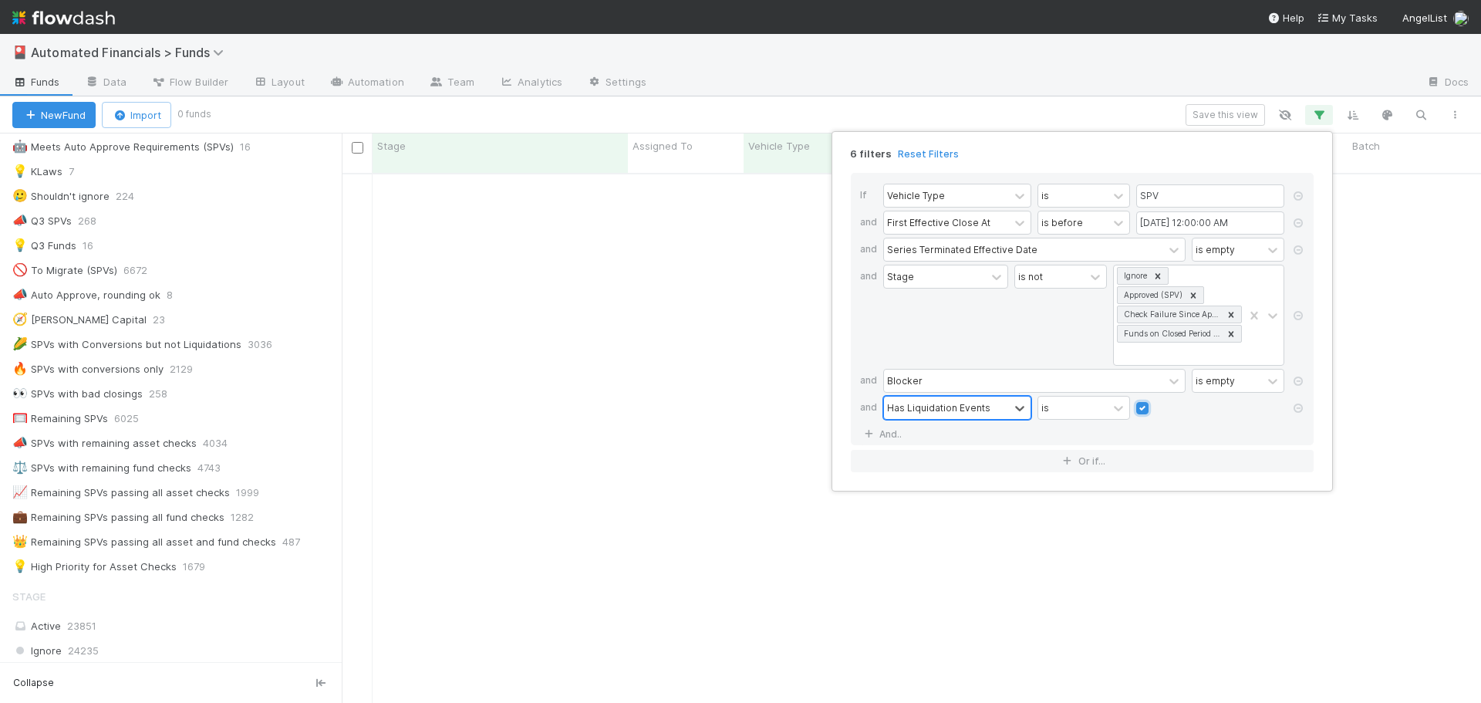
checkbox input "true"
click at [1230, 414] on div at bounding box center [1210, 407] width 148 height 15
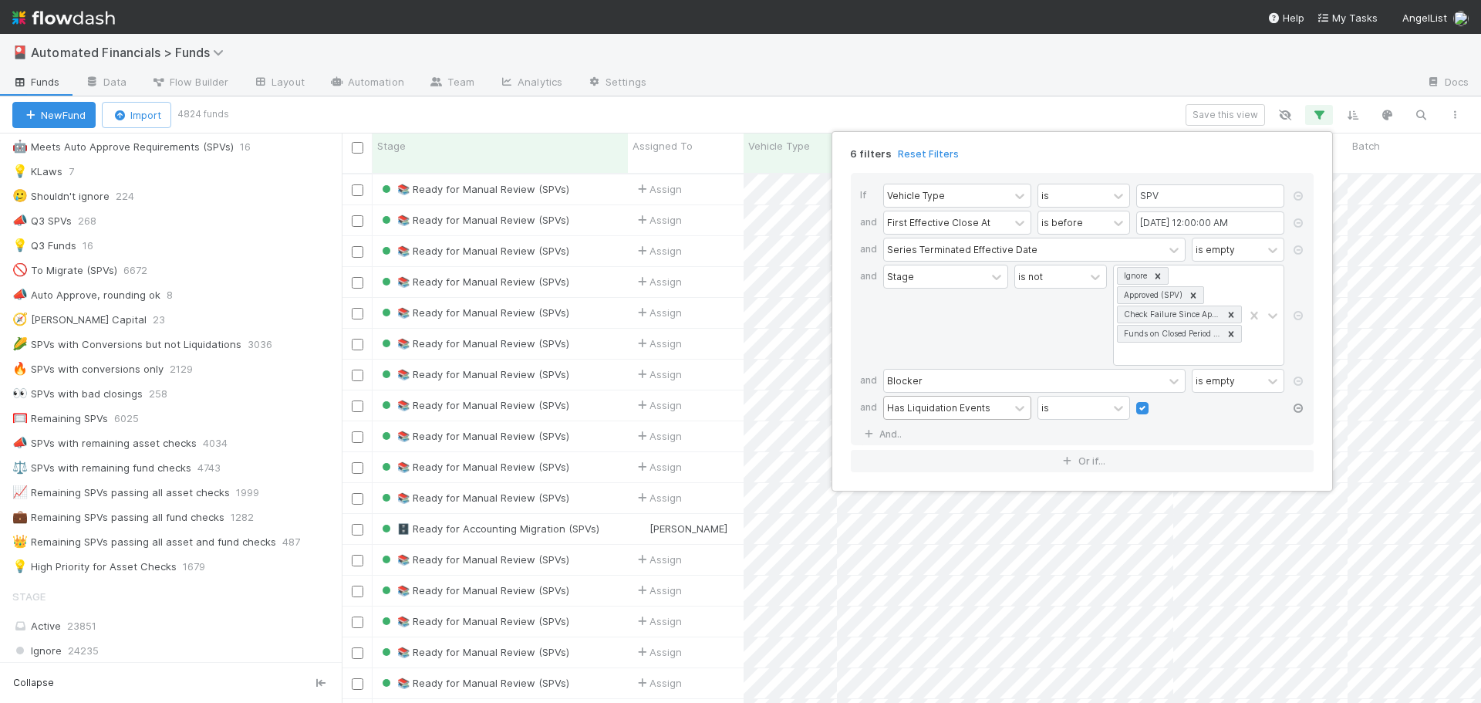
scroll to position [531, 1128]
click at [881, 434] on link "And.." at bounding box center [884, 434] width 49 height 22
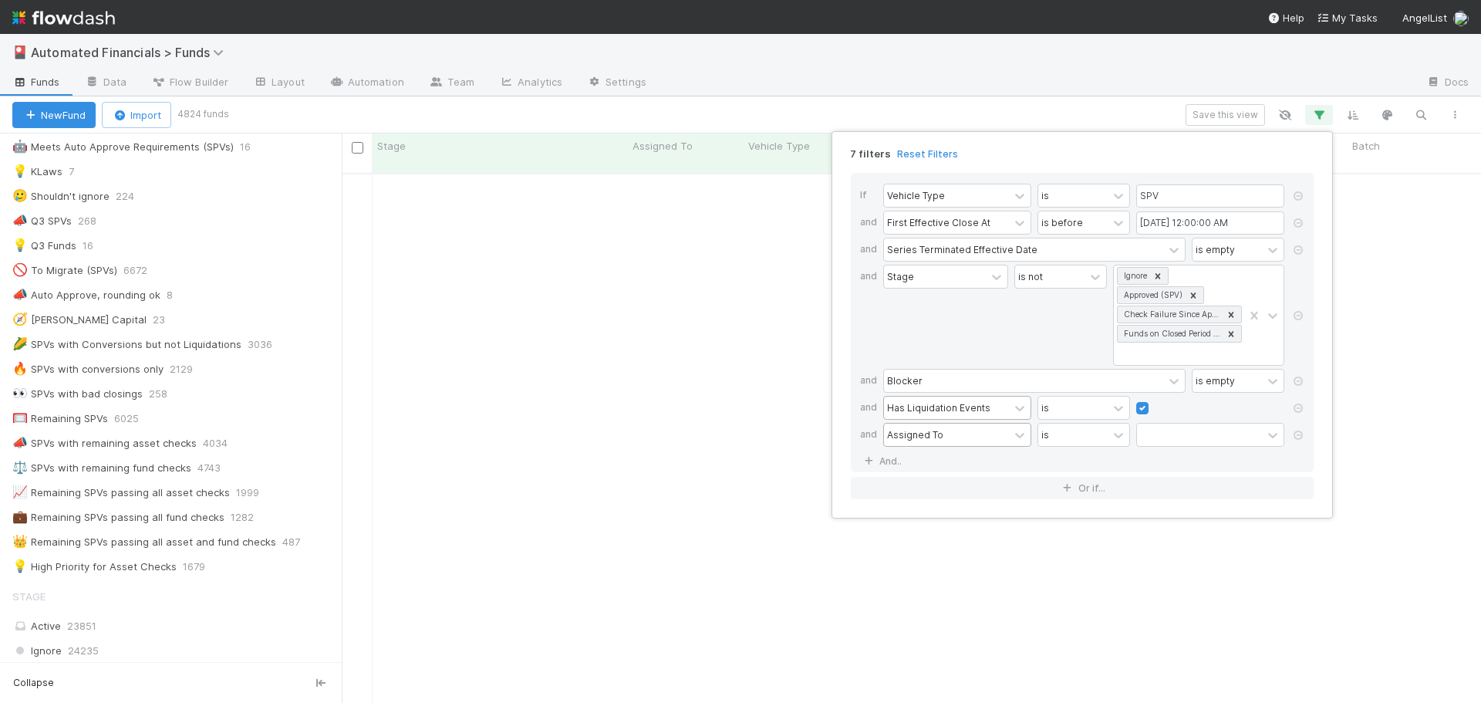
click at [923, 434] on div "Assigned To" at bounding box center [915, 434] width 56 height 14
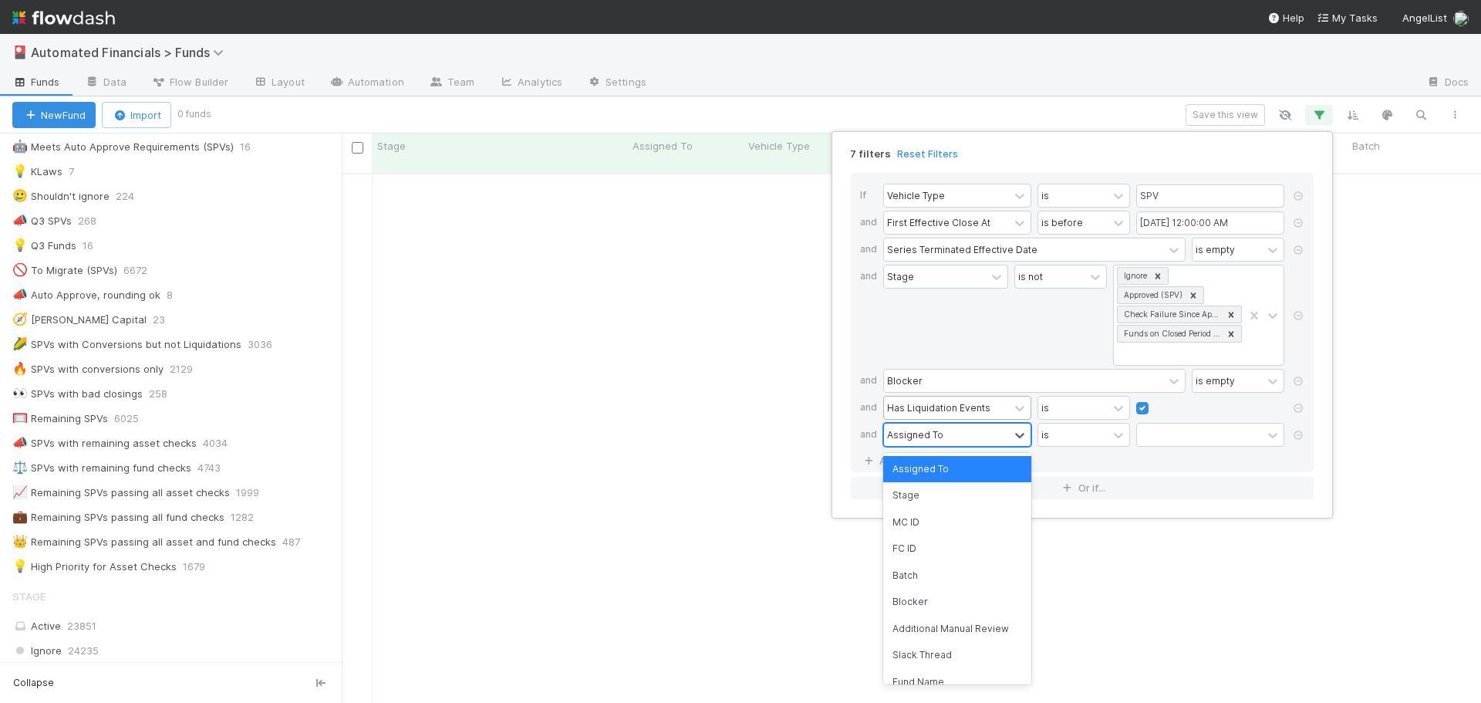
scroll to position [519, 1128]
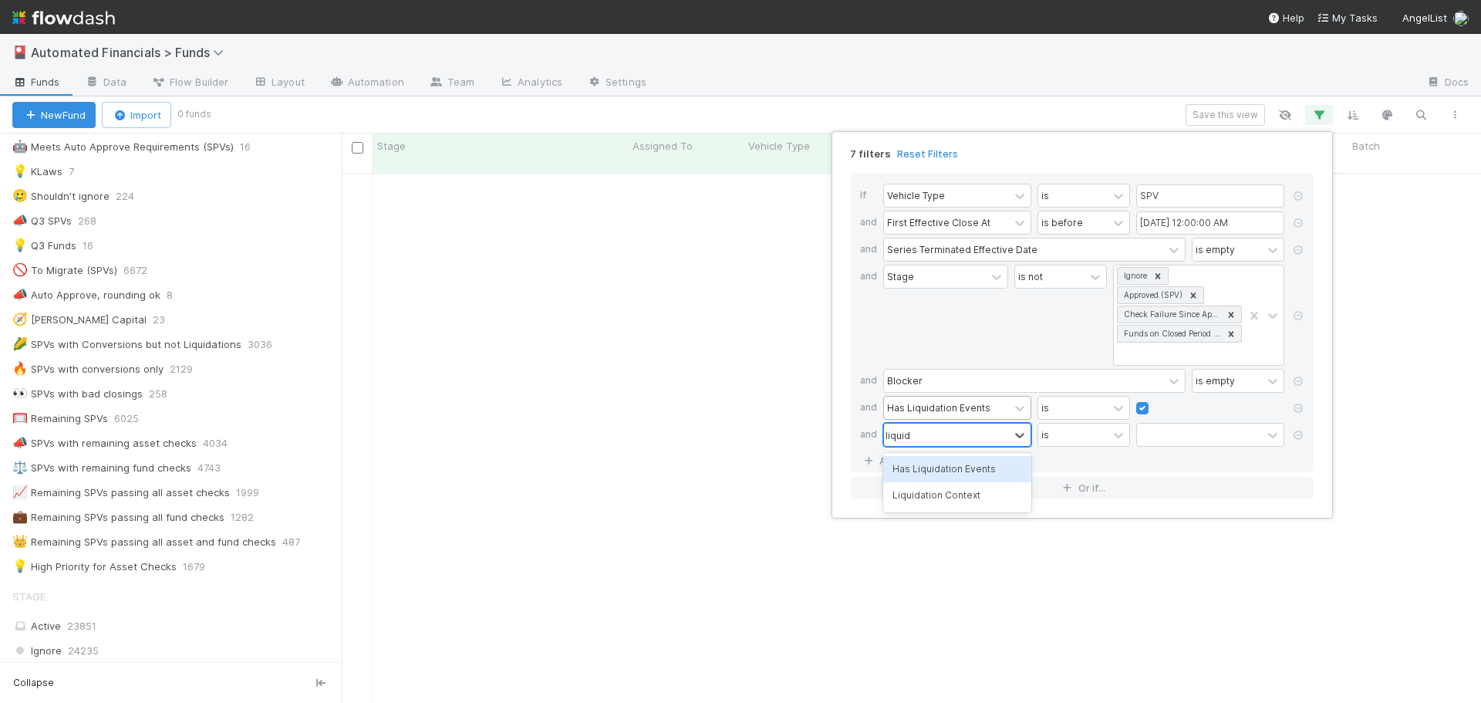
type input "liquida"
click at [935, 499] on div "Liquidation Context" at bounding box center [957, 495] width 148 height 26
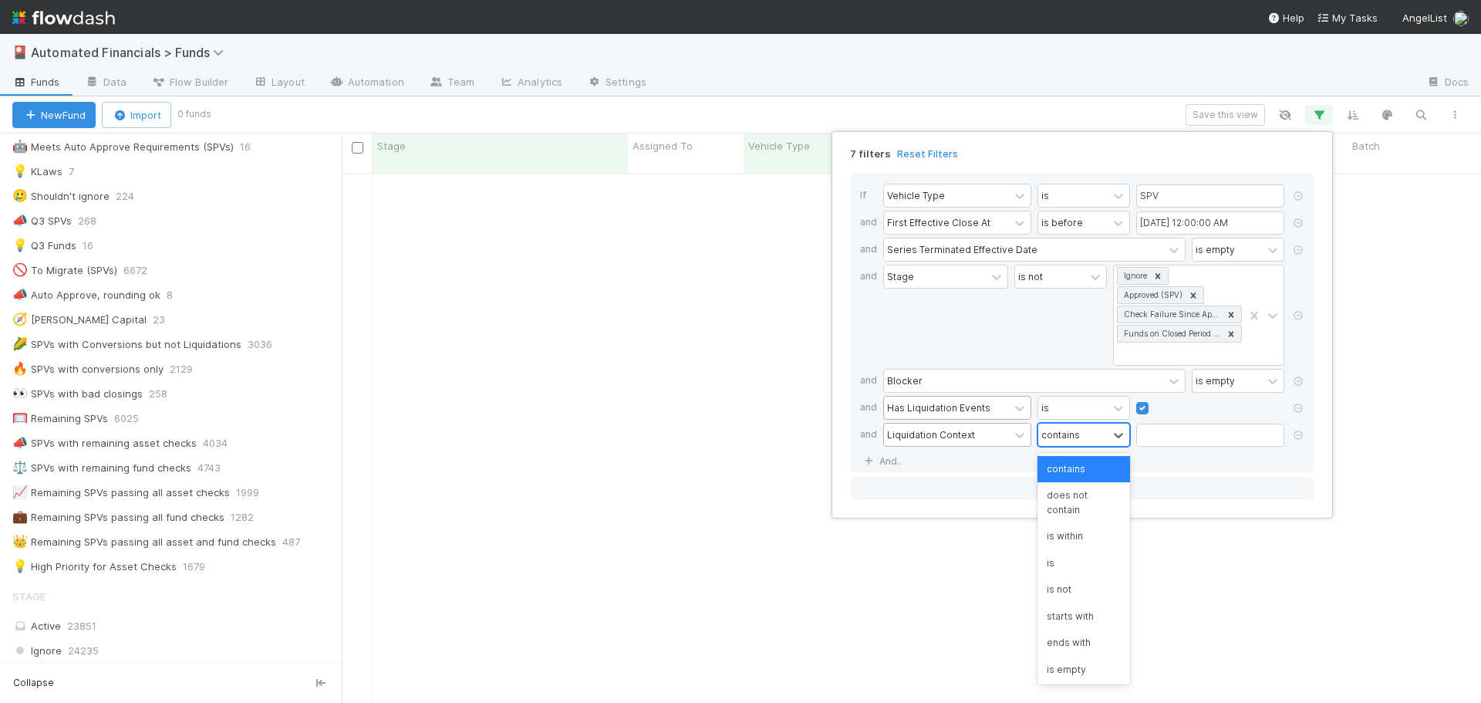
click at [1065, 438] on div "contains" at bounding box center [1060, 434] width 39 height 14
click at [1075, 498] on div "does not contain" at bounding box center [1084, 502] width 93 height 41
click at [1151, 441] on input "text" at bounding box center [1210, 435] width 148 height 23
type input "conversion"
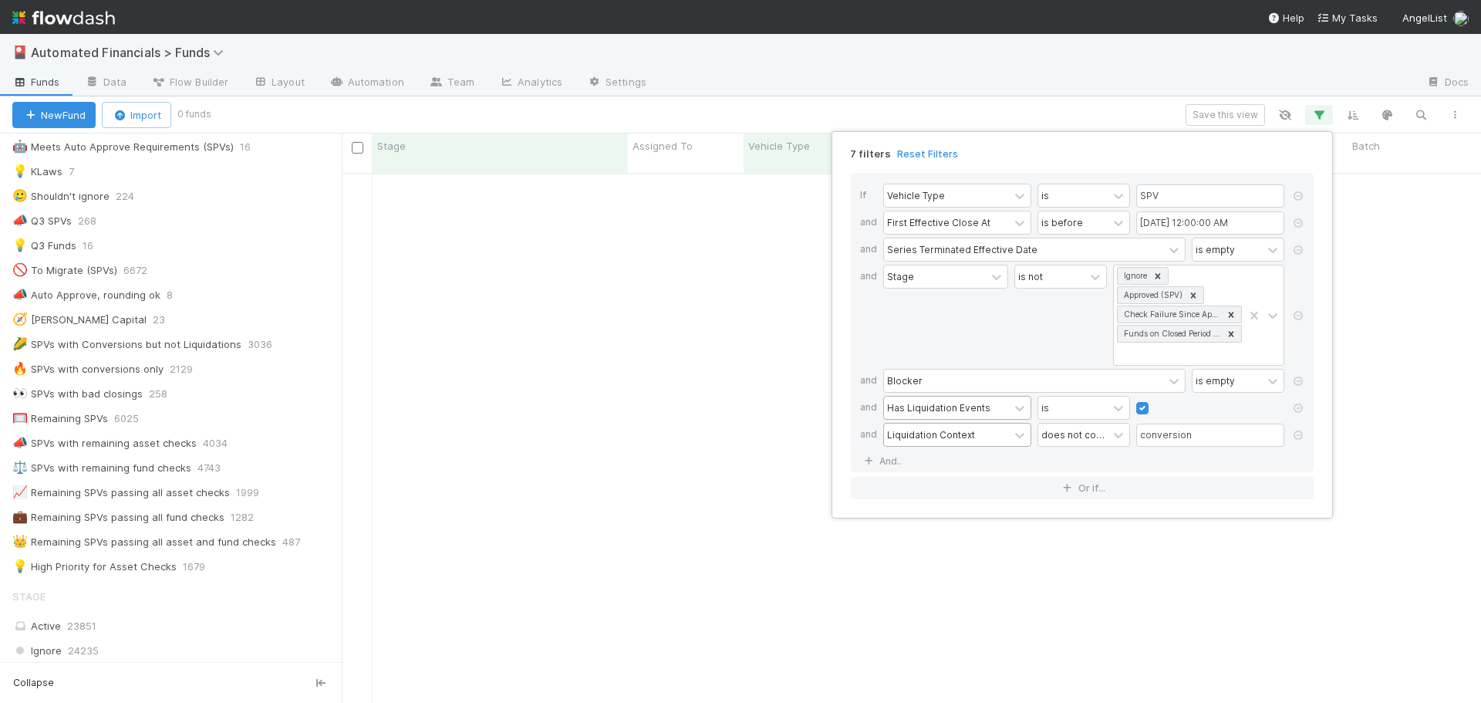
click at [1170, 465] on div "If Vehicle Type is SPV and First Effective Close At is before 07/01/2025 12:00:…" at bounding box center [1082, 322] width 463 height 299
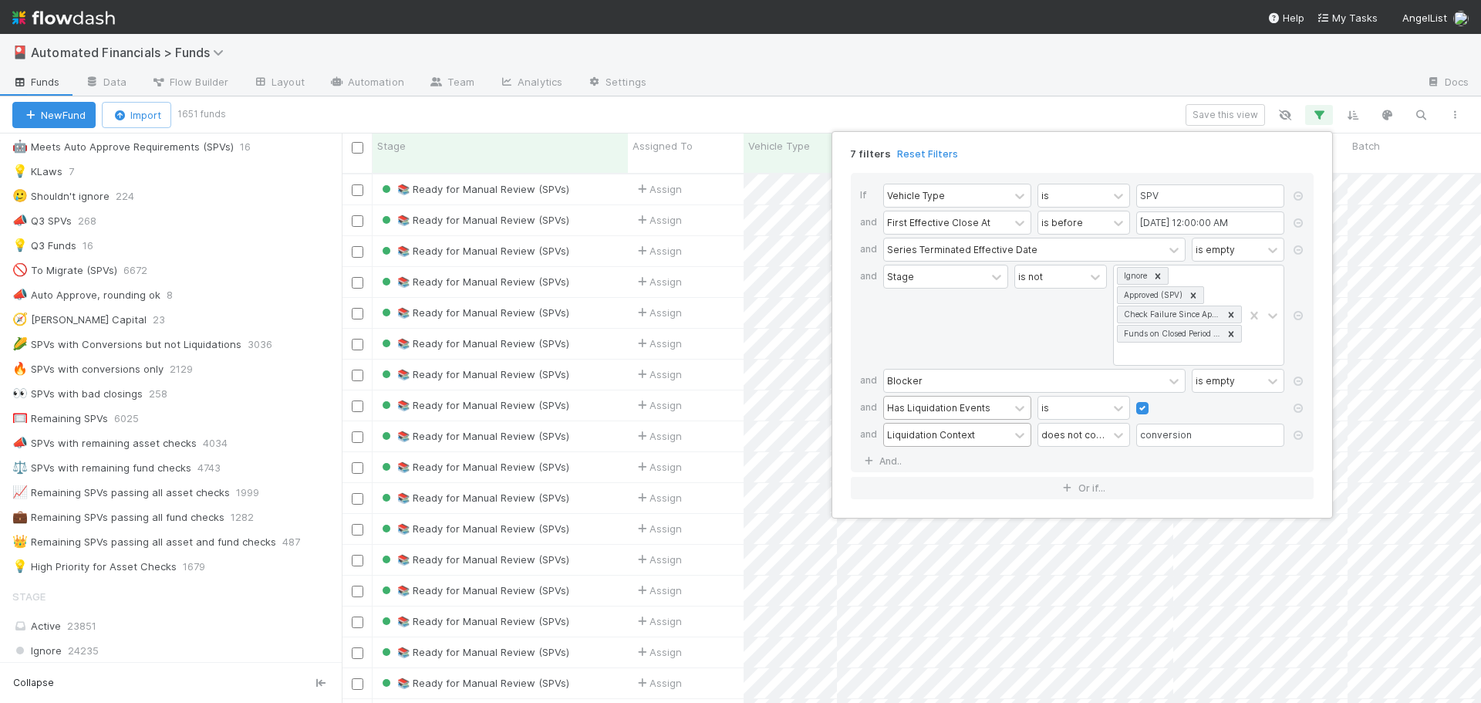
scroll to position [531, 1128]
click at [995, 113] on div "7 filters Reset Filters If Vehicle Type is SPV and First Effective Close At is …" at bounding box center [740, 351] width 1481 height 703
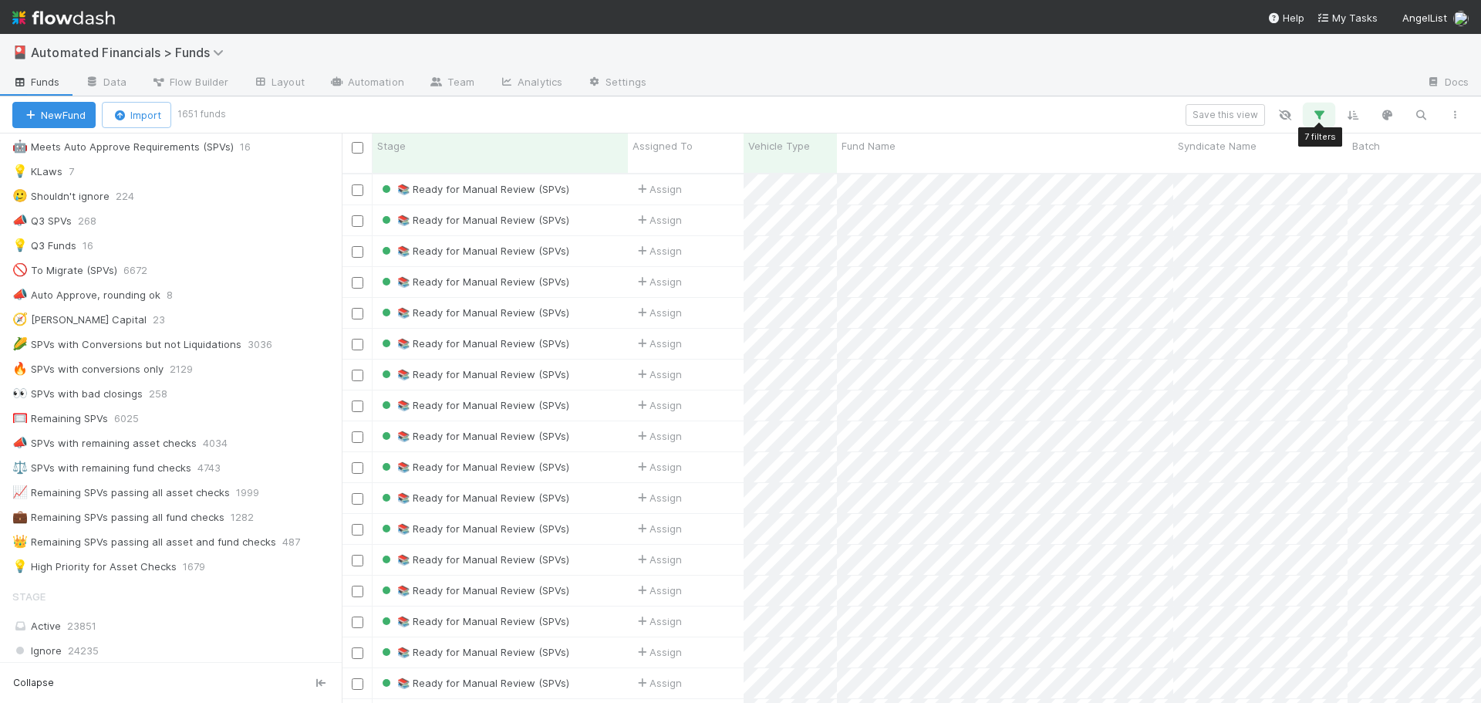
click at [1318, 117] on icon "button" at bounding box center [1318, 115] width 15 height 14
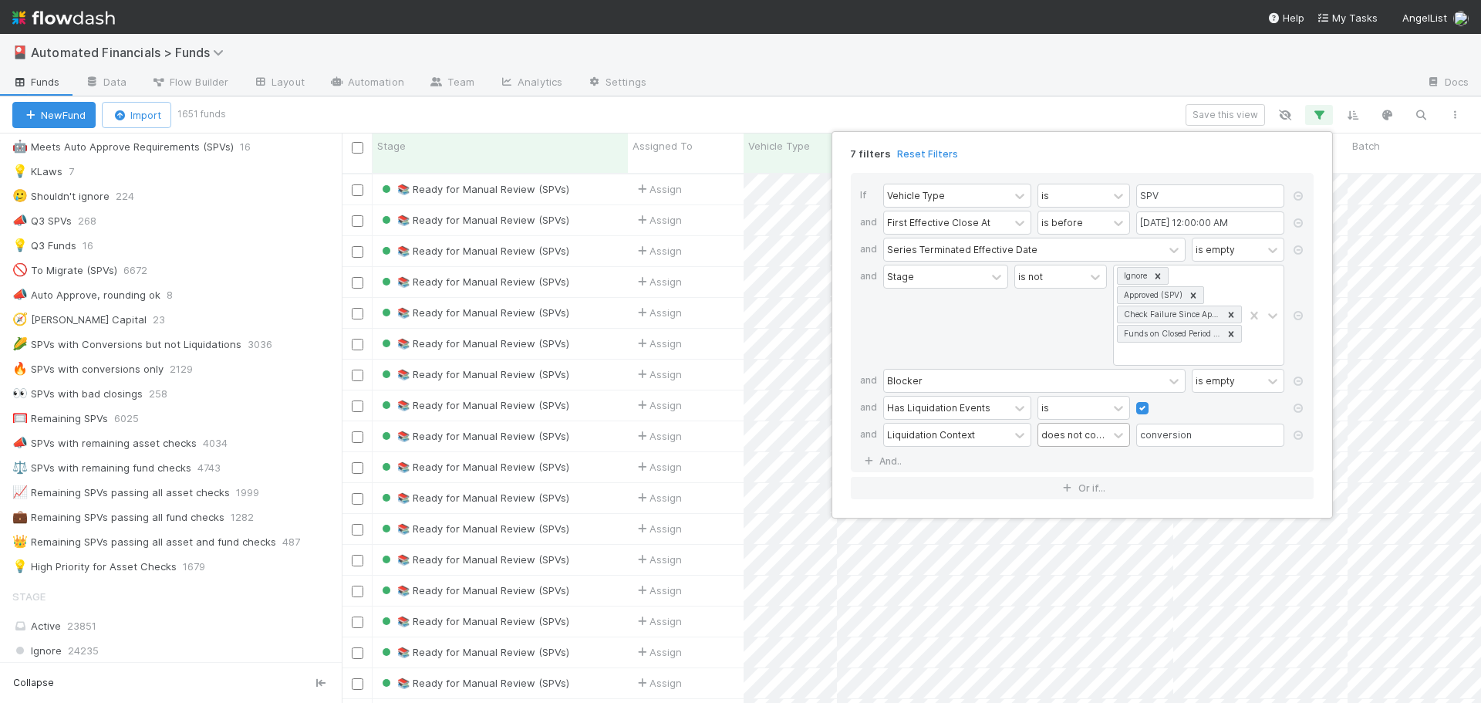
click at [1052, 441] on div "does not contain" at bounding box center [1072, 434] width 63 height 14
click at [1063, 474] on div "contains" at bounding box center [1084, 469] width 93 height 26
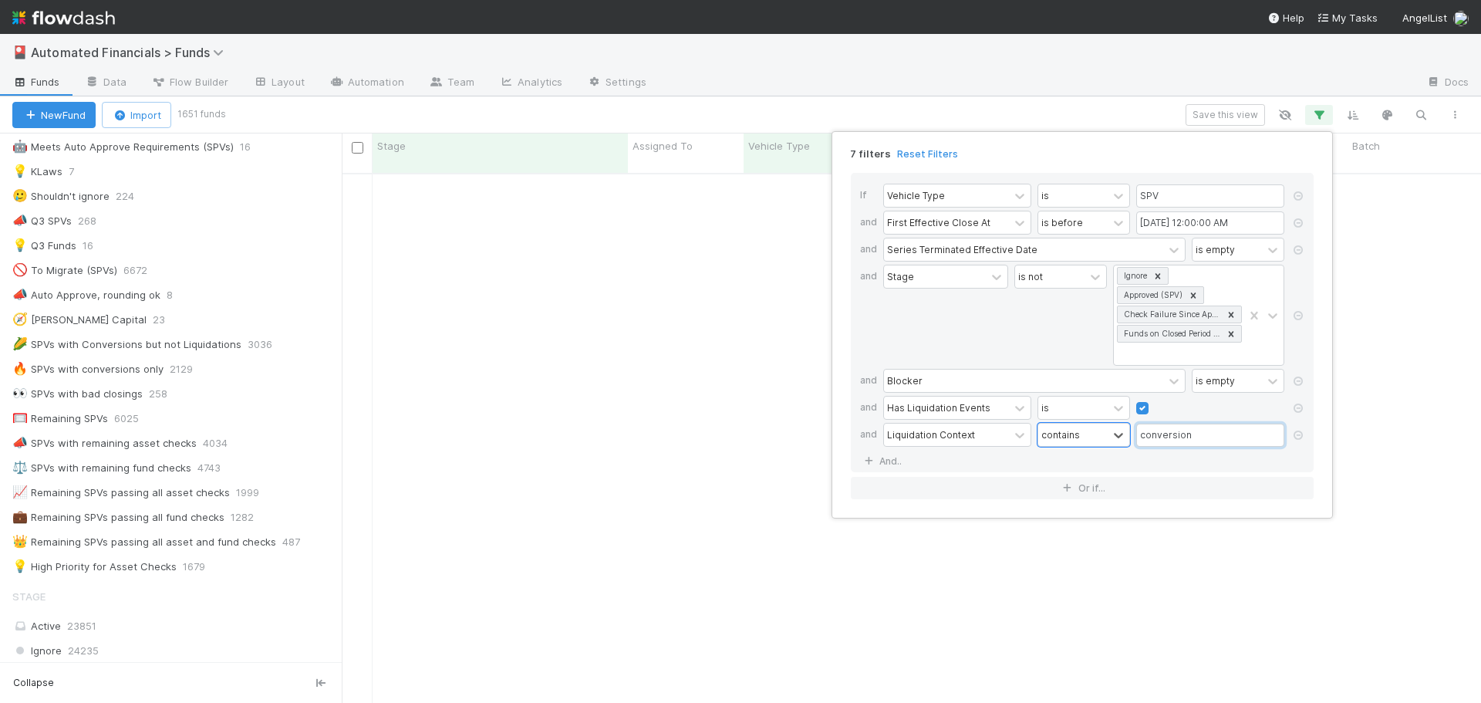
click at [1211, 428] on input "conversion" at bounding box center [1210, 435] width 148 height 23
drag, startPoint x: 1219, startPoint y: 435, endPoint x: 1068, endPoint y: 406, distance: 153.3
click at [1118, 437] on div "Liquidation Context contains conversion" at bounding box center [1086, 436] width 407 height 27
click at [1229, 437] on input "conversion" at bounding box center [1210, 435] width 148 height 23
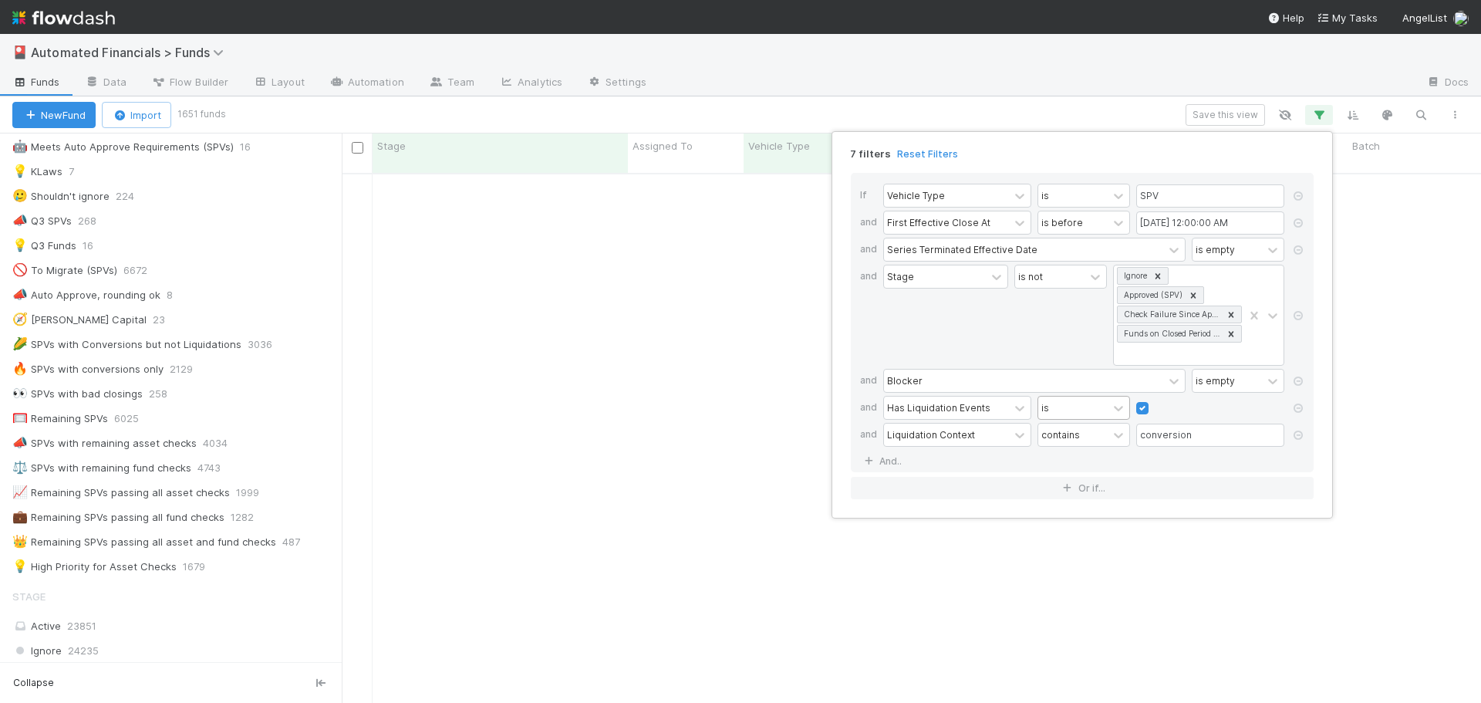
click at [1110, 432] on div at bounding box center [1118, 434] width 19 height 15
click at [1119, 439] on icon at bounding box center [1118, 434] width 15 height 15
click at [1118, 461] on div "If Vehicle Type is SPV and First Effective Close At is before 07/01/2025 12:00:…" at bounding box center [1082, 322] width 463 height 299
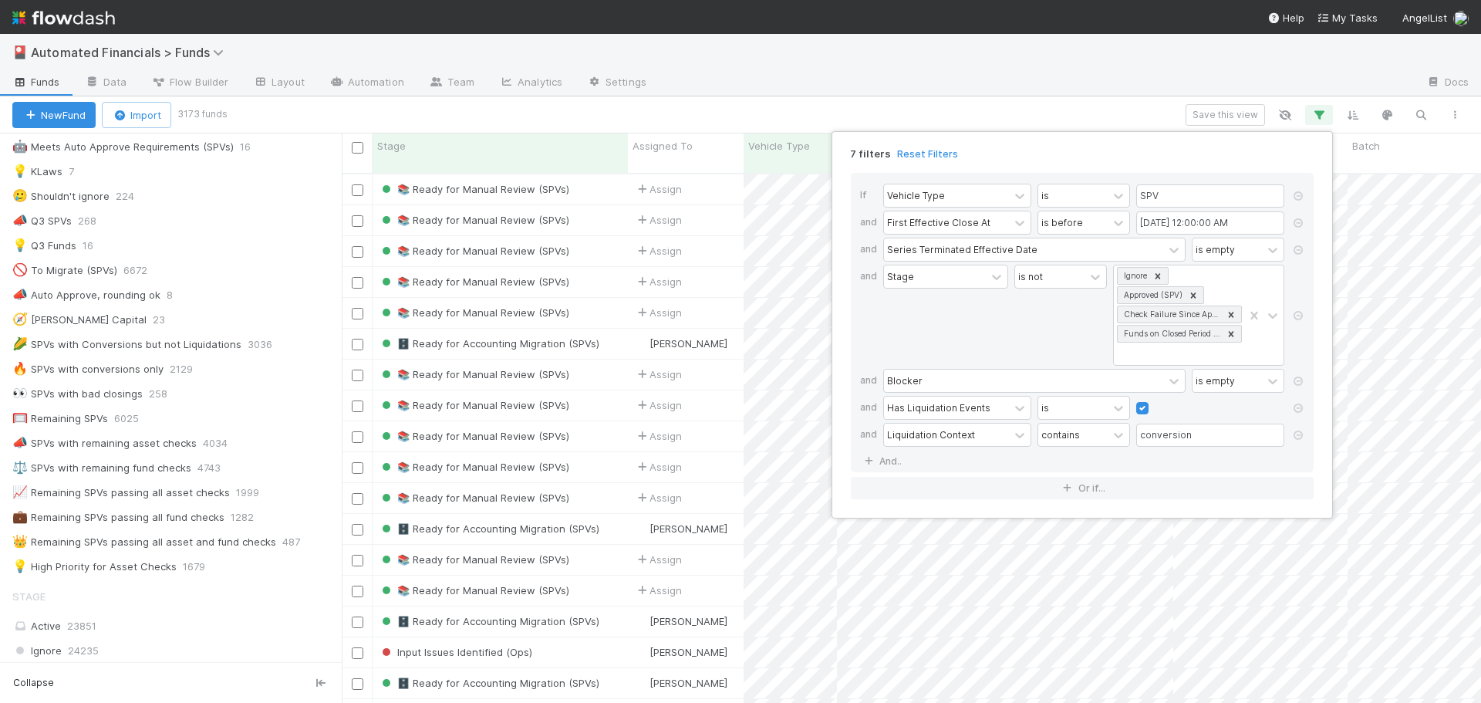
click at [1127, 116] on div "7 filters Reset Filters If Vehicle Type is SPV and First Effective Close At is …" at bounding box center [740, 351] width 1481 height 703
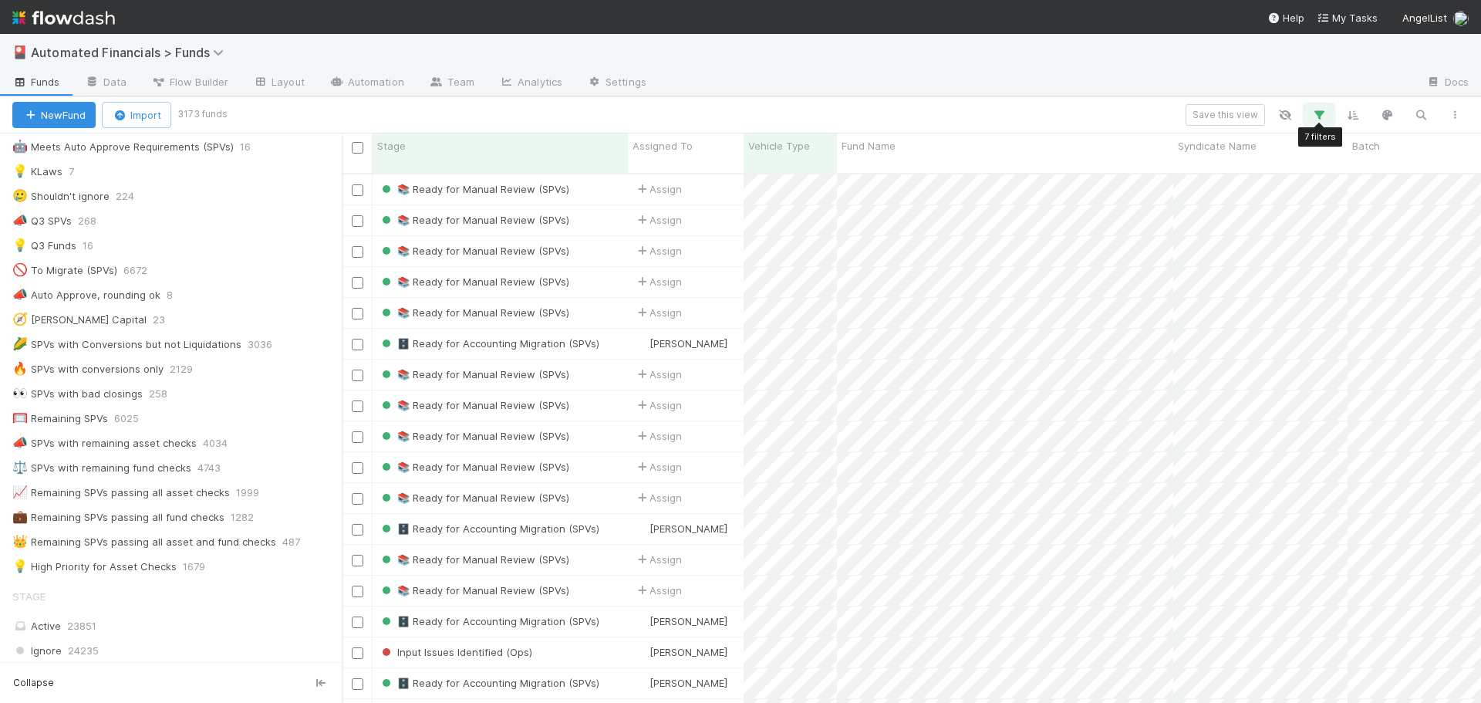
click at [1322, 114] on icon "button" at bounding box center [1318, 115] width 15 height 14
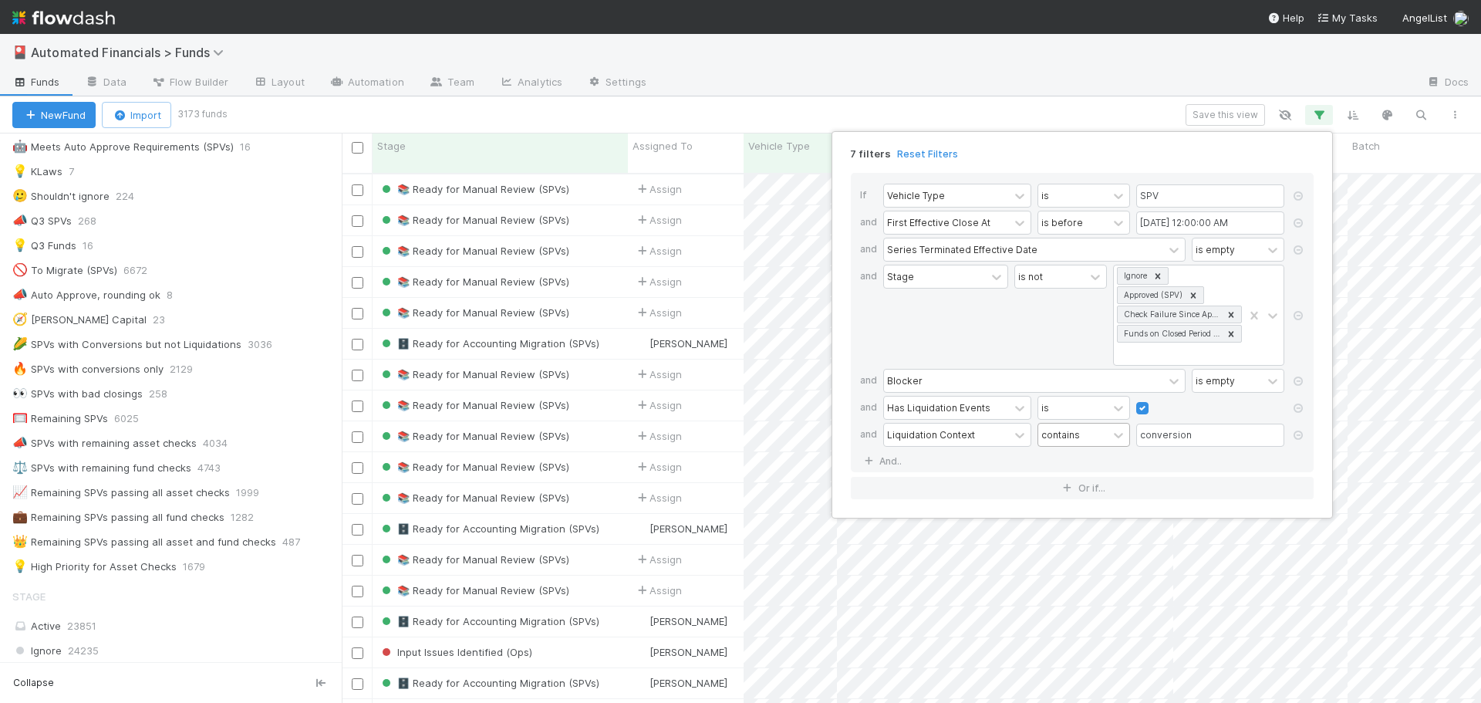
click at [1073, 429] on div "contains" at bounding box center [1060, 434] width 39 height 14
type input "does"
click at [1070, 466] on div "does not contain" at bounding box center [1084, 476] width 93 height 41
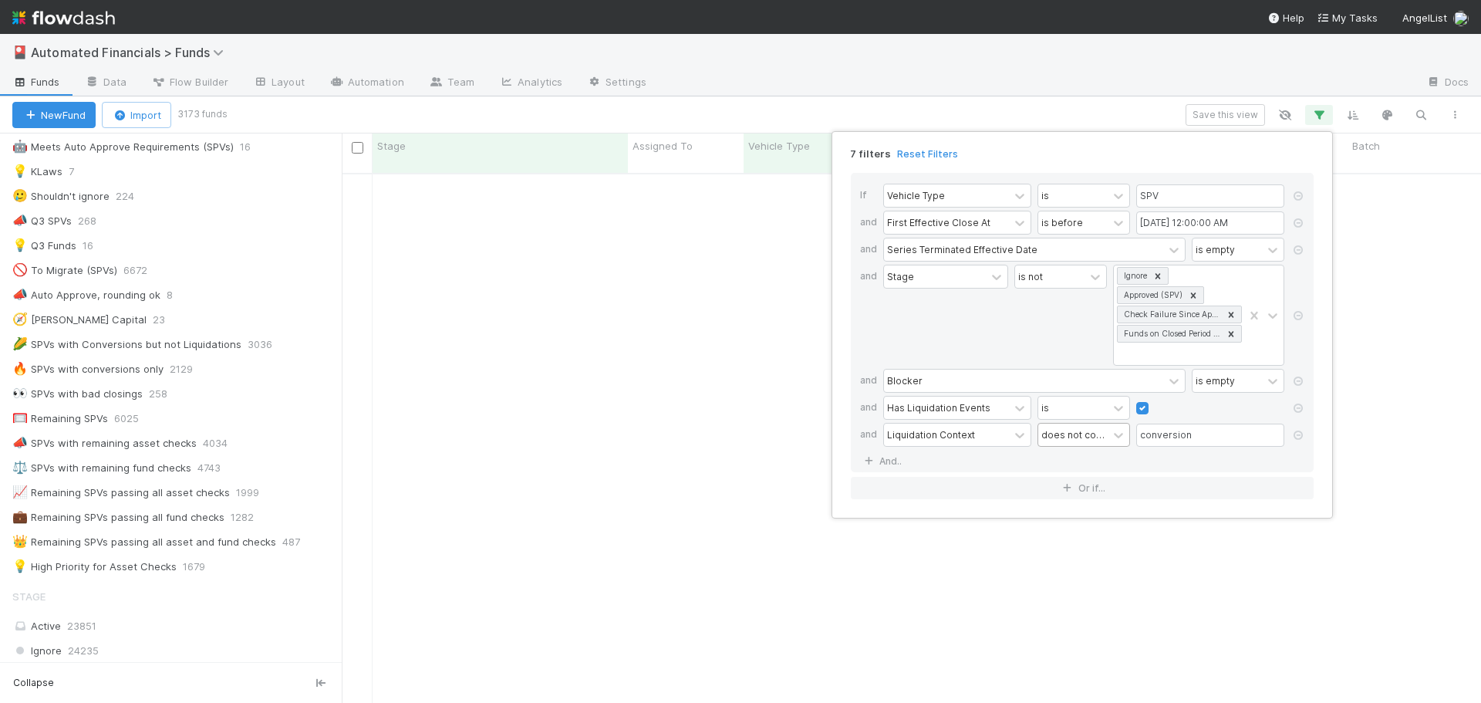
click at [1075, 459] on div "If Vehicle Type is SPV and First Effective Close At is before 07/01/2025 12:00:…" at bounding box center [1082, 322] width 463 height 299
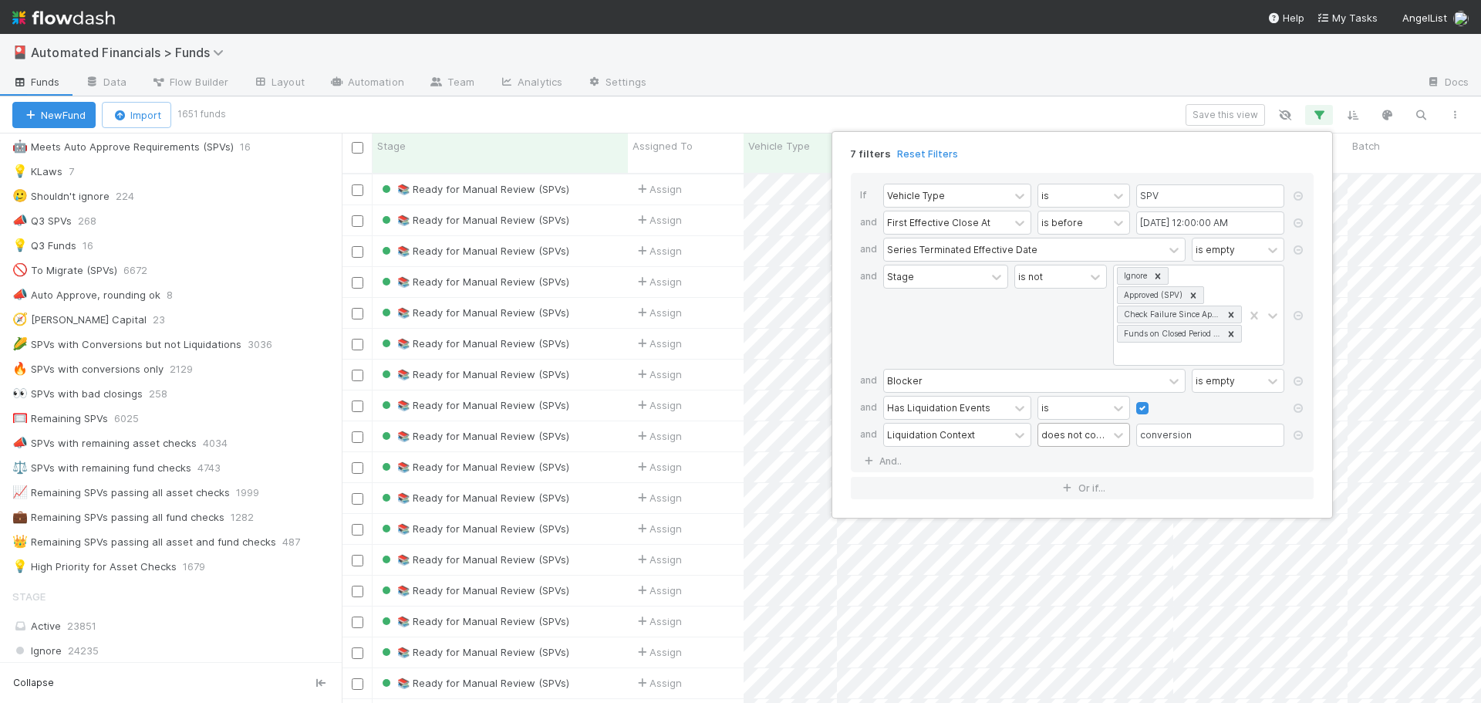
click at [1075, 459] on div "If Vehicle Type is SPV and First Effective Close At is before 07/01/2025 12:00:…" at bounding box center [1082, 322] width 463 height 299
click at [1015, 112] on div "7 filters Reset Filters If Vehicle Type is SPV and First Effective Close At is …" at bounding box center [740, 351] width 1481 height 703
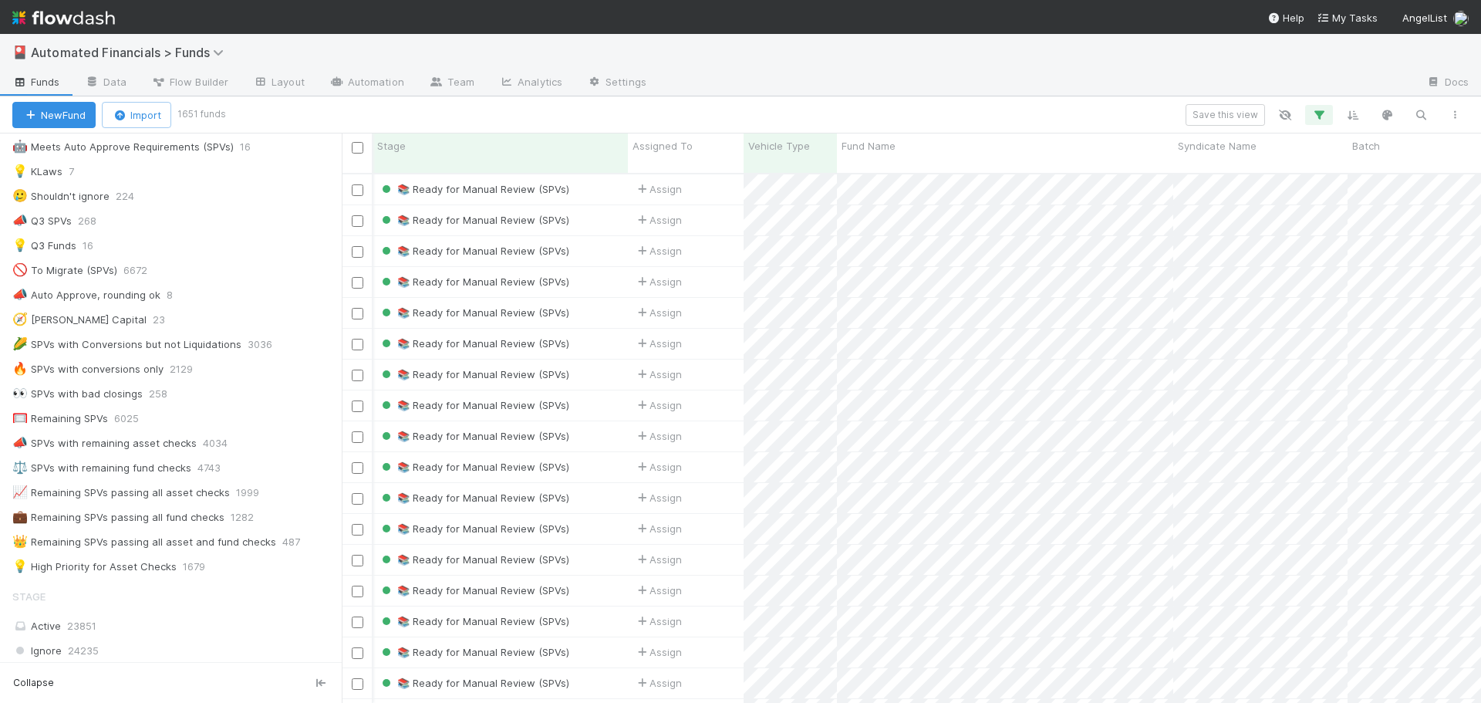
scroll to position [0, 24148]
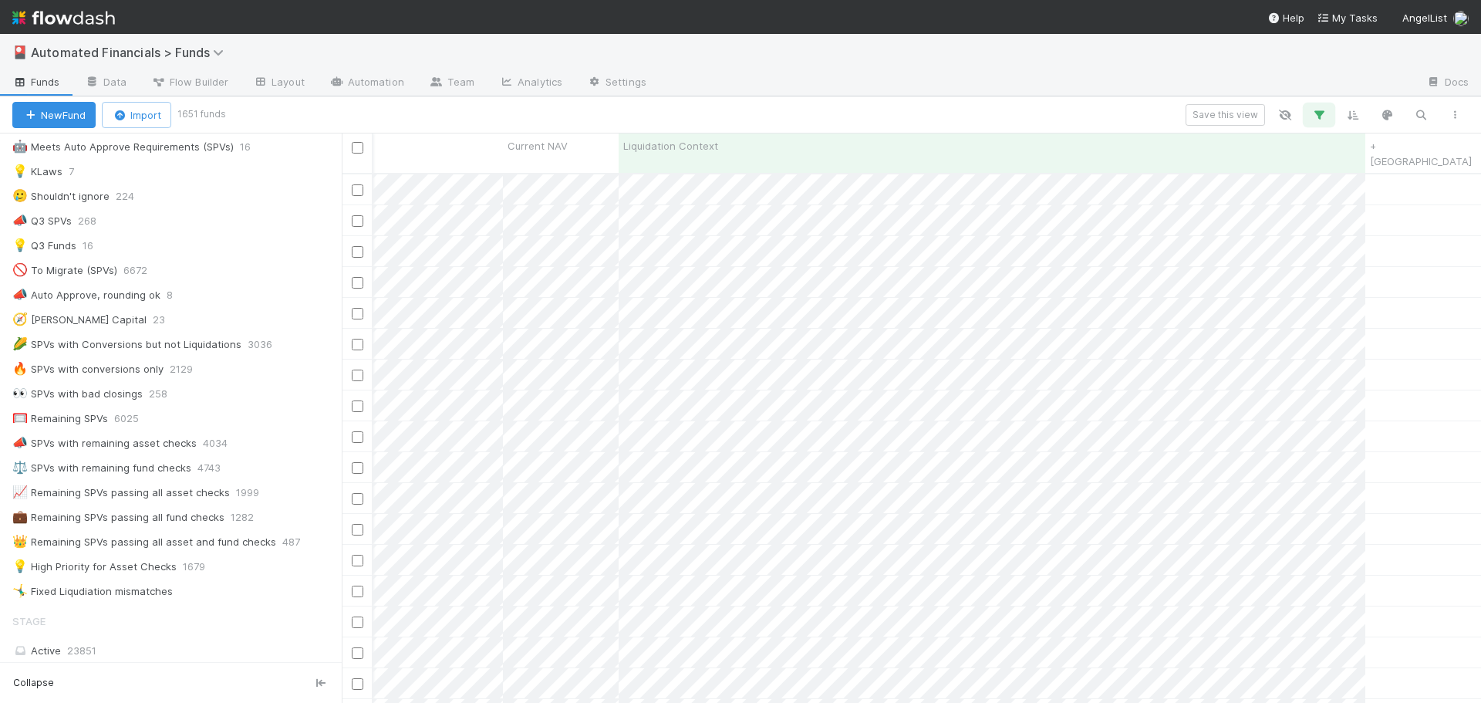
click at [1322, 114] on icon "button" at bounding box center [1318, 115] width 15 height 14
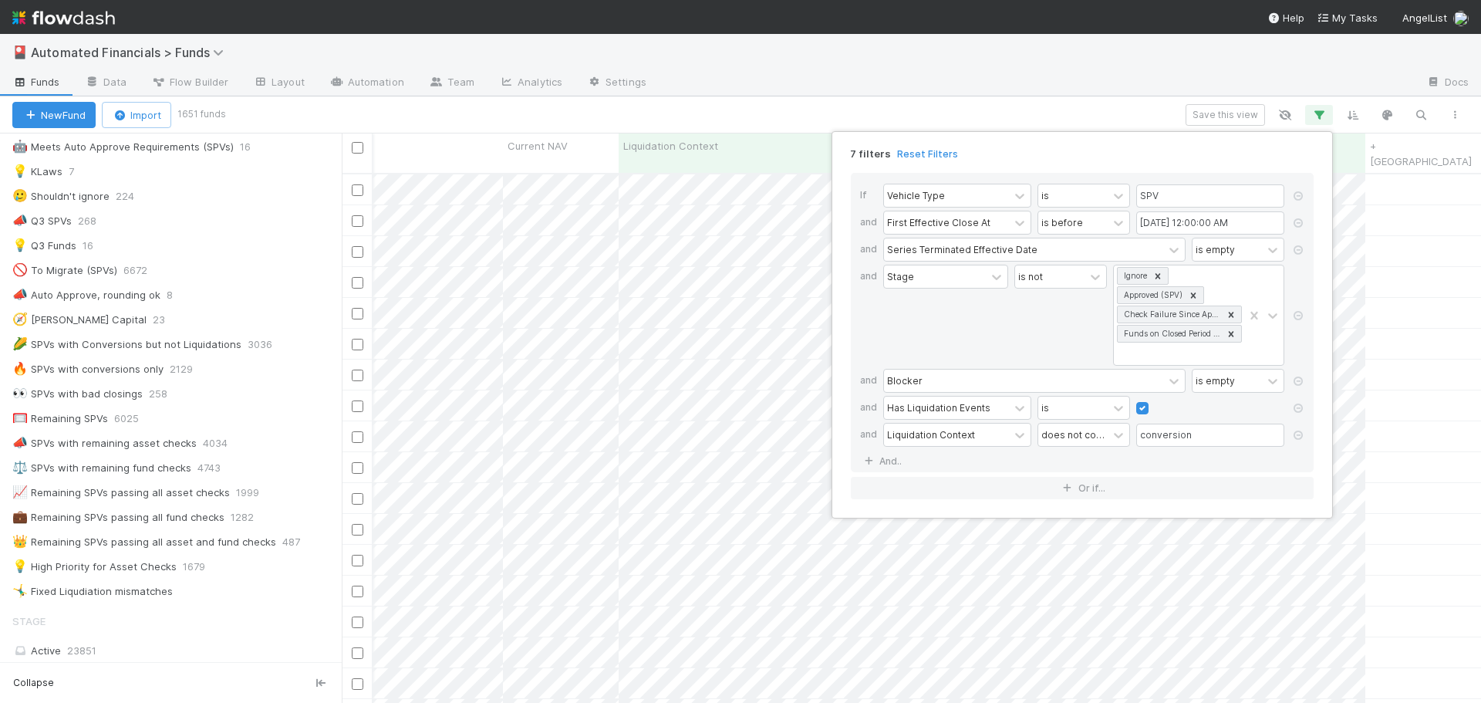
click at [1120, 125] on div "7 filters Reset Filters If Vehicle Type is SPV and First Effective Close At is …" at bounding box center [740, 351] width 1481 height 703
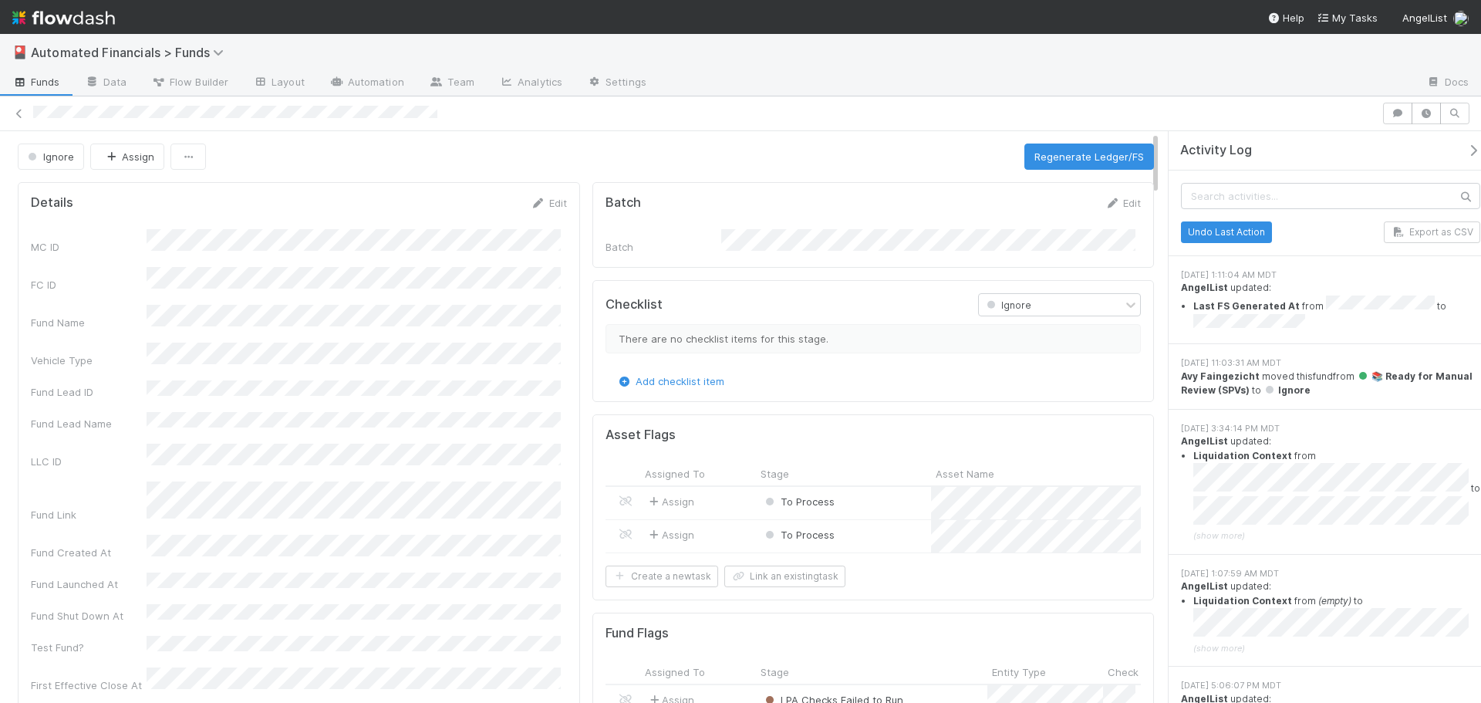
scroll to position [302, 518]
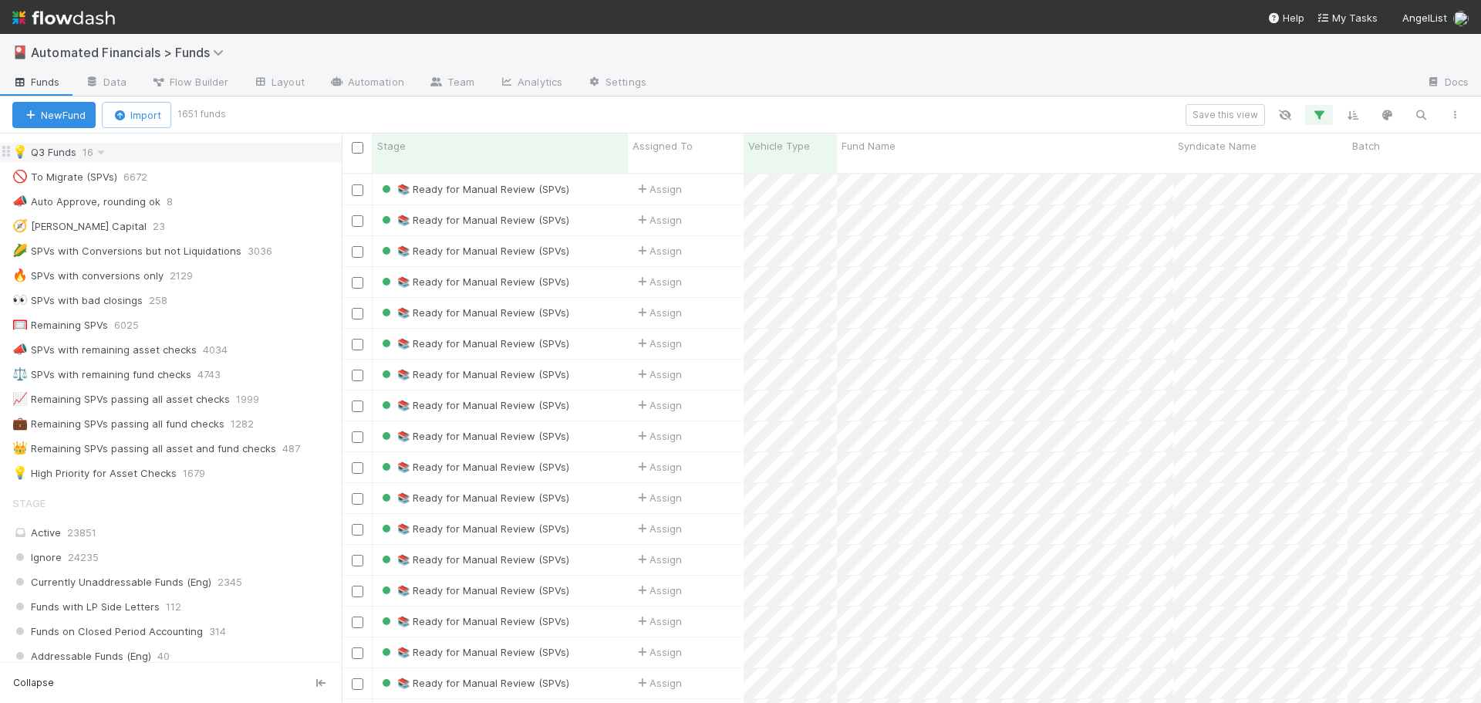
scroll to position [1080, 0]
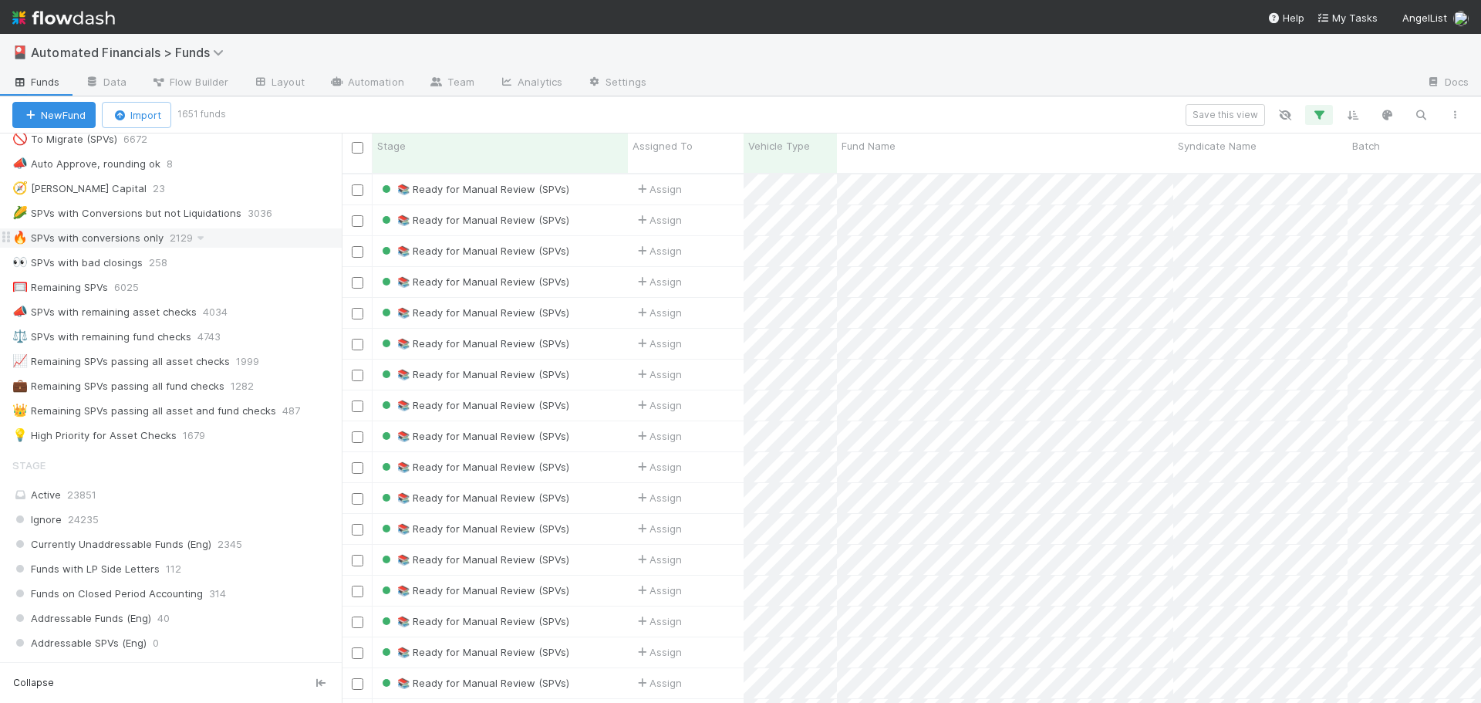
click at [104, 241] on div "🔥 SPVs with conversions only" at bounding box center [87, 237] width 151 height 19
click at [1316, 113] on icon "button" at bounding box center [1318, 115] width 15 height 14
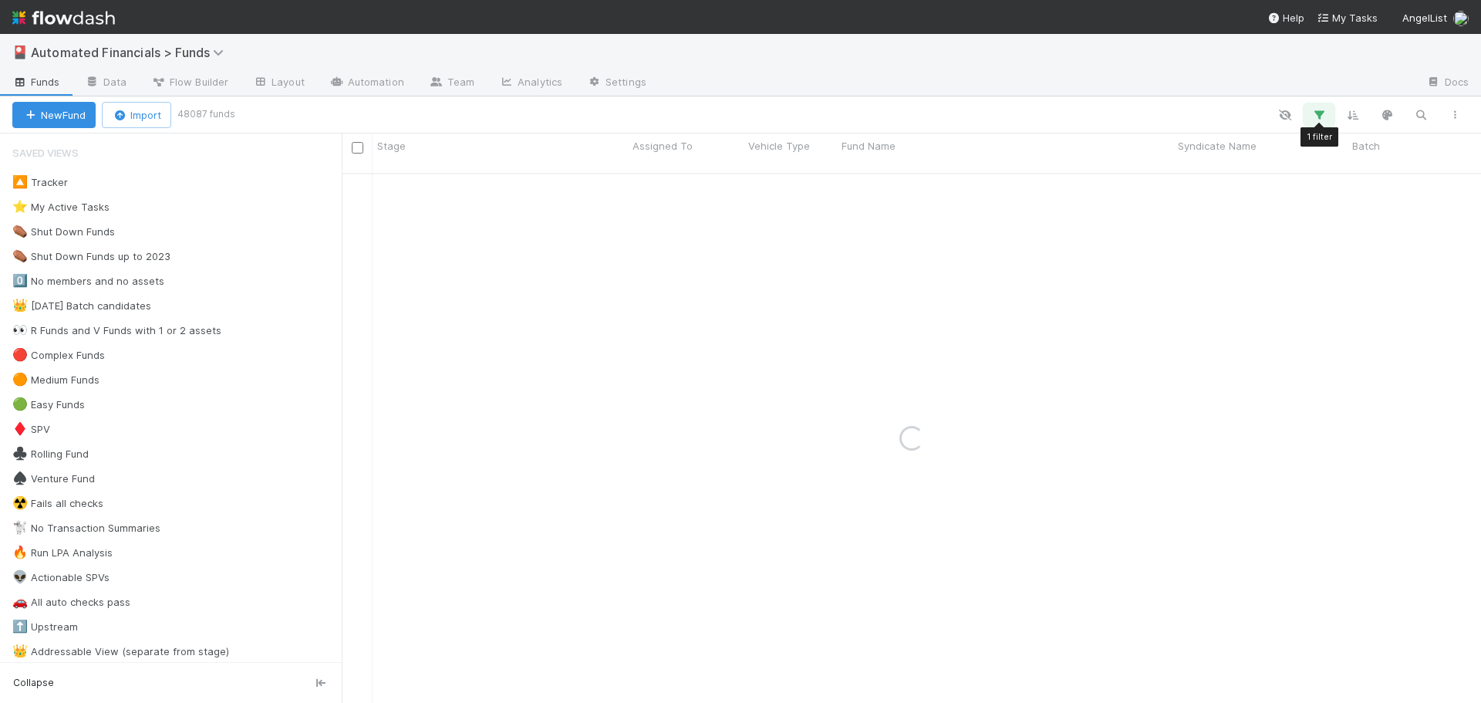
click at [1323, 116] on icon "button" at bounding box center [1318, 115] width 15 height 14
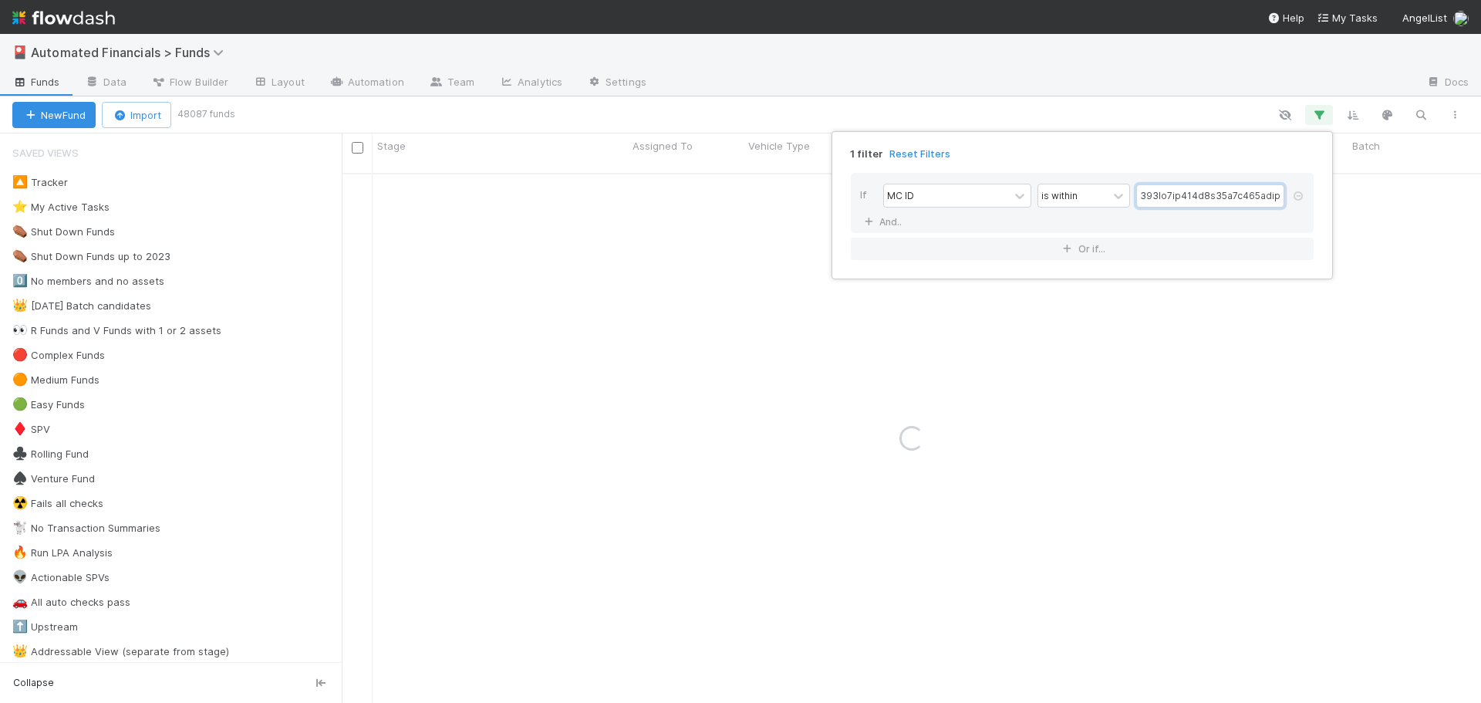
click at [1260, 196] on input "text" at bounding box center [1210, 195] width 148 height 23
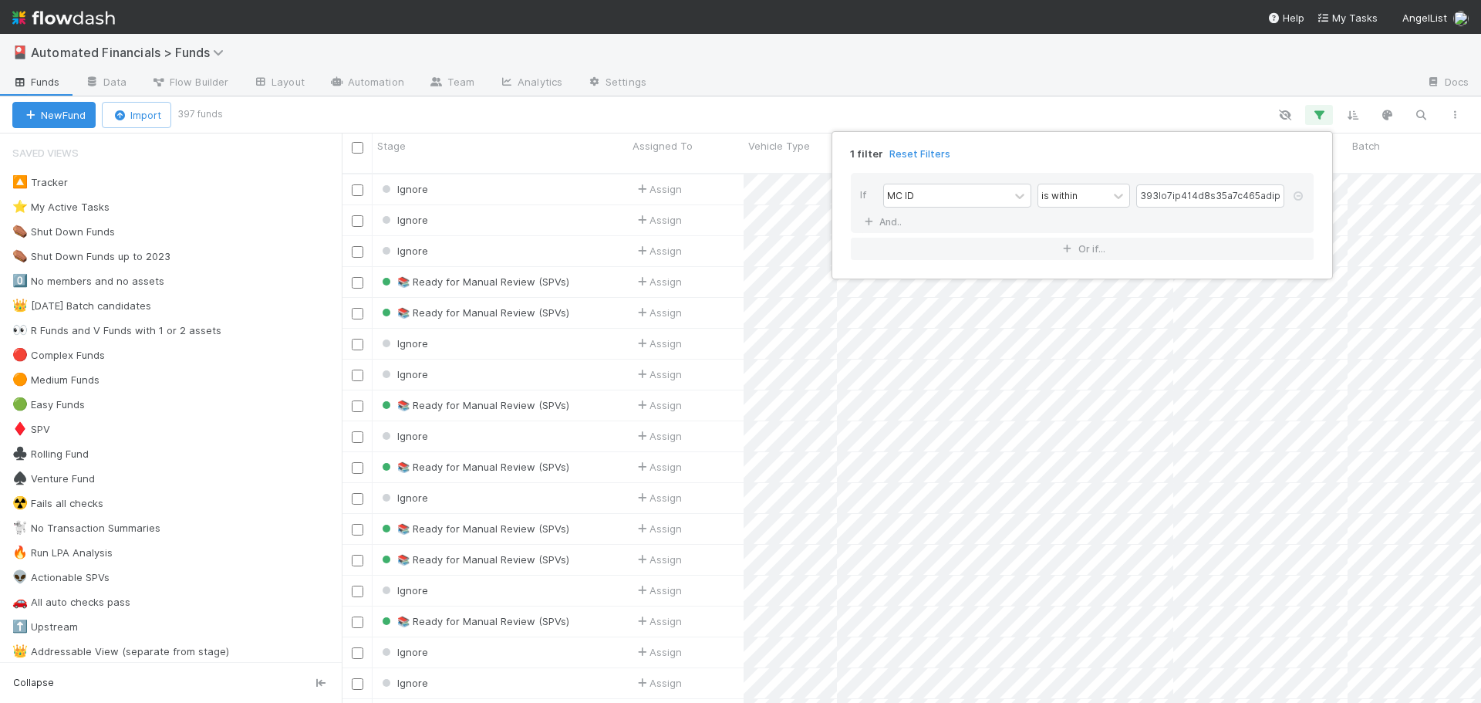
click at [1171, 107] on div "1 filter Reset Filters If MC ID is within And.. Or if..." at bounding box center [740, 351] width 1481 height 703
click at [1323, 117] on icon "button" at bounding box center [1318, 115] width 15 height 14
drag, startPoint x: 1222, startPoint y: 200, endPoint x: 1225, endPoint y: 209, distance: 9.8
click at [1222, 200] on input "text" at bounding box center [1210, 195] width 148 height 23
click at [1012, 116] on div "1 filter Reset Filters If MC ID is within And.. Or if..." at bounding box center [740, 351] width 1481 height 703
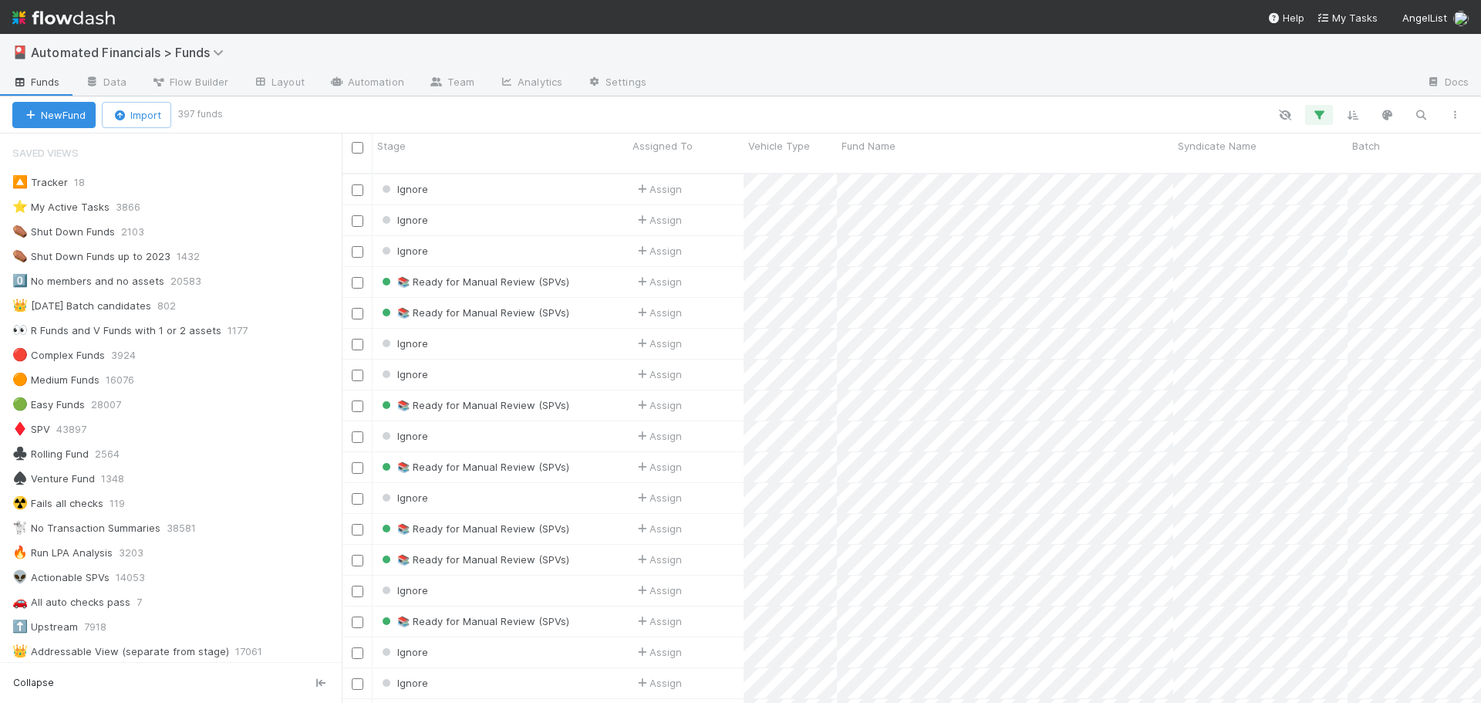
click at [666, 110] on div at bounding box center [846, 115] width 1252 height 20
click at [1454, 118] on icon "button" at bounding box center [1454, 114] width 15 height 9
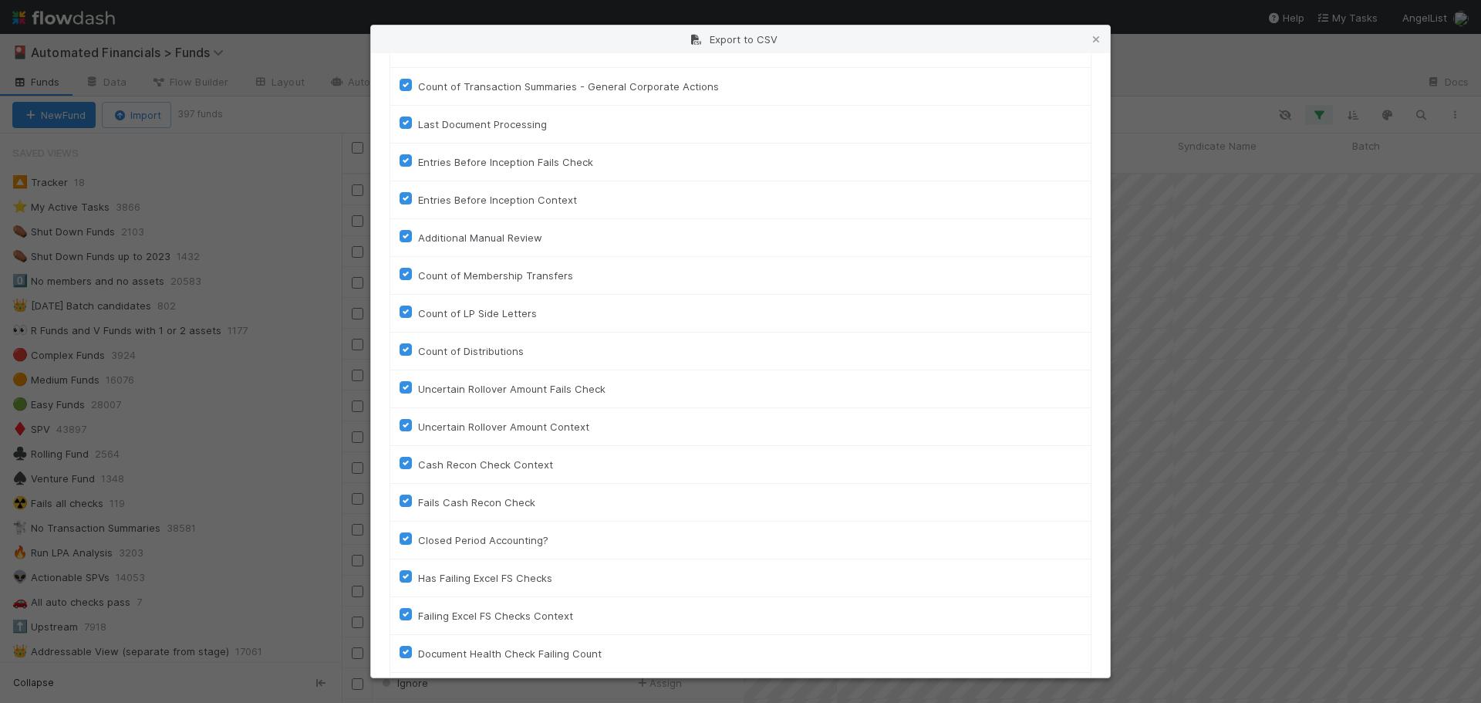
scroll to position [3447, 0]
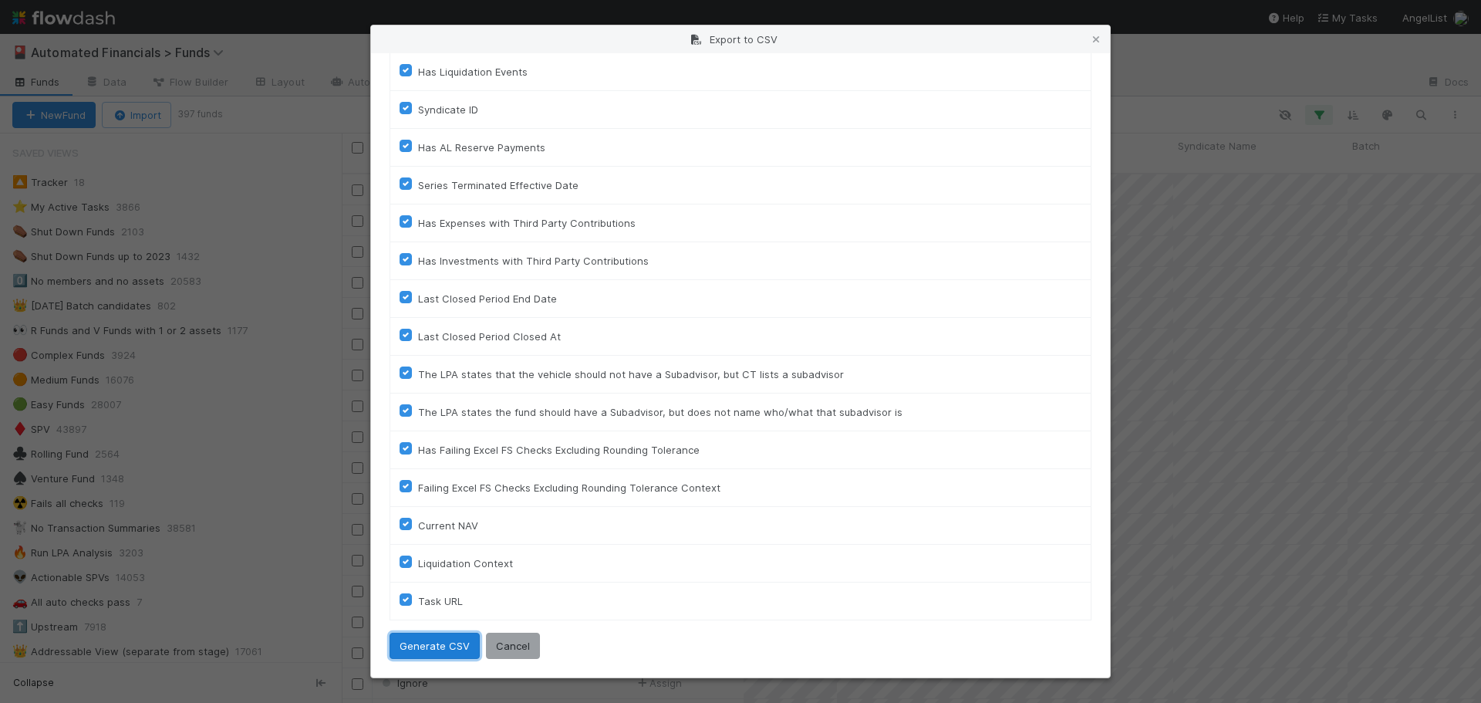
click at [419, 639] on button "Generate CSV" at bounding box center [435, 646] width 90 height 26
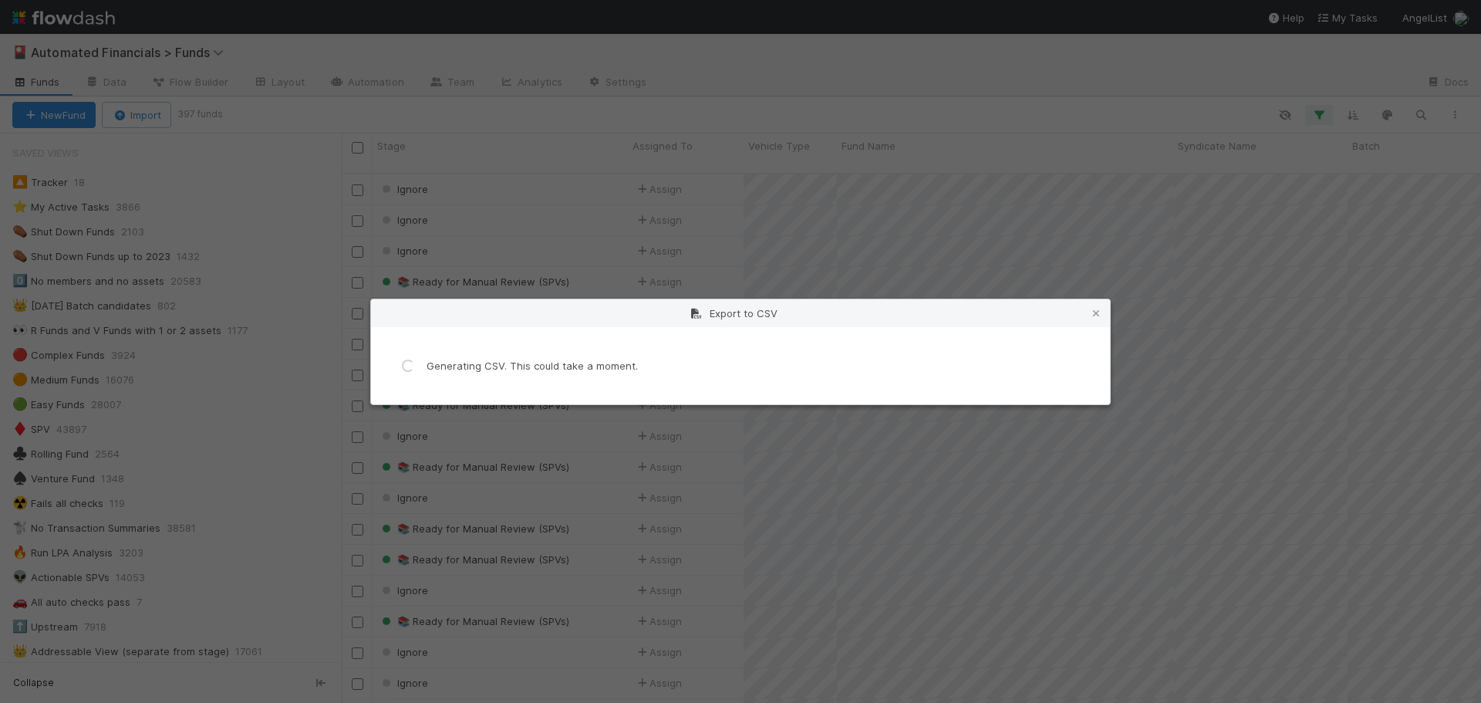
scroll to position [0, 0]
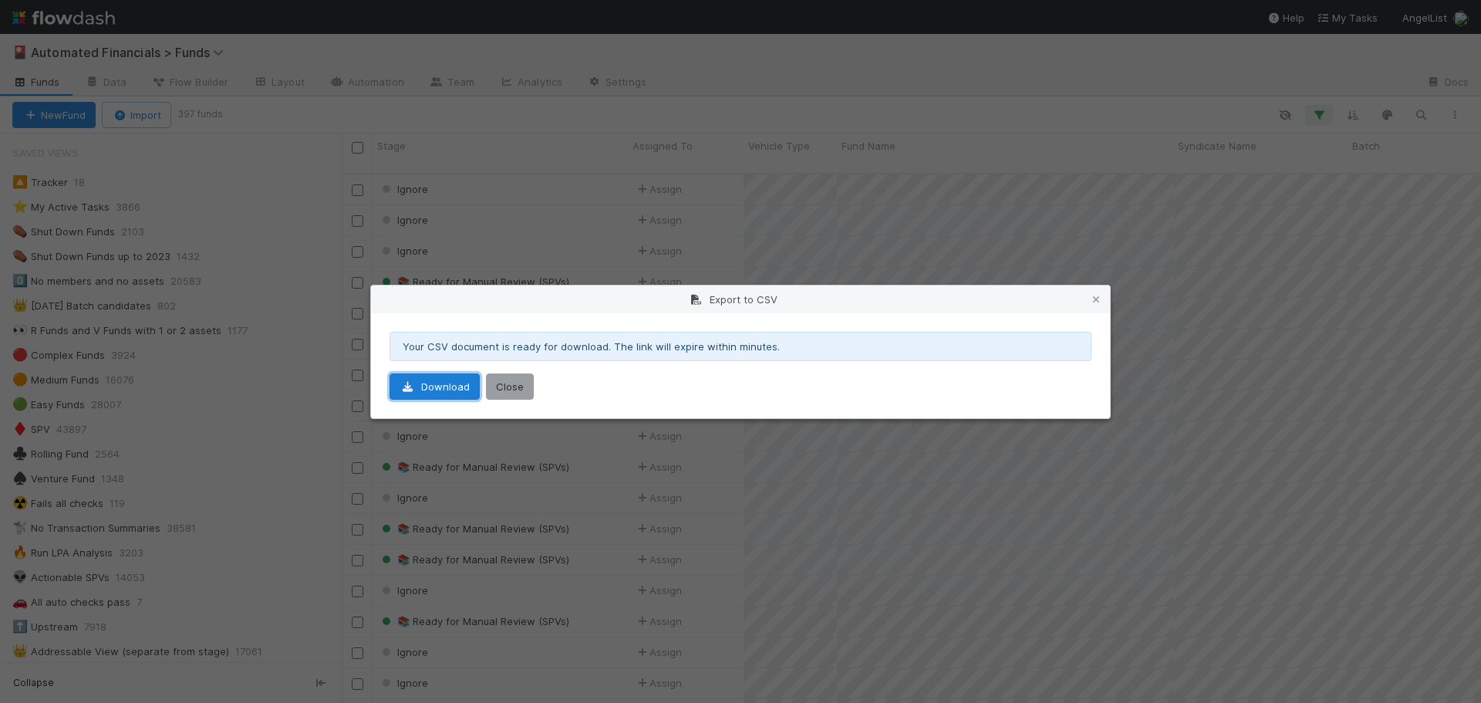
click at [438, 390] on link "Download" at bounding box center [435, 386] width 90 height 26
drag, startPoint x: 510, startPoint y: 383, endPoint x: 492, endPoint y: 387, distance: 18.2
click at [510, 383] on button "Close" at bounding box center [510, 386] width 48 height 26
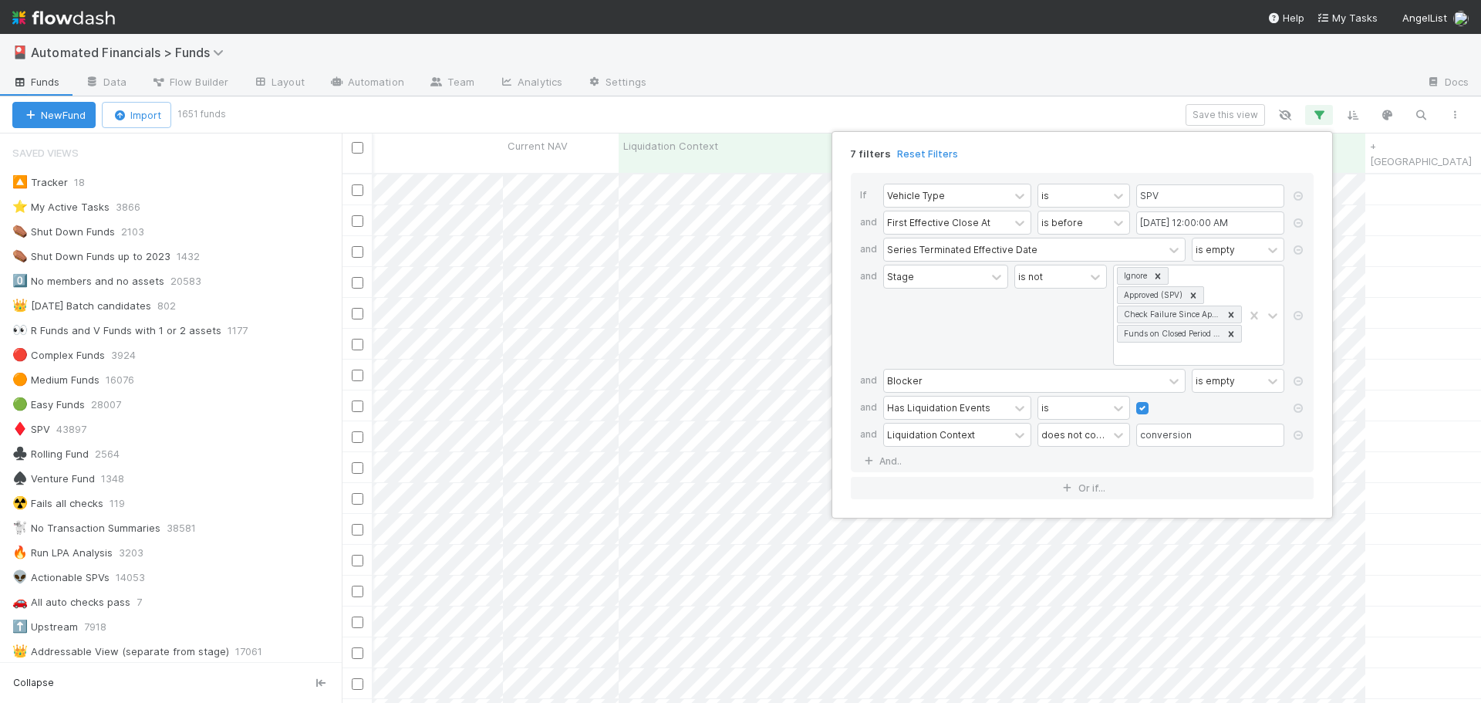
scroll to position [949, 0]
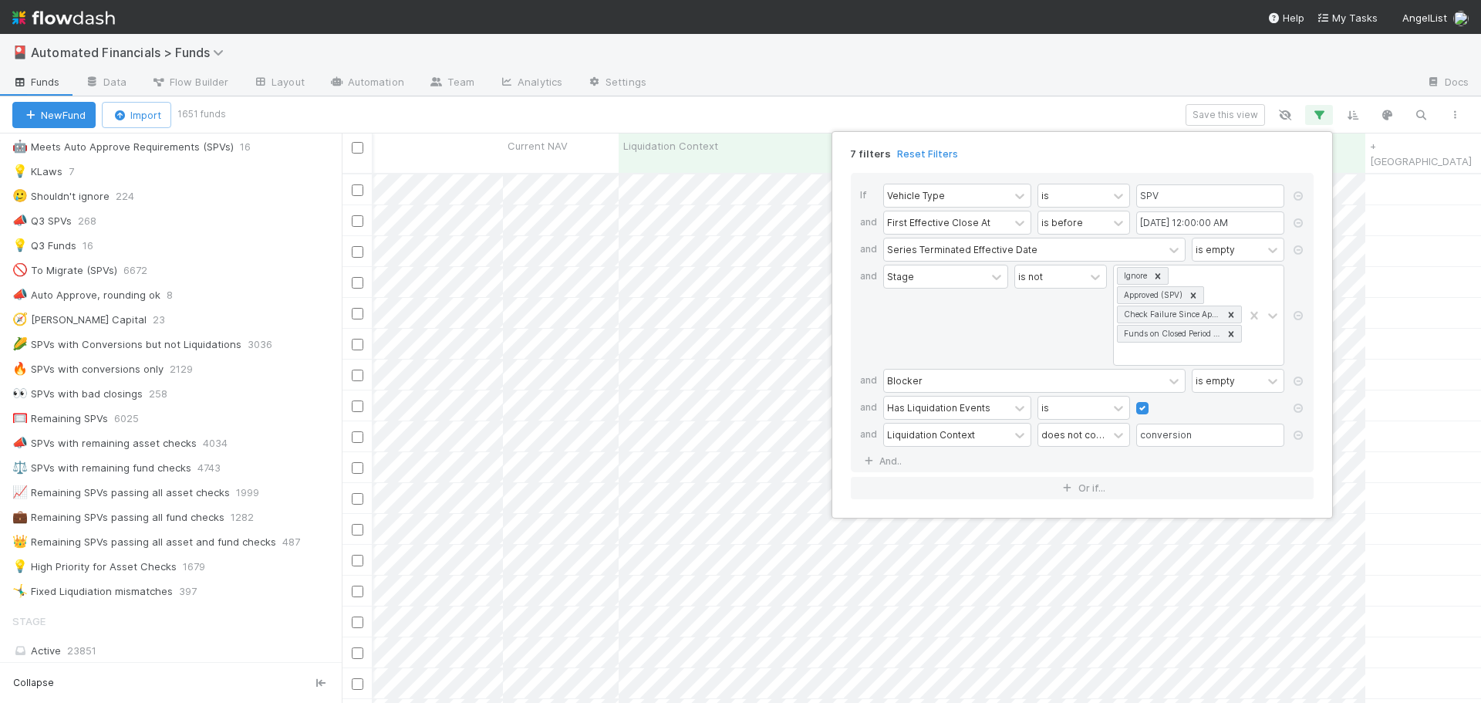
click at [1052, 113] on div "7 filters Reset Filters If Vehicle Type is SPV and First Effective Close At is …" at bounding box center [740, 351] width 1481 height 703
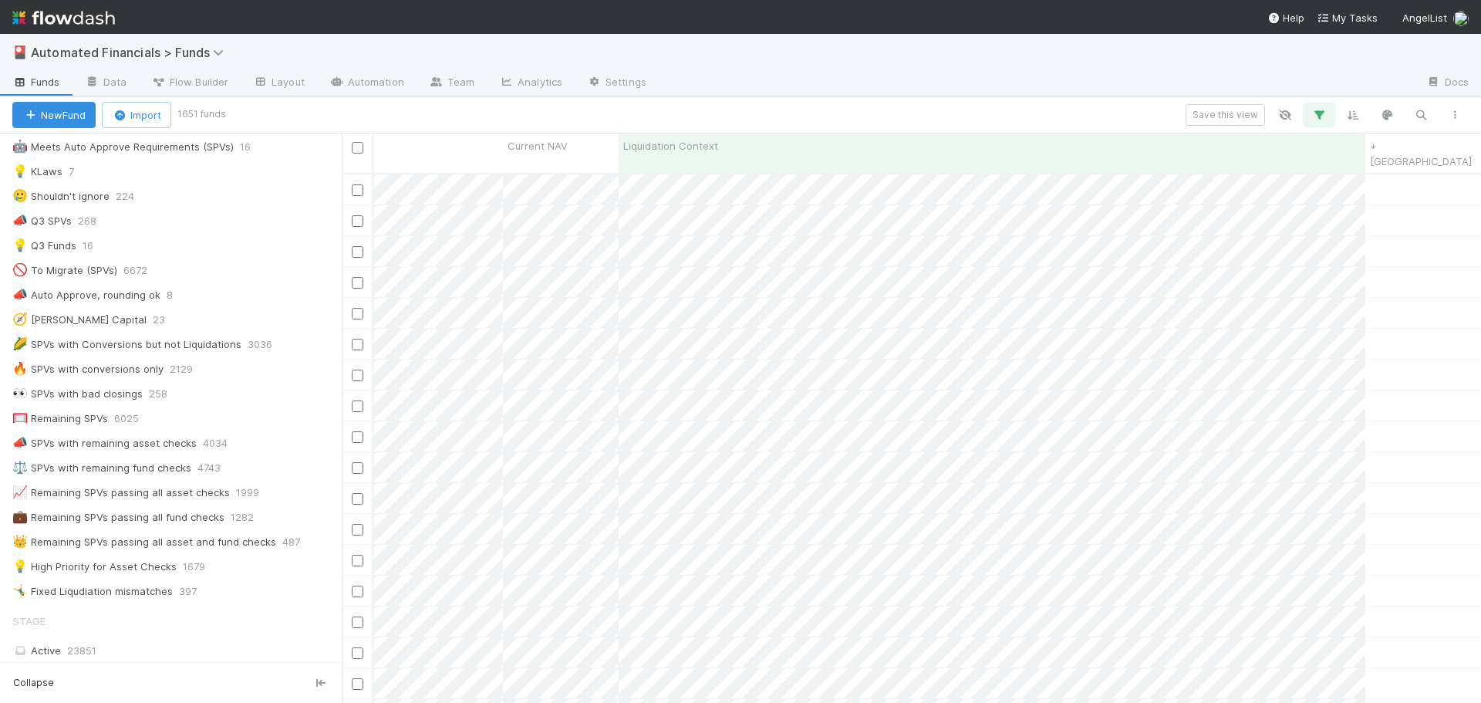
click at [1320, 110] on icon "button" at bounding box center [1318, 115] width 15 height 14
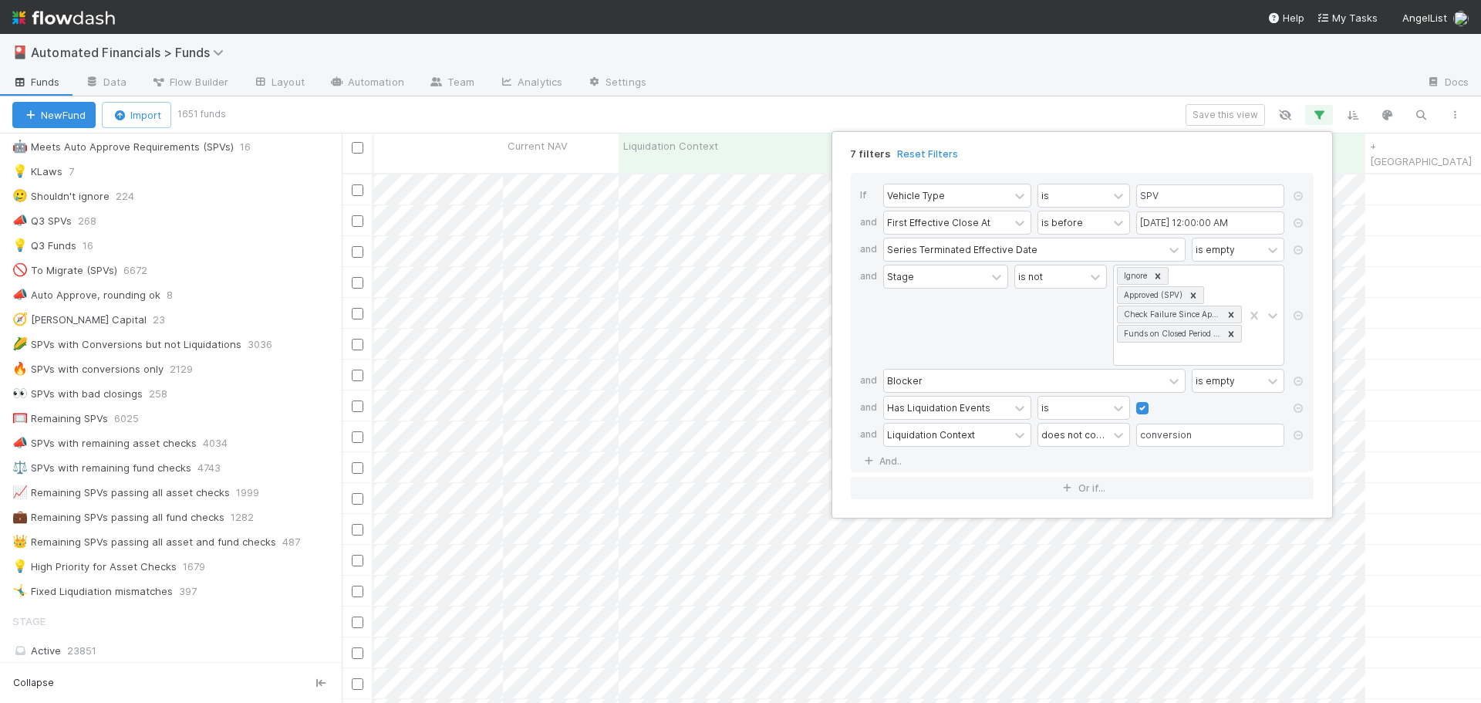
click at [1075, 115] on div "7 filters Reset Filters If Vehicle Type is SPV and First Effective Close At is …" at bounding box center [740, 351] width 1481 height 703
click at [1075, 115] on div "Save this view" at bounding box center [847, 115] width 1249 height 22
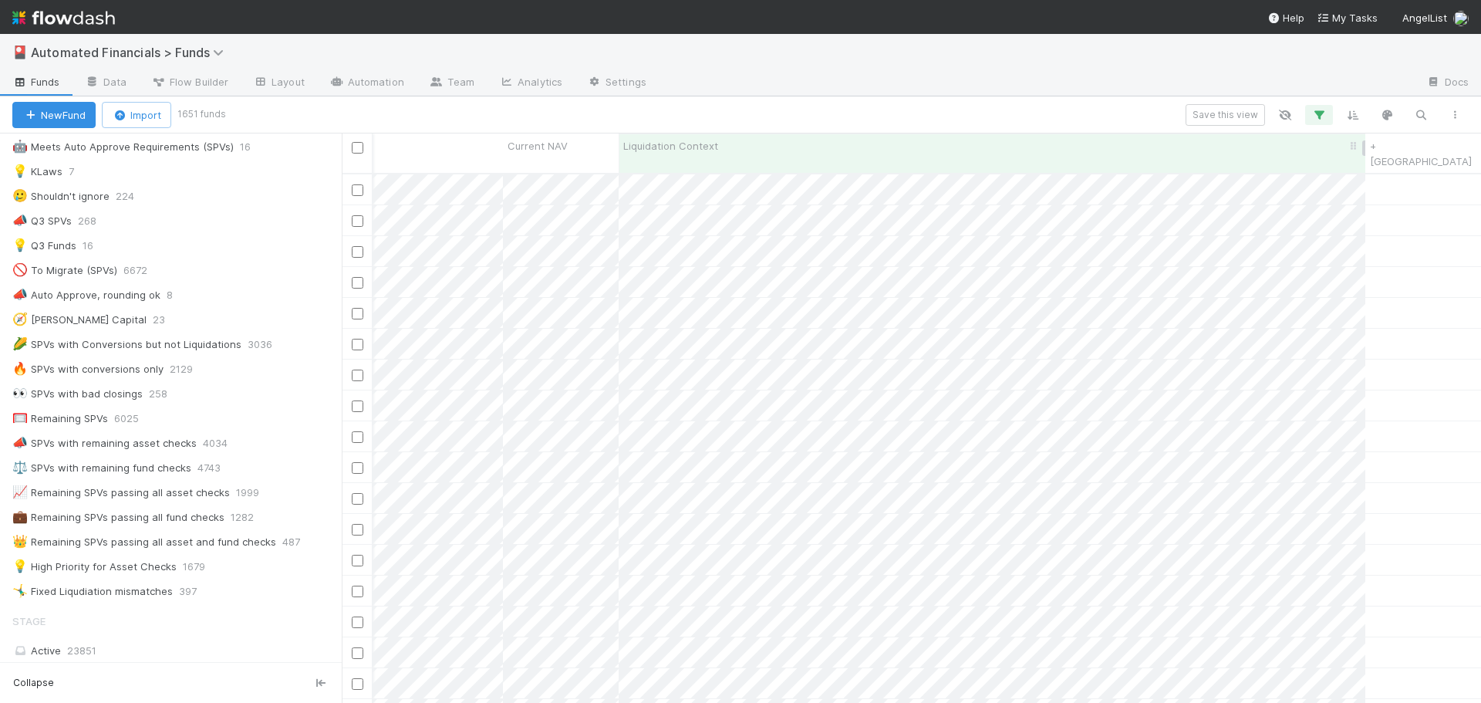
scroll to position [0, 24160]
click at [63, 417] on div "🥅 Remaining SPVs" at bounding box center [60, 418] width 96 height 19
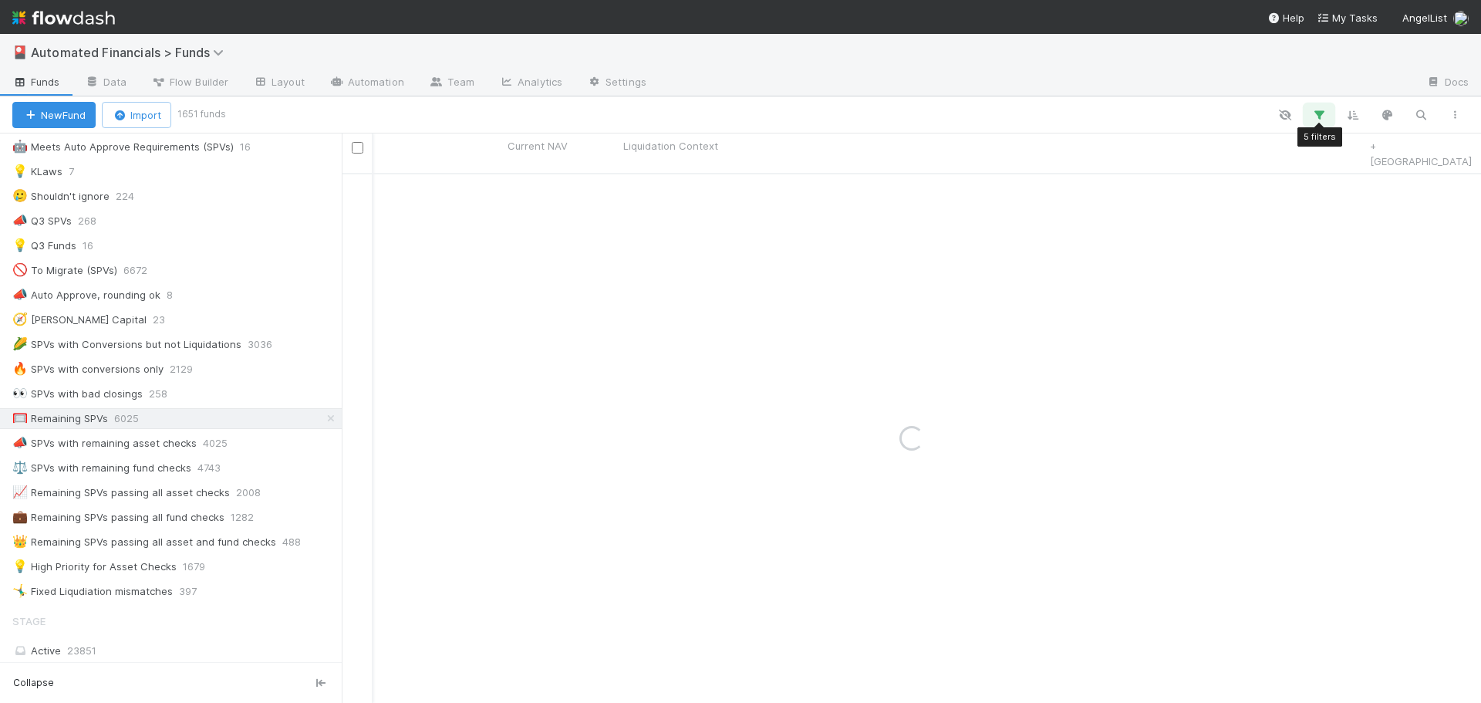
click at [1318, 114] on icon "button" at bounding box center [1318, 115] width 15 height 14
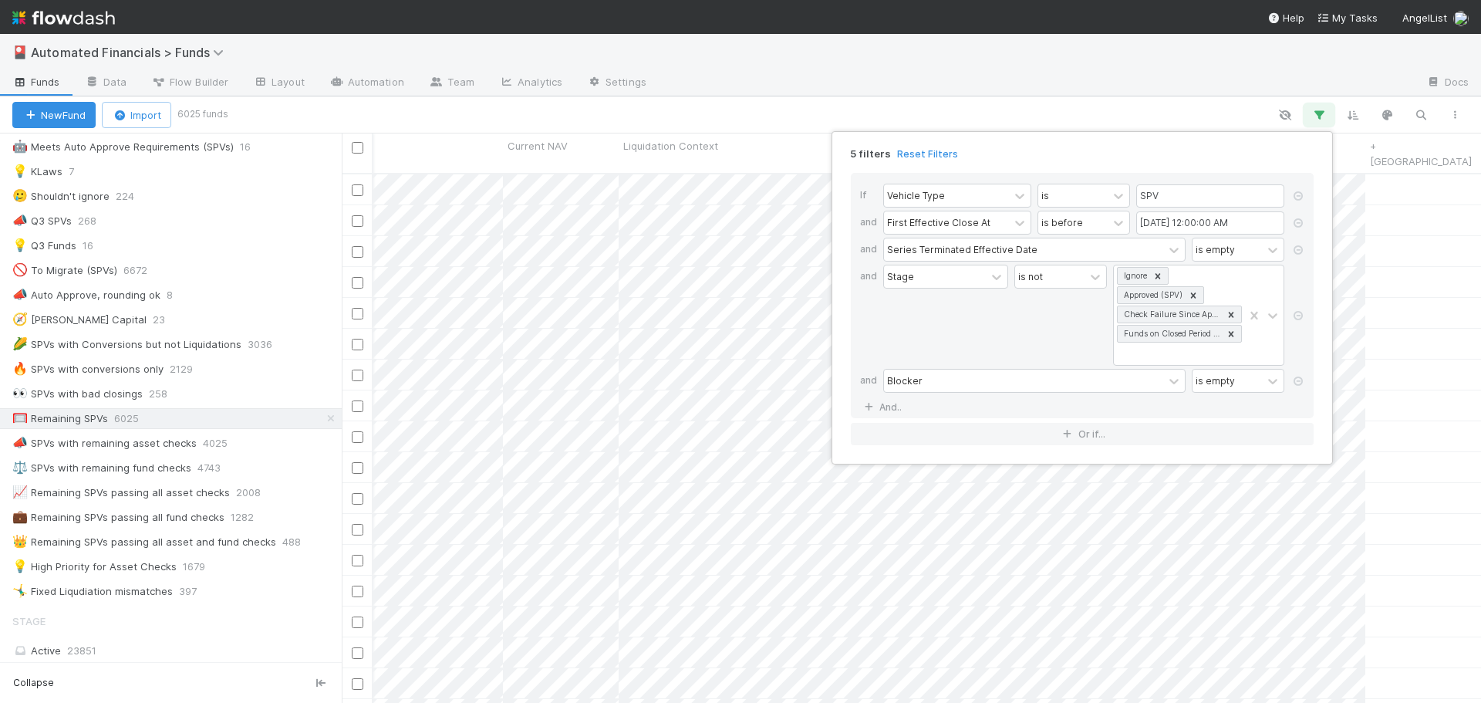
scroll to position [531, 1128]
click at [896, 407] on link "And.." at bounding box center [884, 407] width 49 height 22
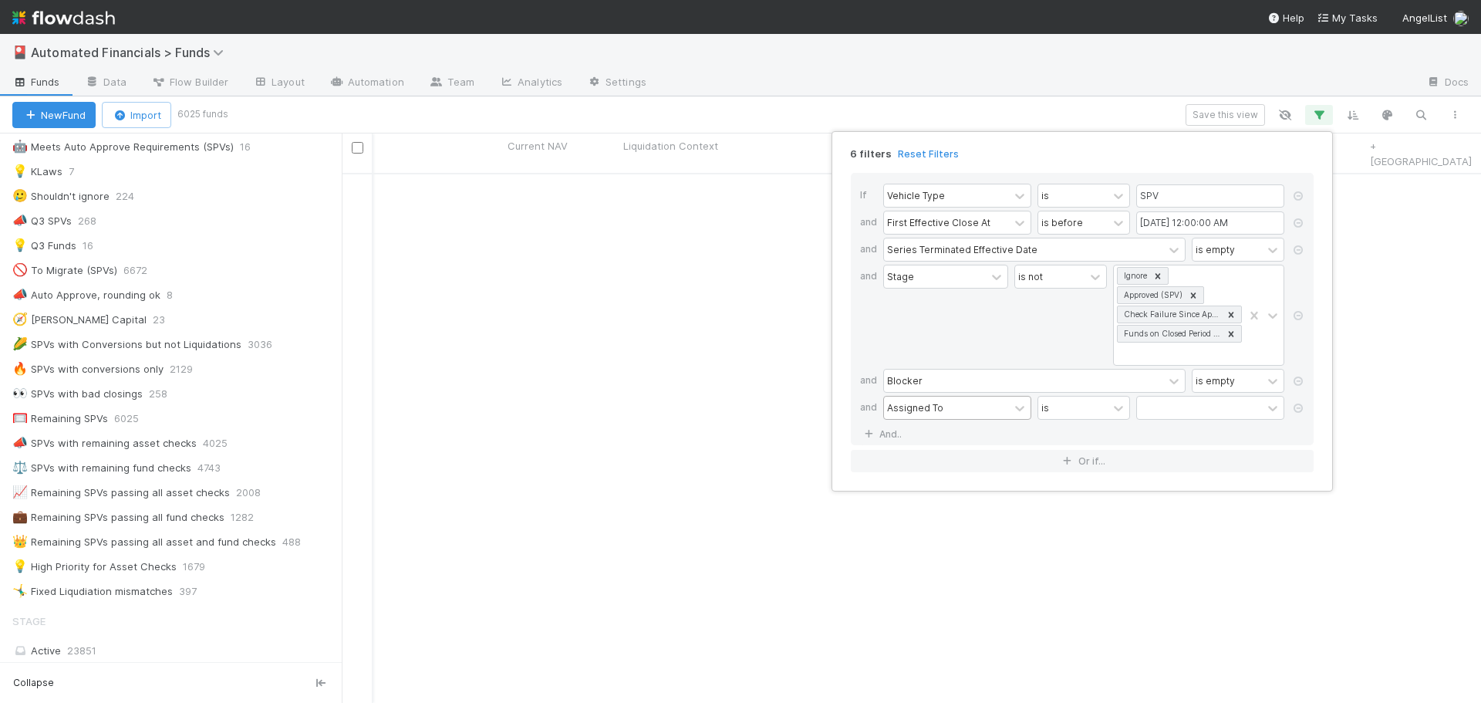
click at [939, 410] on div "Assigned To" at bounding box center [915, 407] width 56 height 14
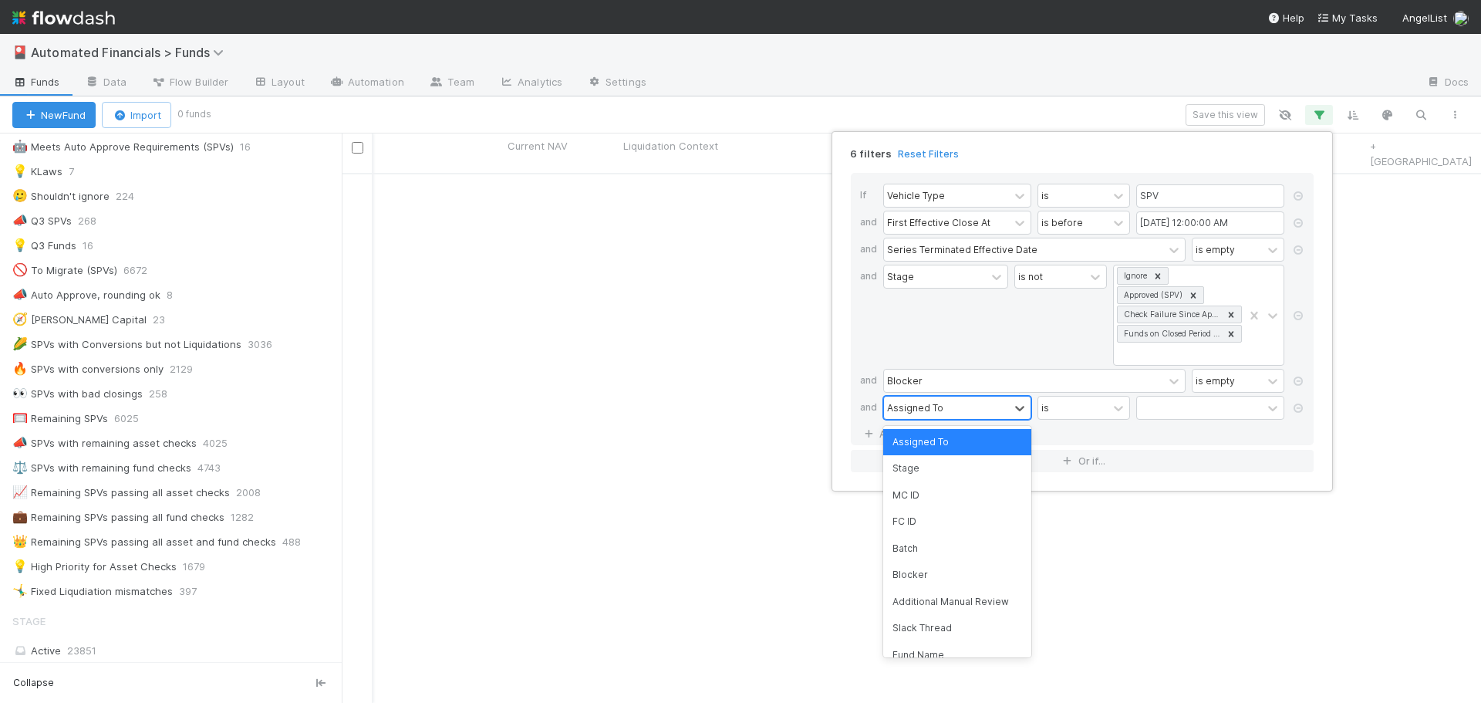
scroll to position [519, 1128]
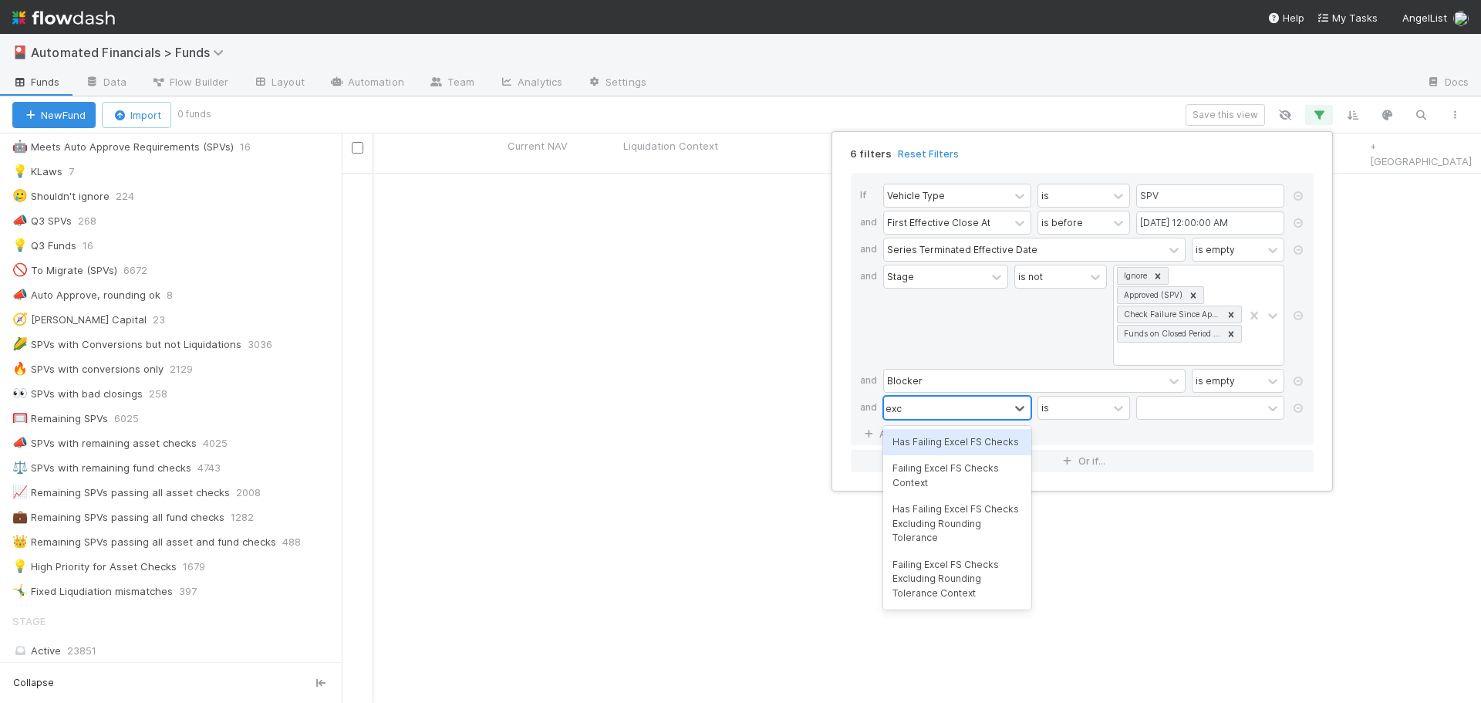
type input "excel"
click at [960, 586] on div "Failing Excel FS Checks Excluding Rounding Tolerance Context" at bounding box center [957, 579] width 148 height 55
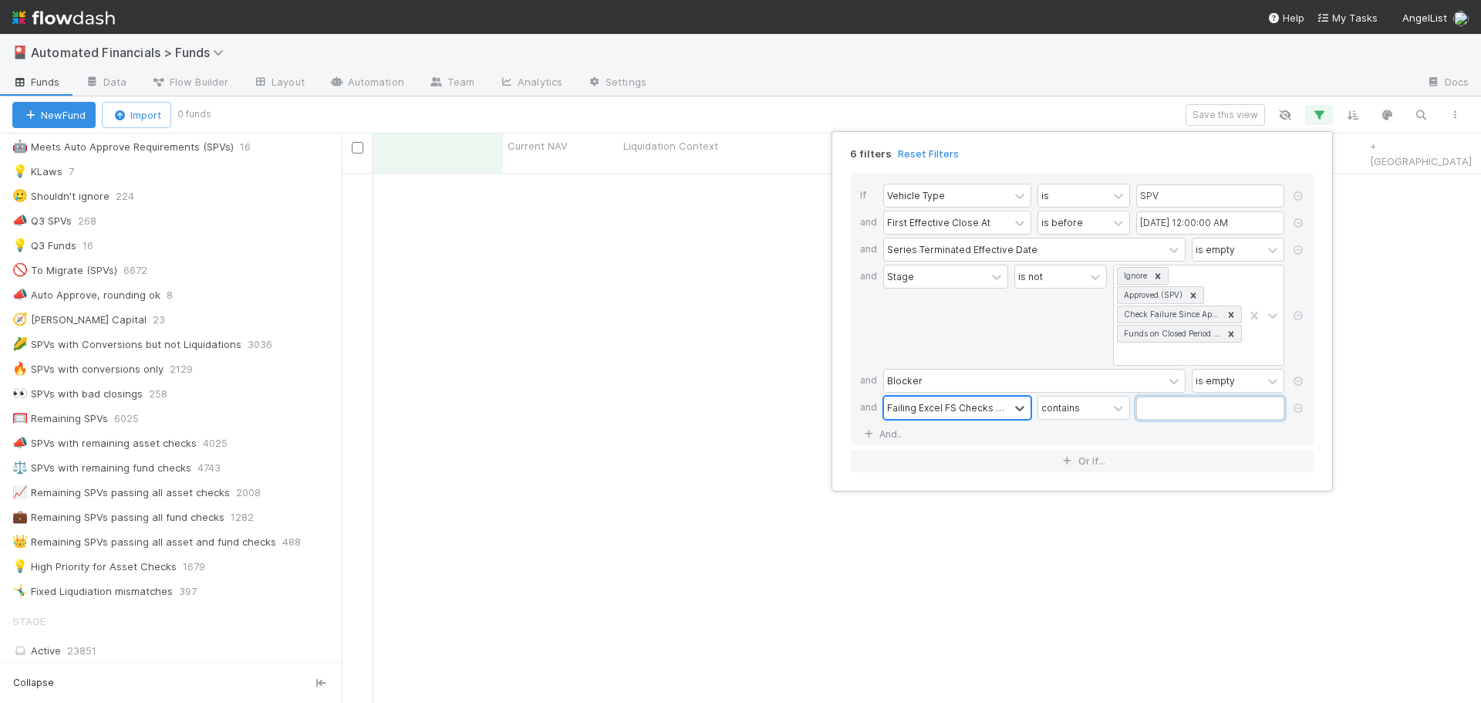
click at [1158, 413] on input "text" at bounding box center [1210, 408] width 148 height 23
type input "active asset"
click at [1085, 120] on div "6 filters Reset Filters If Vehicle Type is SPV and First Effective Close At is …" at bounding box center [740, 351] width 1481 height 703
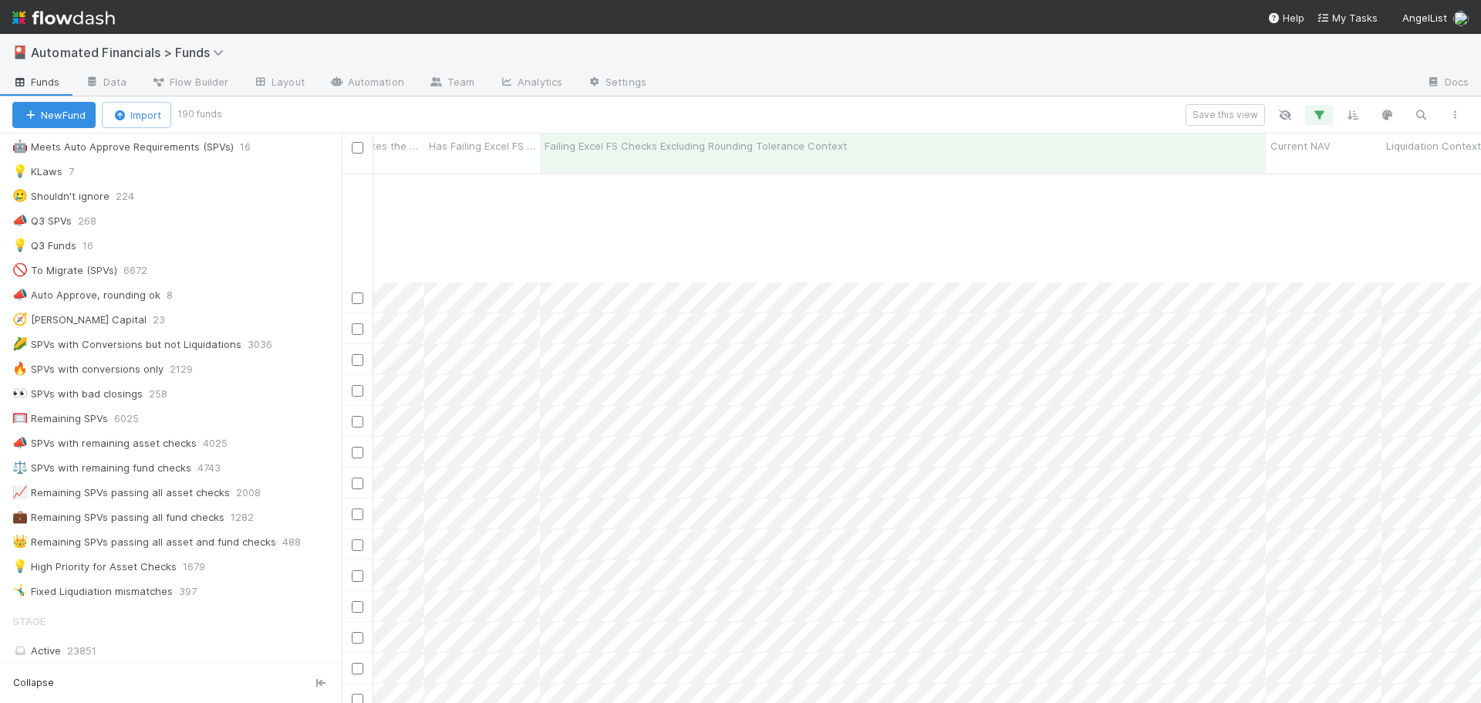
scroll to position [1620, 23385]
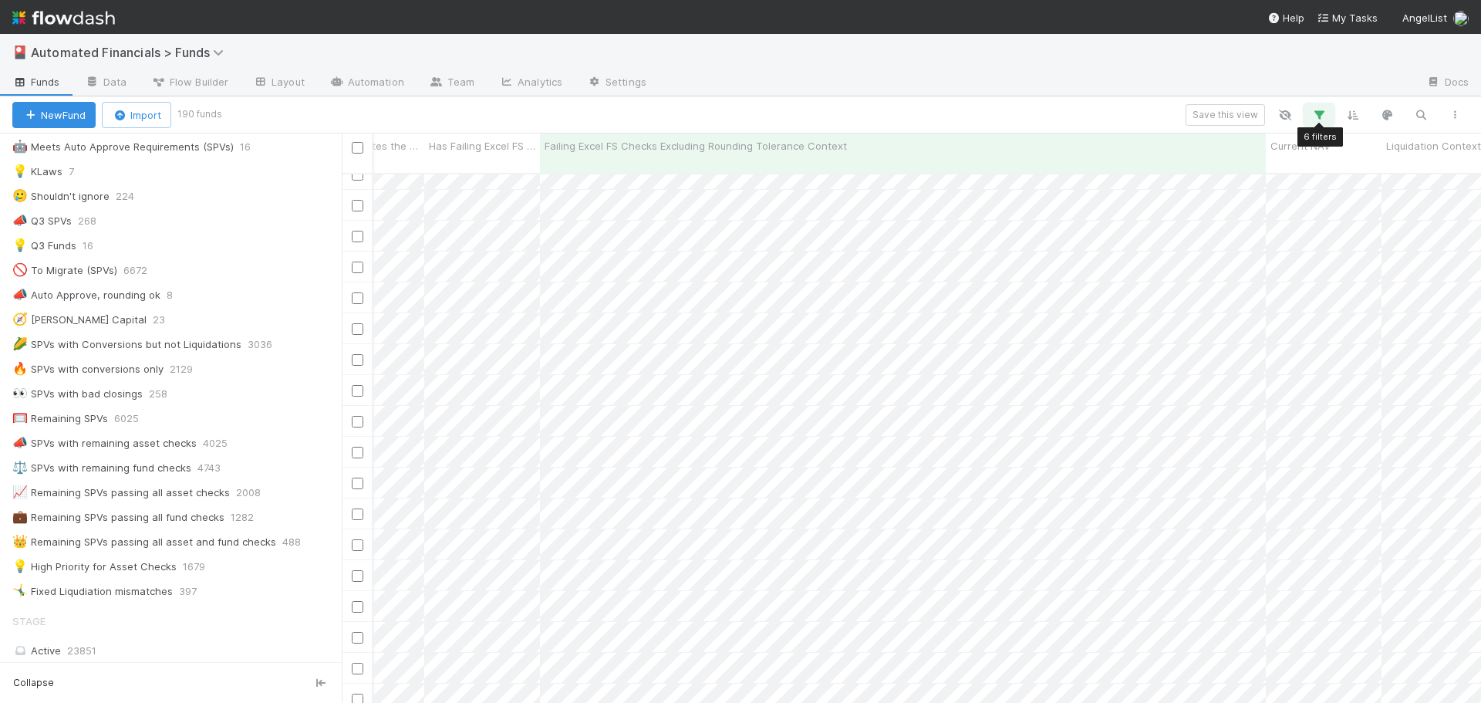
click at [1322, 115] on icon "button" at bounding box center [1318, 115] width 15 height 14
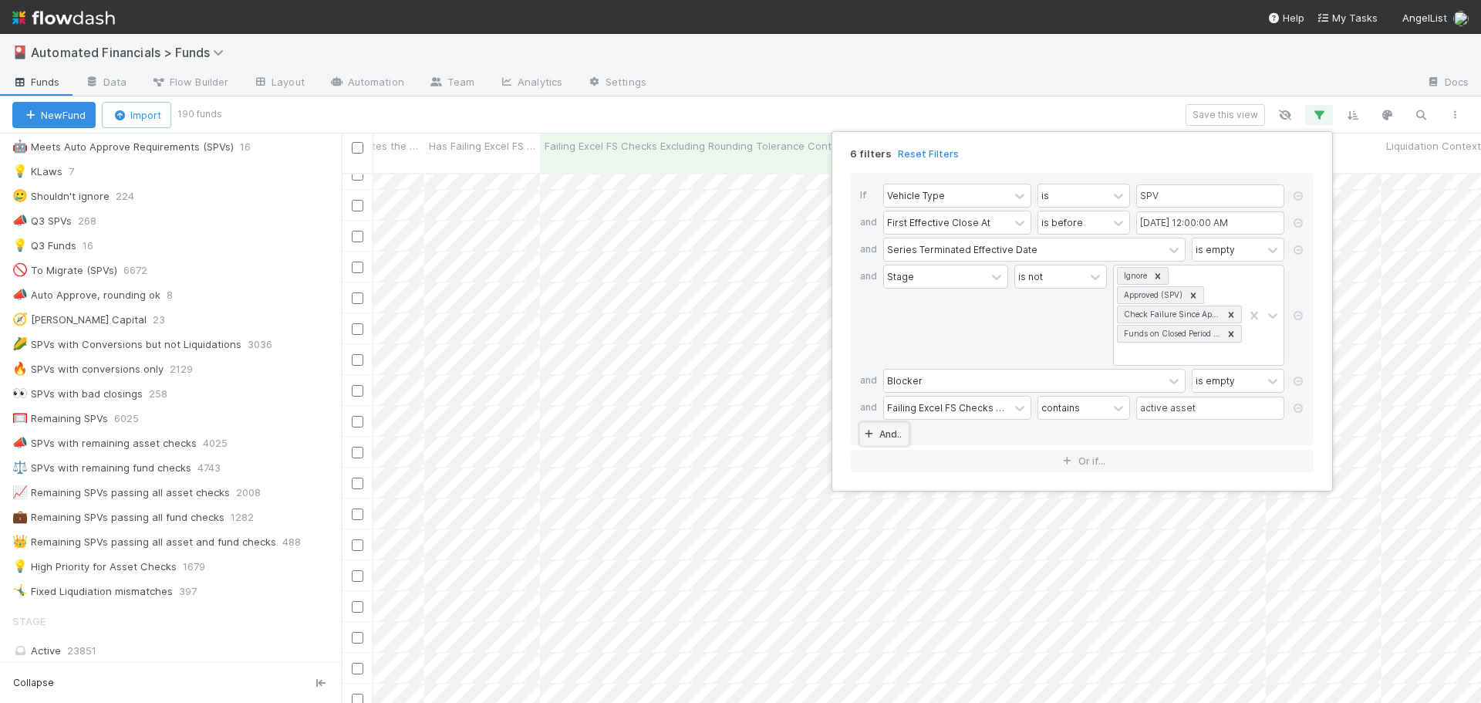
click at [884, 435] on link "And.." at bounding box center [884, 434] width 49 height 22
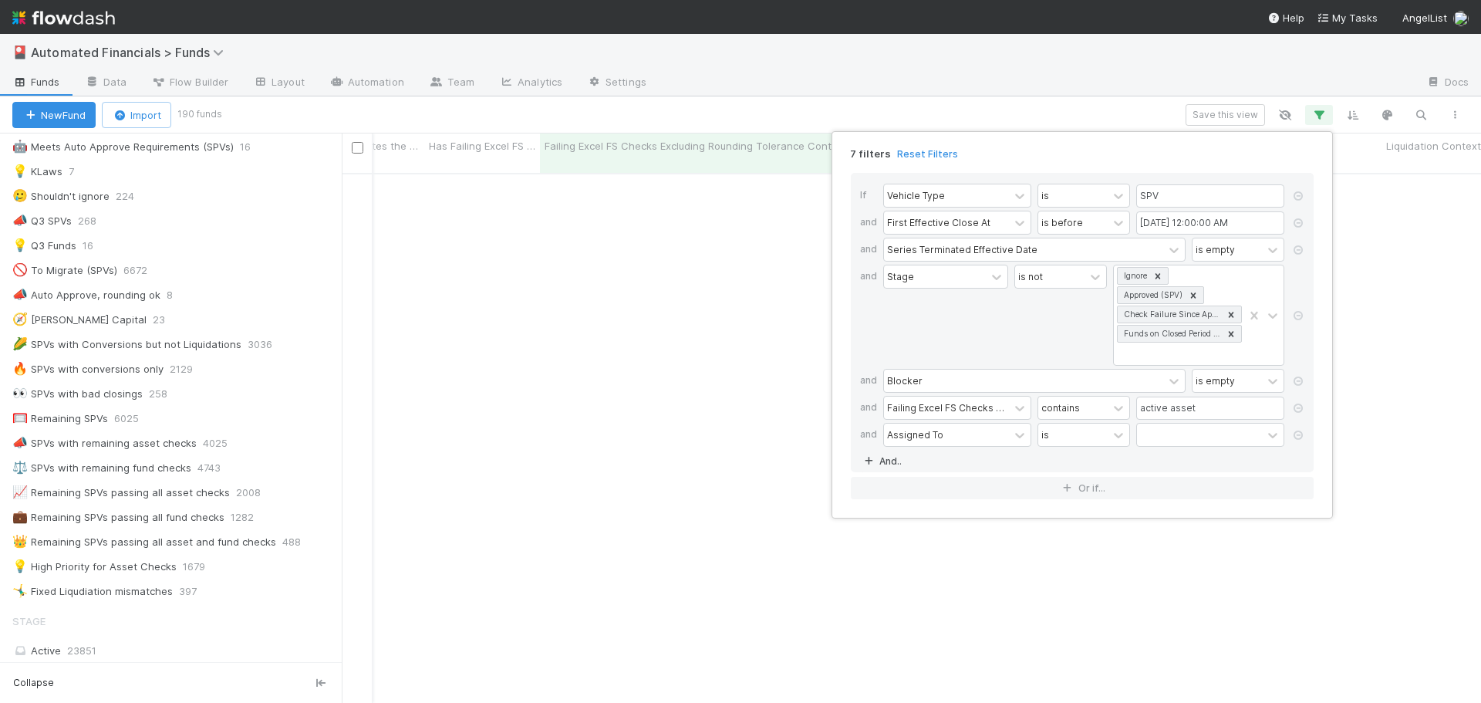
click at [911, 438] on div "Assigned To" at bounding box center [915, 434] width 56 height 14
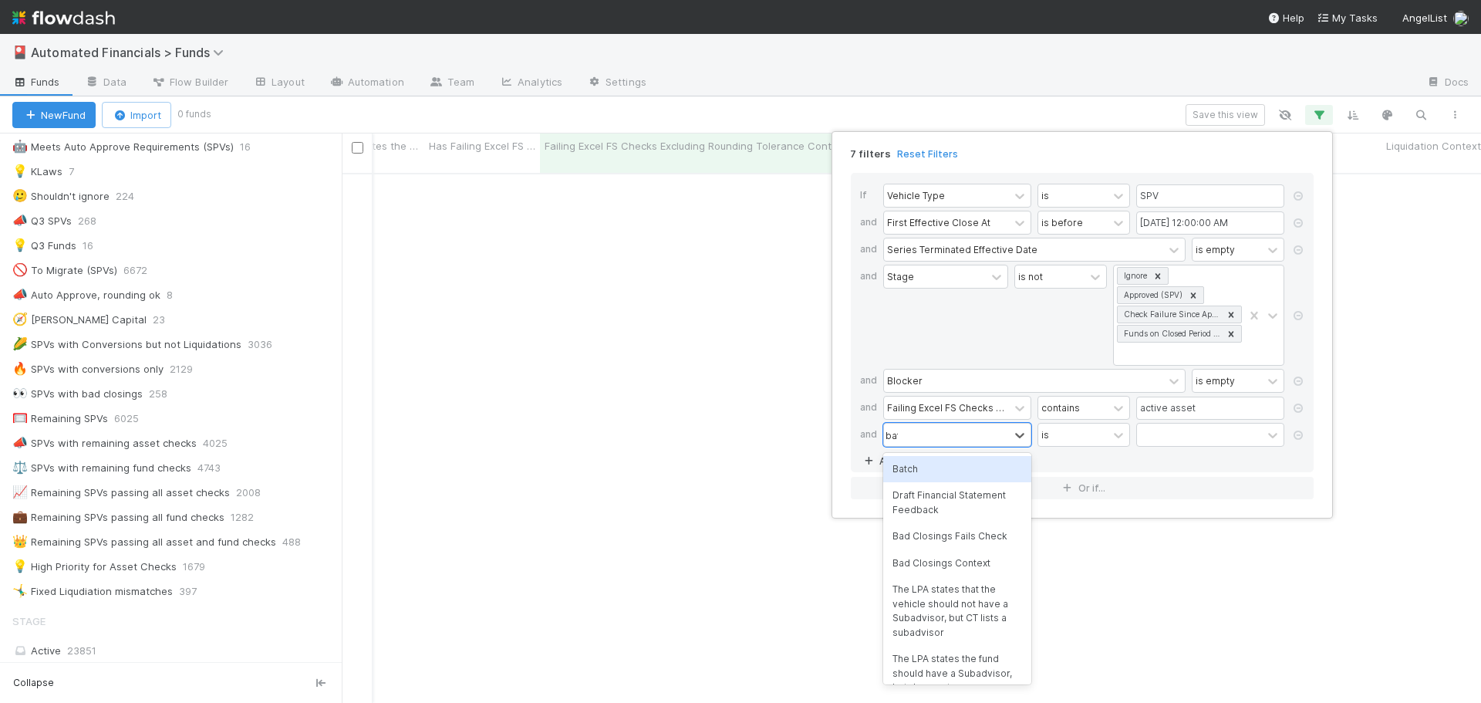
scroll to position [519, 1128]
type input "batch"
click at [921, 468] on div "Batch" at bounding box center [957, 469] width 148 height 26
click at [915, 471] on div "If Vehicle Type is SPV and First Effective Close At is before 07/01/2025 12:00:…" at bounding box center [1082, 322] width 463 height 299
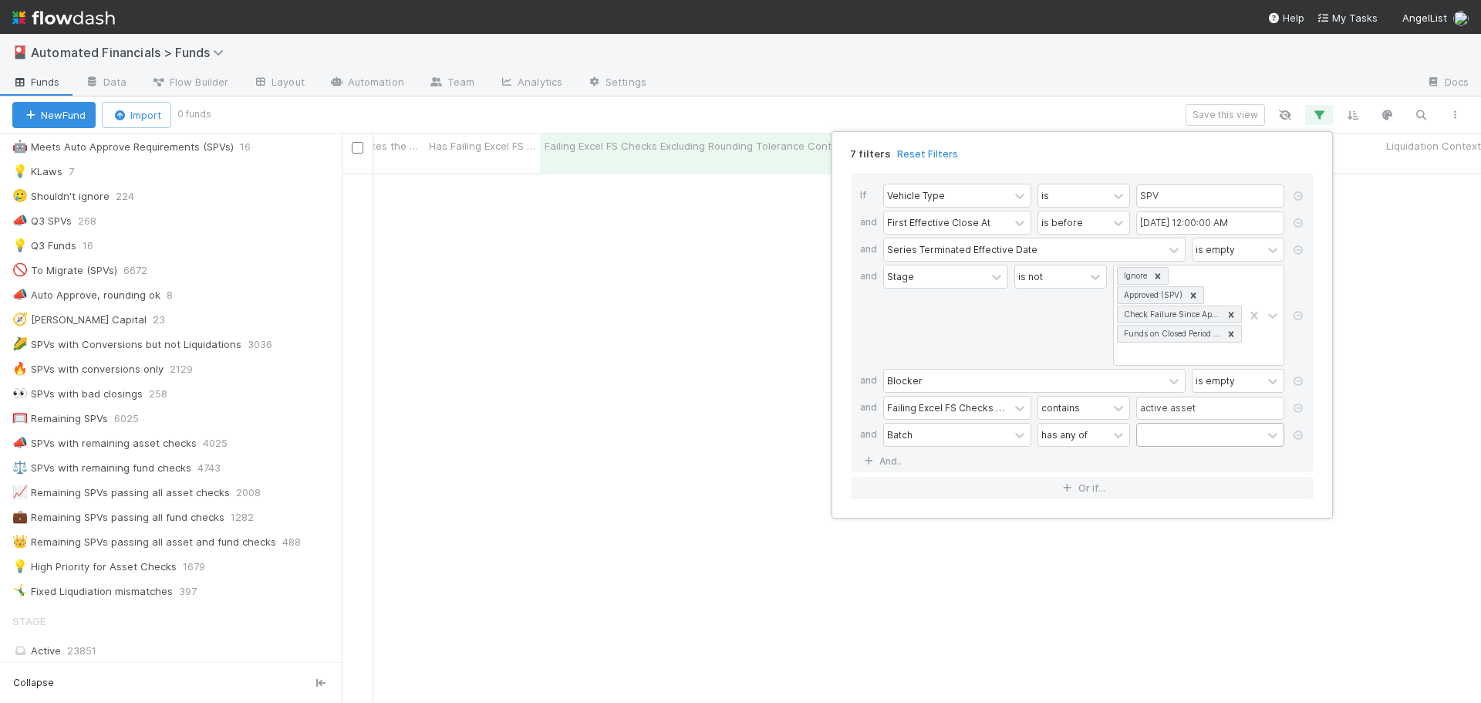
click at [1147, 432] on div at bounding box center [1199, 435] width 125 height 22
type input "high"
click at [1173, 491] on div "High Priority SPVs" at bounding box center [1210, 495] width 148 height 26
click at [1017, 95] on div "7 filters Reset Filters If Vehicle Type is SPV and First Effective Close At is …" at bounding box center [740, 351] width 1481 height 703
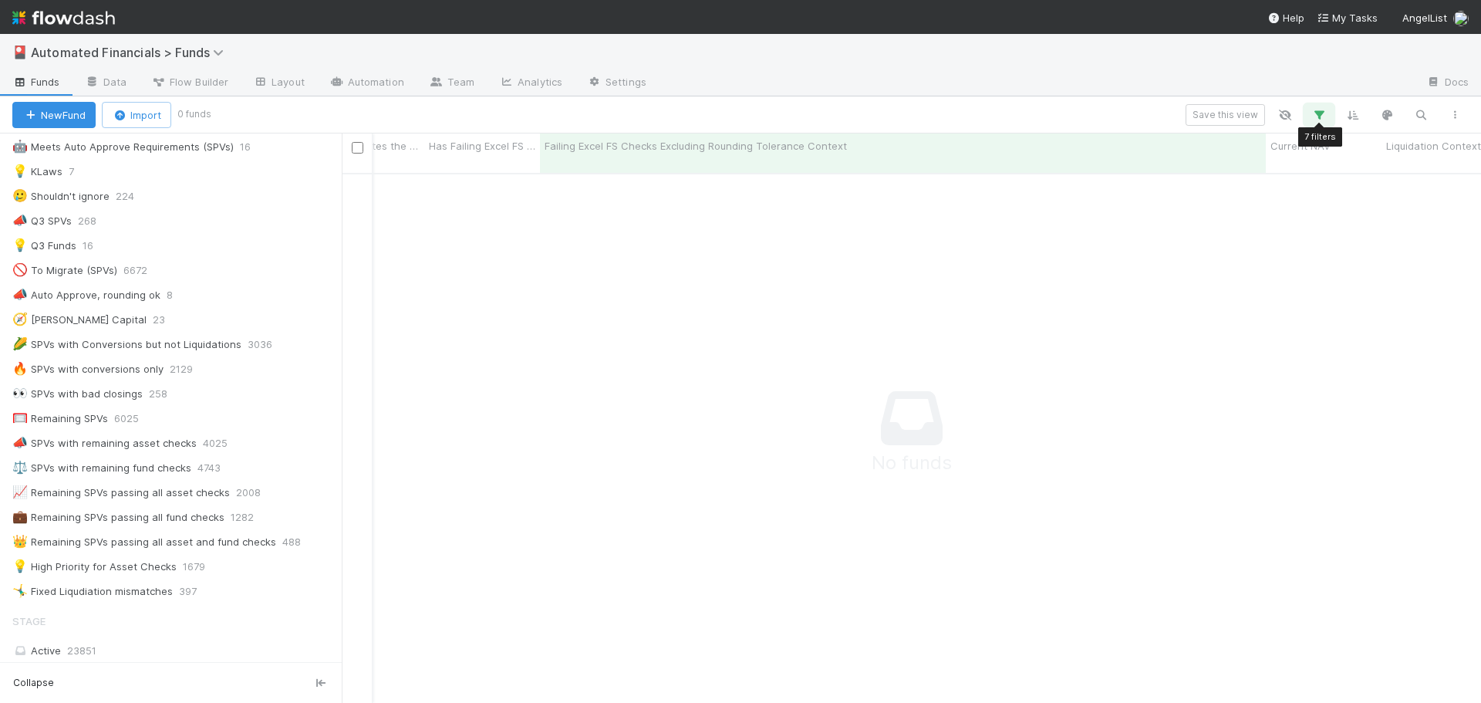
click at [1320, 115] on icon "button" at bounding box center [1318, 115] width 15 height 14
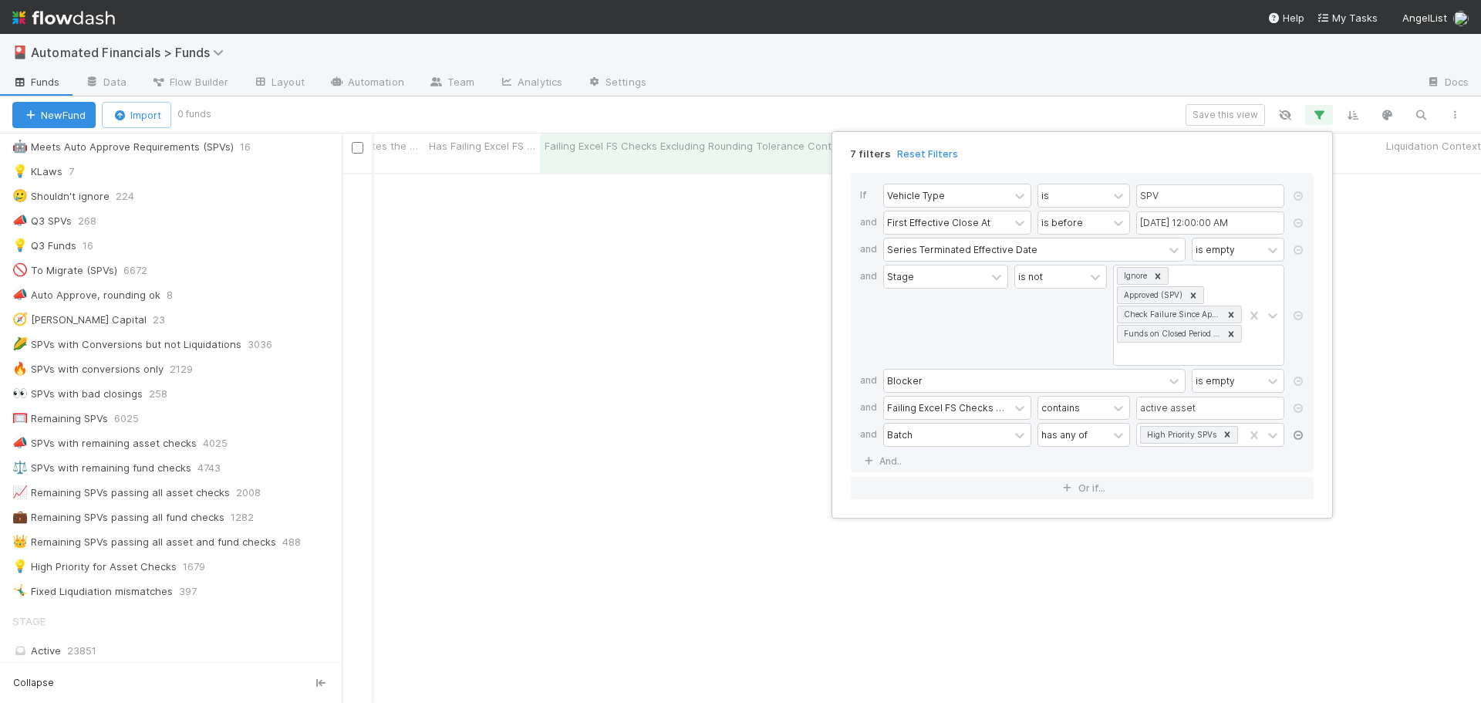
click at [1298, 438] on icon at bounding box center [1298, 434] width 15 height 9
click at [1012, 106] on div "6 filters Reset Filters If Vehicle Type is SPV and First Effective Close At is …" at bounding box center [740, 351] width 1481 height 703
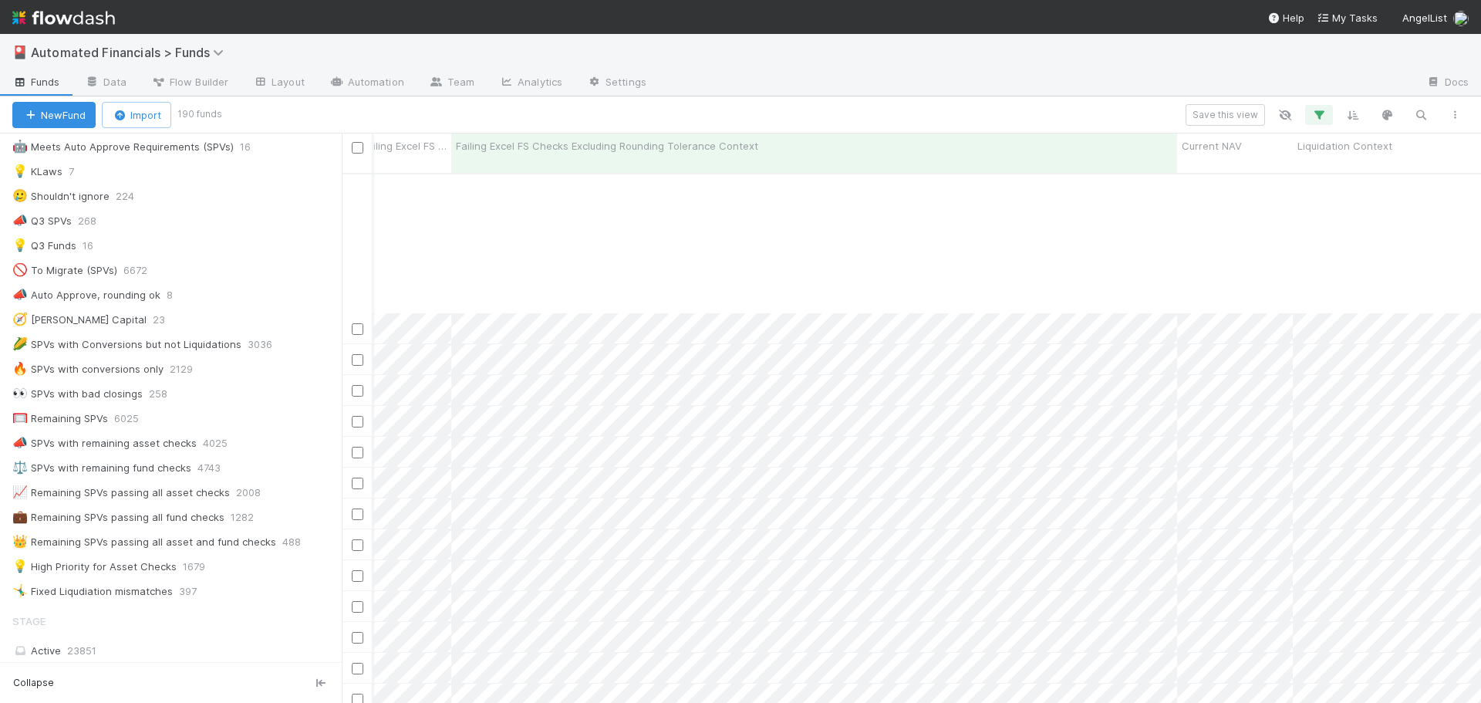
scroll to position [1543, 23474]
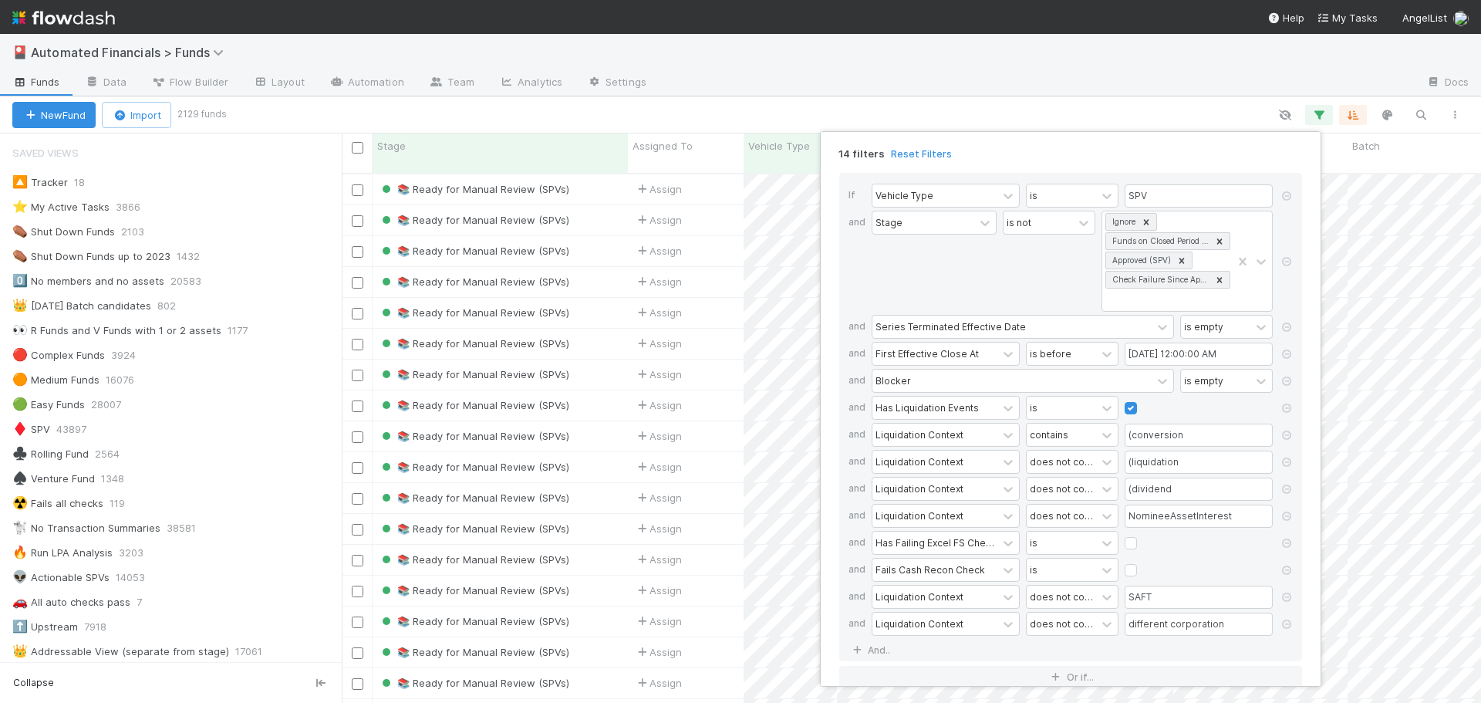
scroll to position [1080, 0]
